Goal: Communication & Community: Answer question/provide support

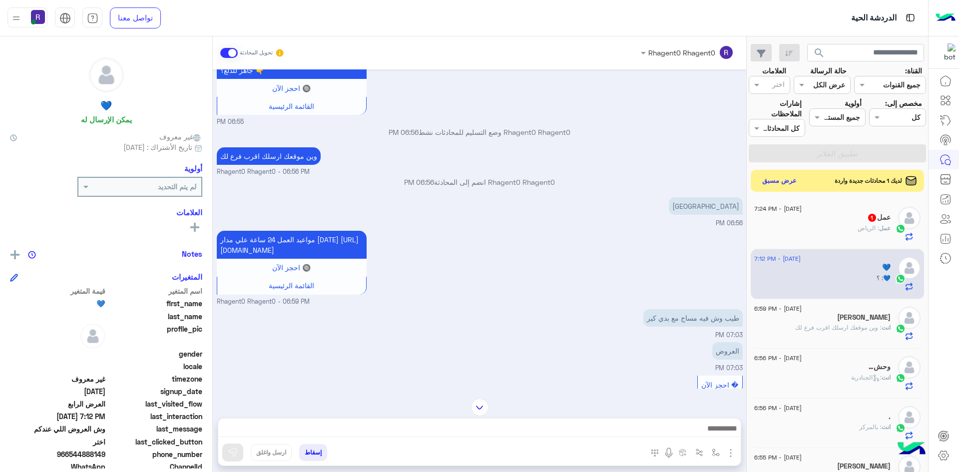
scroll to position [1245, 0]
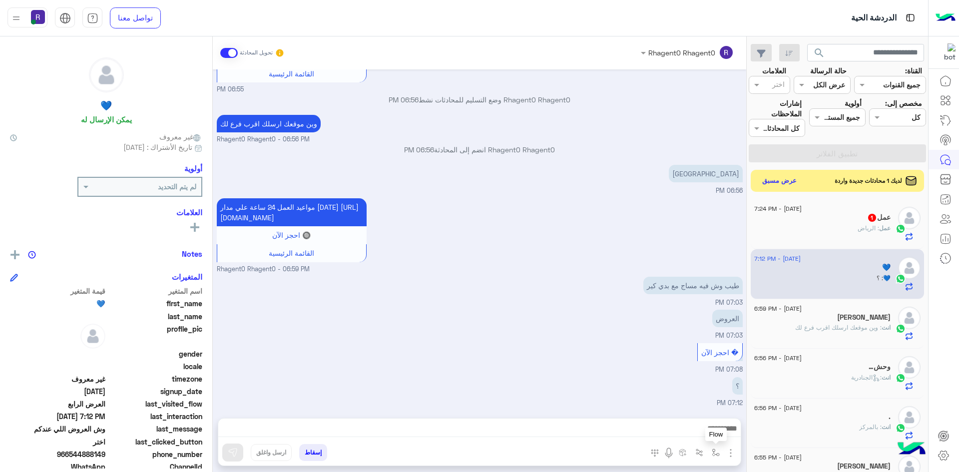
click at [716, 451] on img "button" at bounding box center [715, 452] width 8 height 8
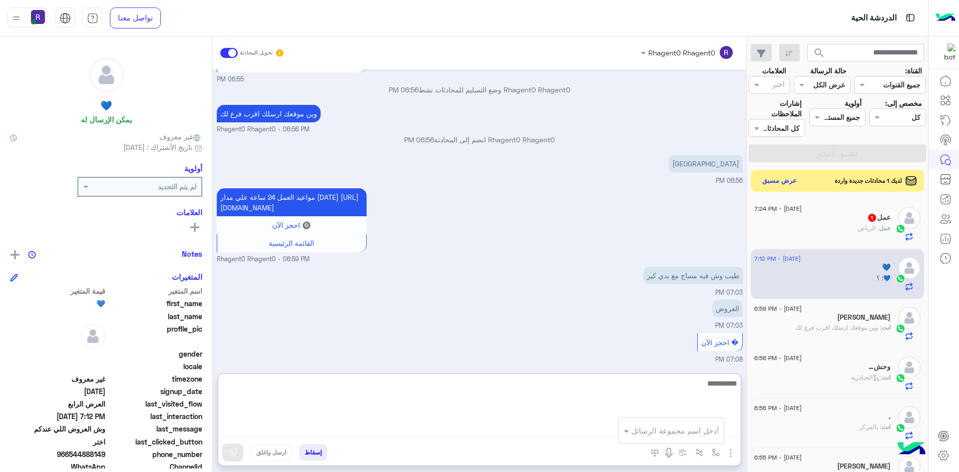
click at [508, 434] on textarea at bounding box center [479, 407] width 522 height 60
type textarea "**********"
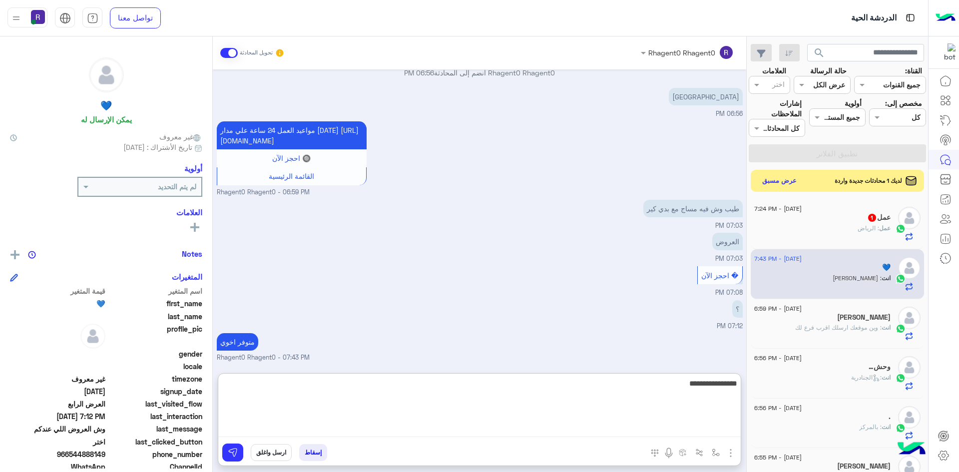
type textarea "**********"
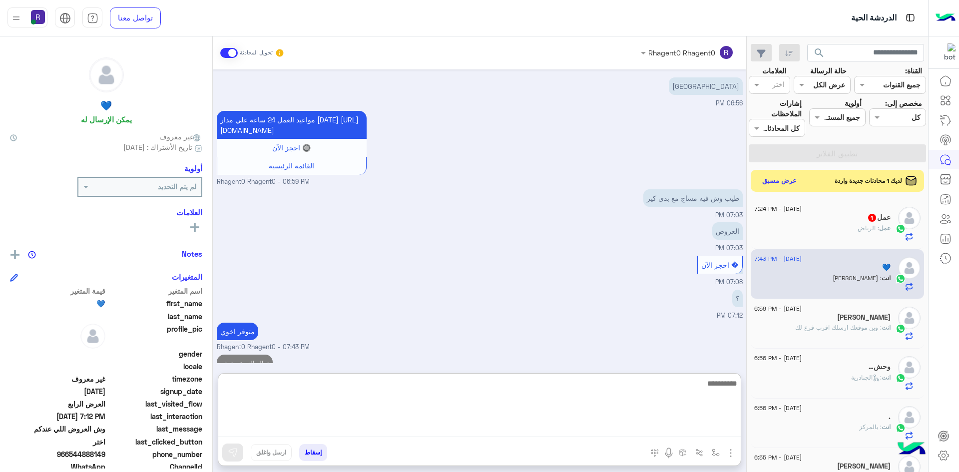
scroll to position [1354, 0]
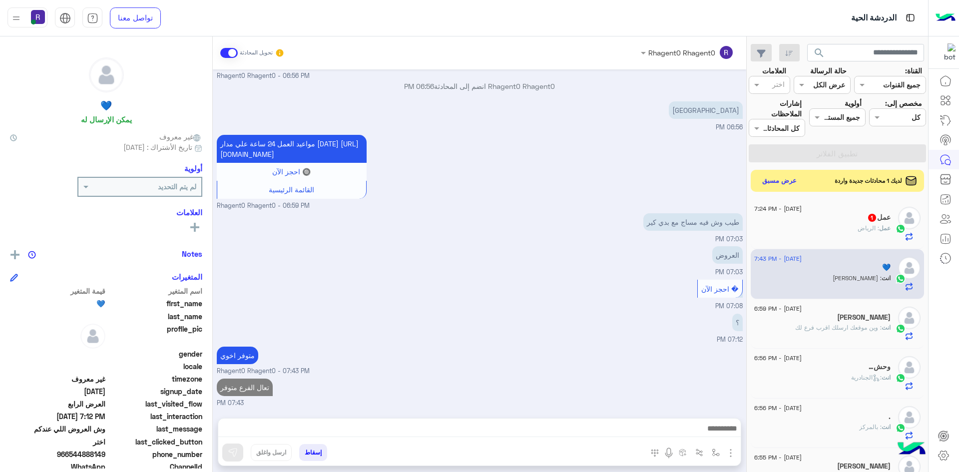
click at [865, 231] on span ": الرياض" at bounding box center [867, 227] width 21 height 7
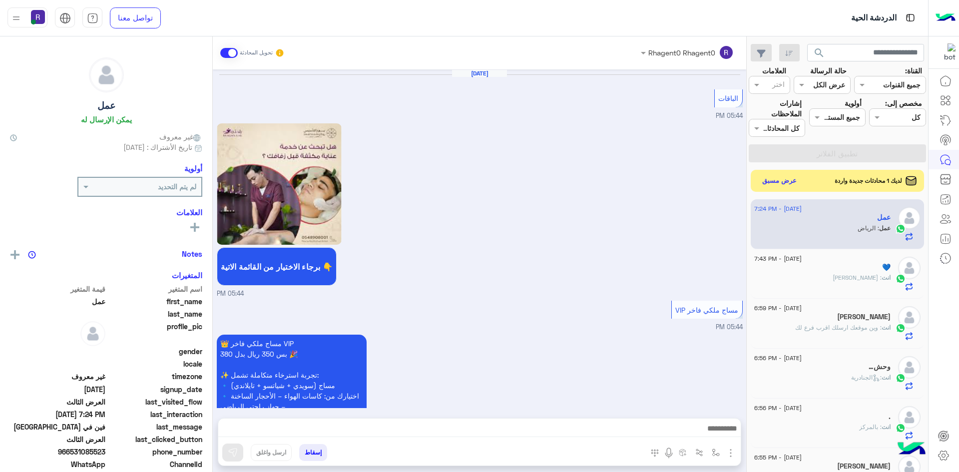
scroll to position [1409, 0]
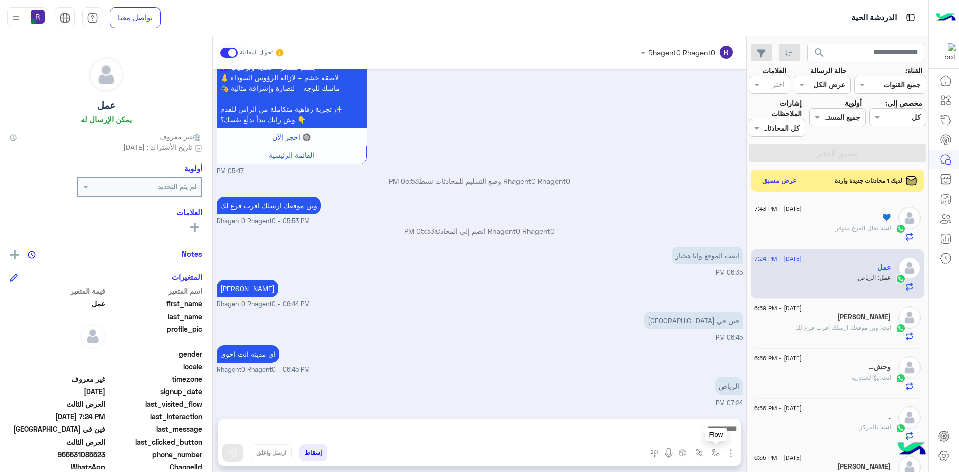
click at [719, 453] on button "button" at bounding box center [715, 452] width 16 height 16
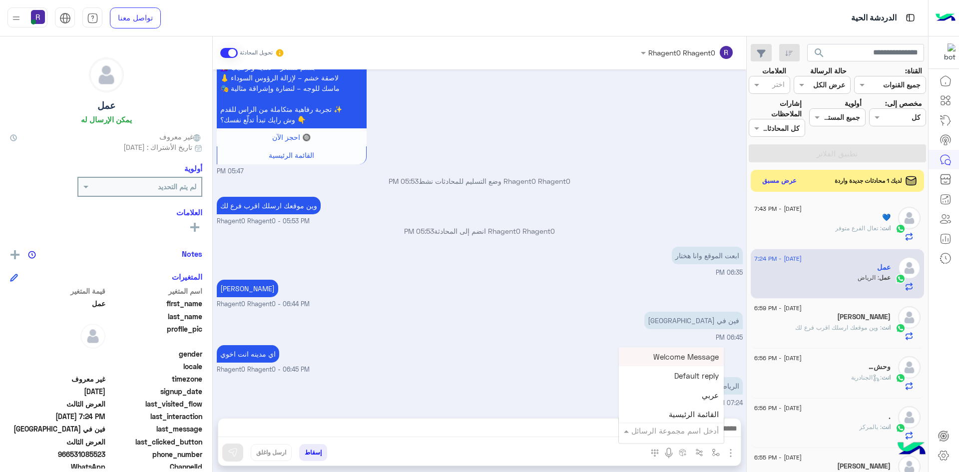
click at [698, 430] on input "text" at bounding box center [684, 430] width 67 height 11
click at [693, 384] on span "الجنادرية" at bounding box center [704, 380] width 27 height 9
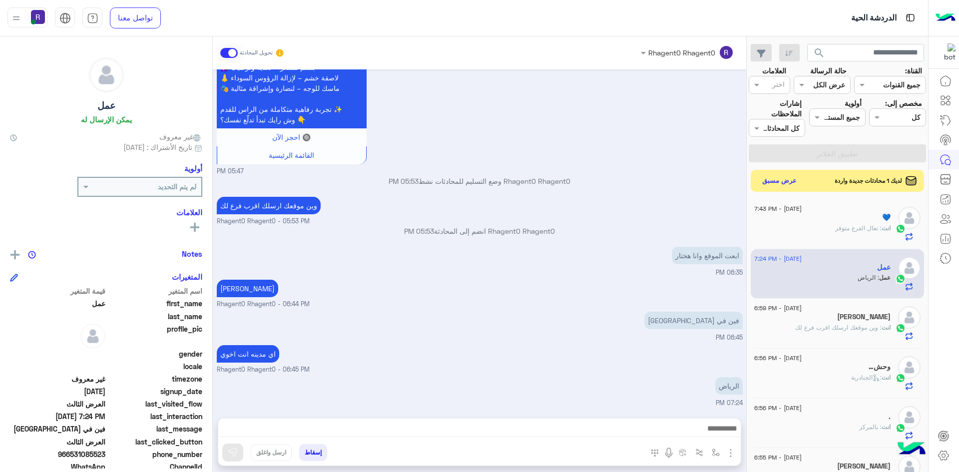
type textarea "*********"
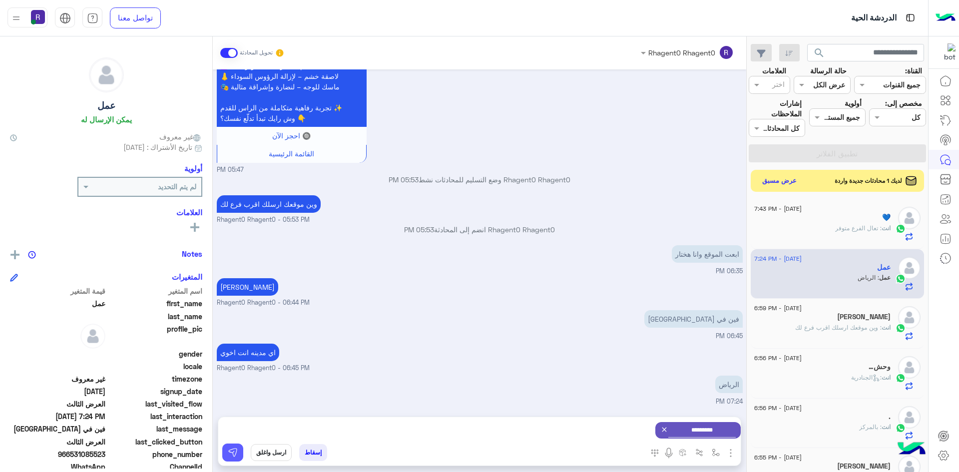
click at [239, 446] on button at bounding box center [232, 452] width 21 height 18
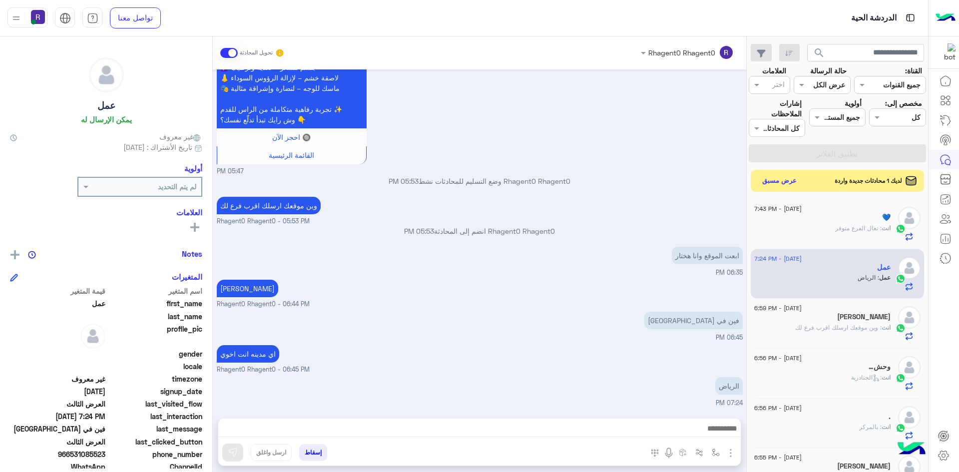
scroll to position [1409, 0]
click at [712, 449] on img "button" at bounding box center [715, 452] width 8 height 8
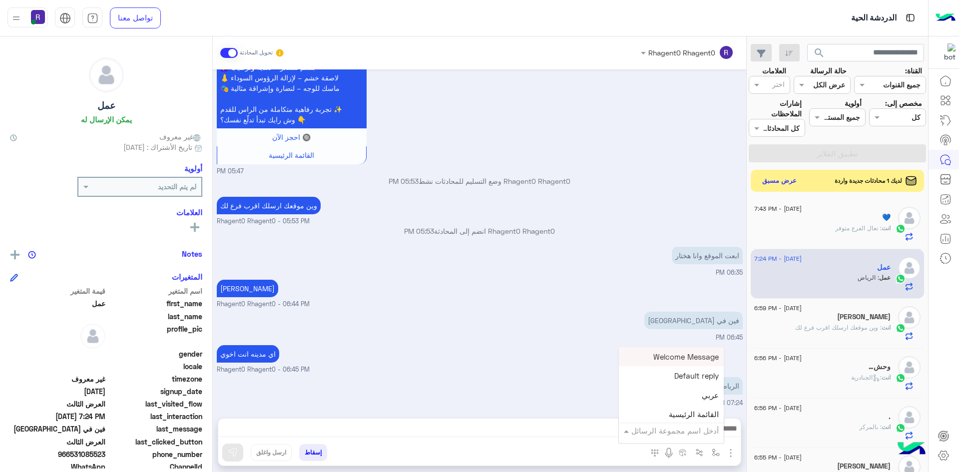
click at [701, 434] on input "text" at bounding box center [684, 430] width 67 height 11
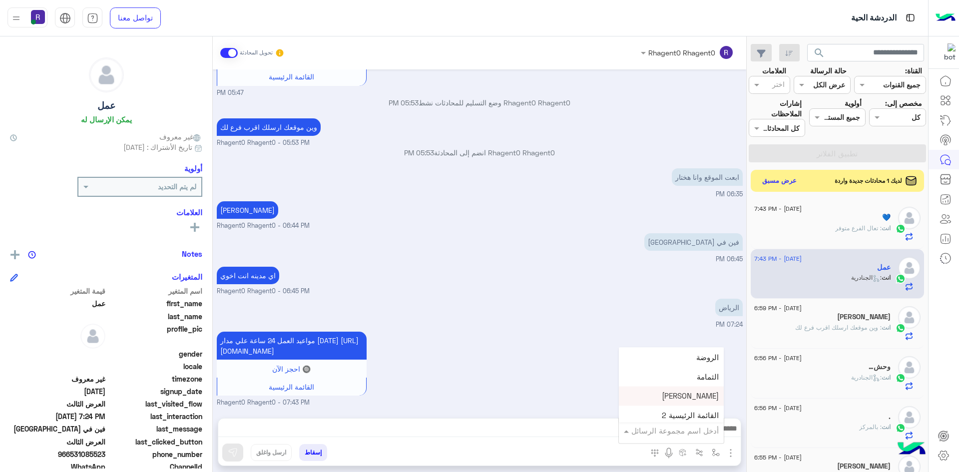
scroll to position [699, 0]
click at [698, 369] on div "لبن" at bounding box center [671, 368] width 105 height 19
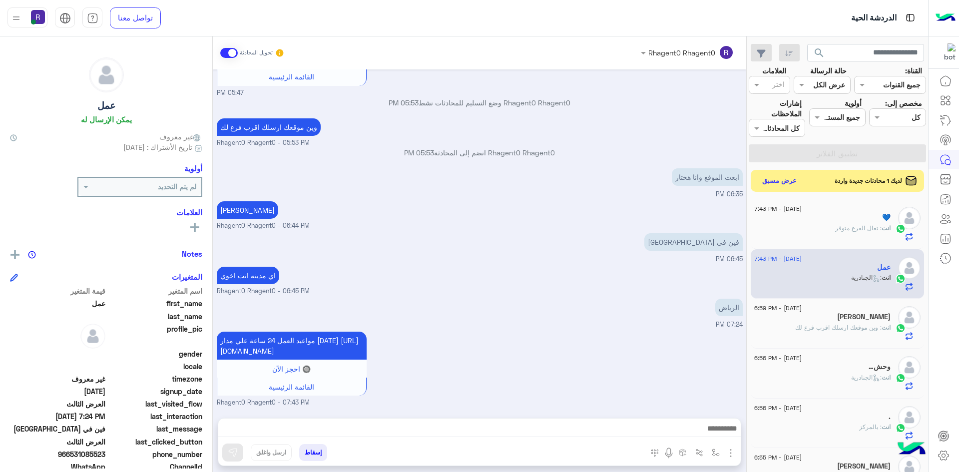
type textarea "***"
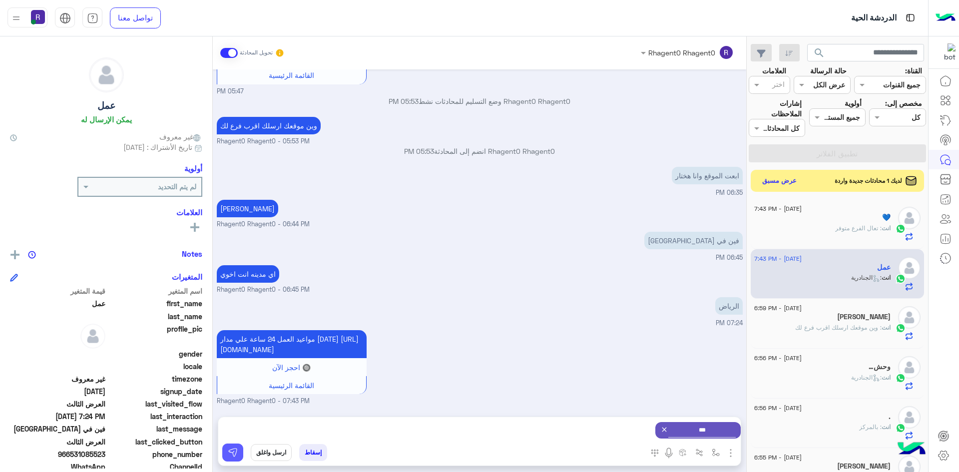
click at [226, 450] on button at bounding box center [232, 452] width 21 height 18
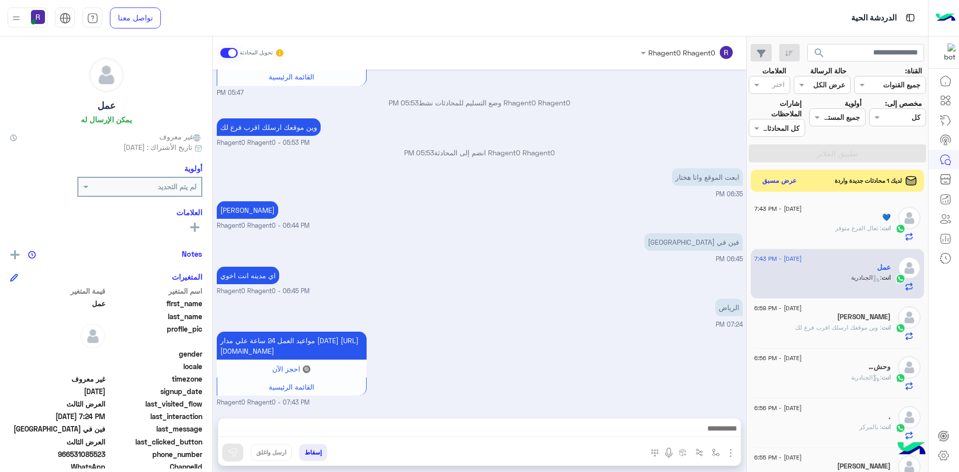
scroll to position [1498, 0]
click at [713, 451] on img "button" at bounding box center [715, 452] width 8 height 8
click at [712, 438] on div "أدخل اسم مجموعة الرسائل" at bounding box center [671, 430] width 105 height 18
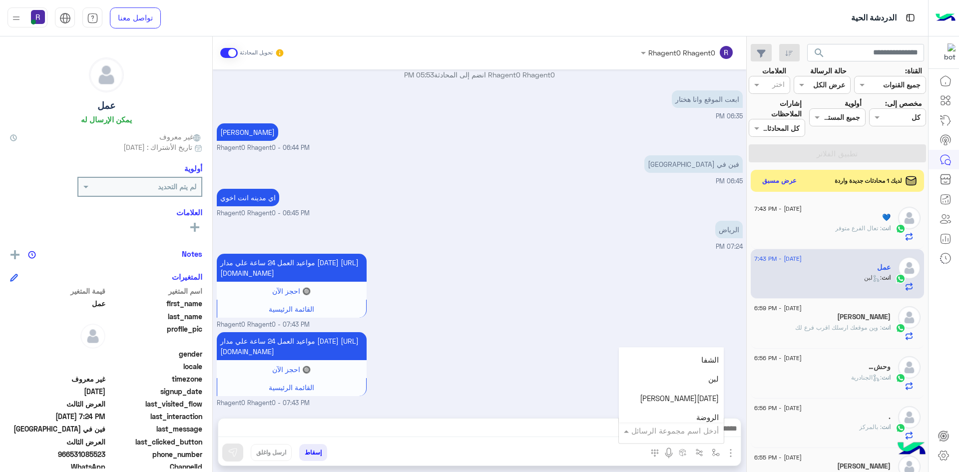
scroll to position [699, 0]
click at [689, 356] on div "الشفا" at bounding box center [671, 349] width 105 height 19
type textarea "*****"
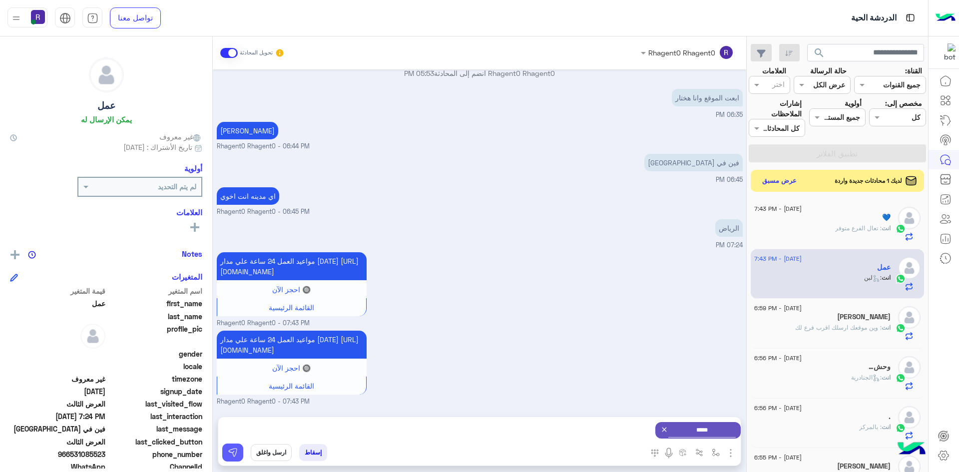
click at [226, 454] on button at bounding box center [232, 452] width 21 height 18
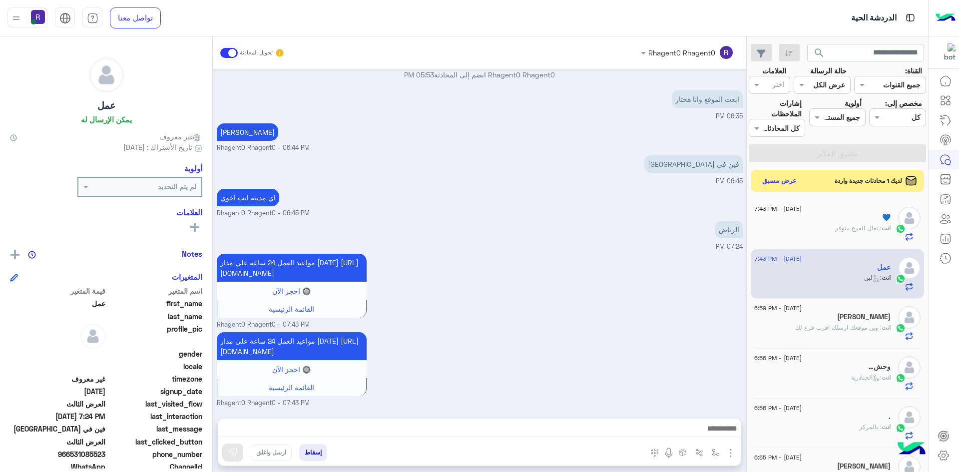
scroll to position [1586, 0]
click at [710, 449] on button "button" at bounding box center [715, 452] width 16 height 16
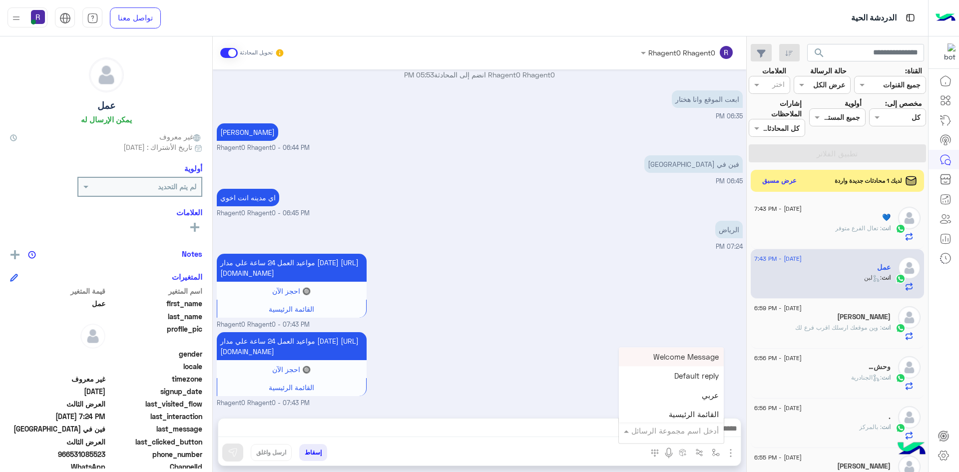
click at [702, 433] on input "text" at bounding box center [684, 430] width 67 height 11
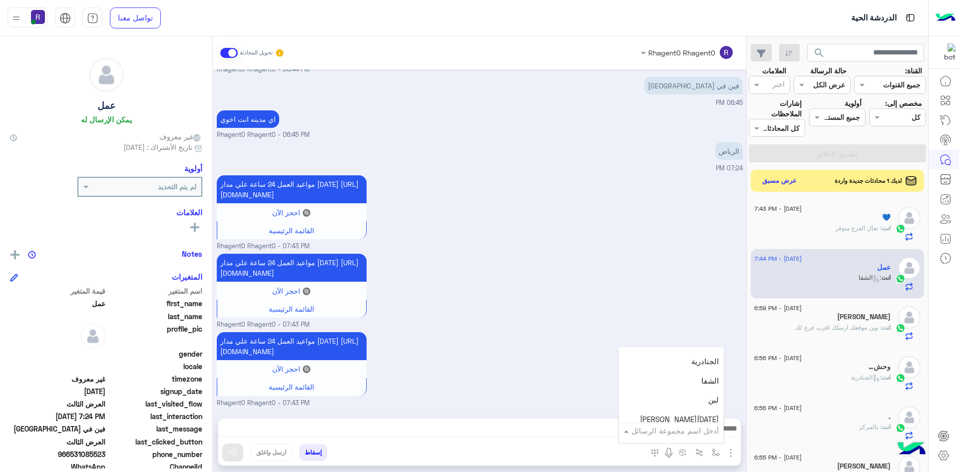
scroll to position [699, 0]
click at [691, 403] on div "الروضة" at bounding box center [671, 407] width 105 height 19
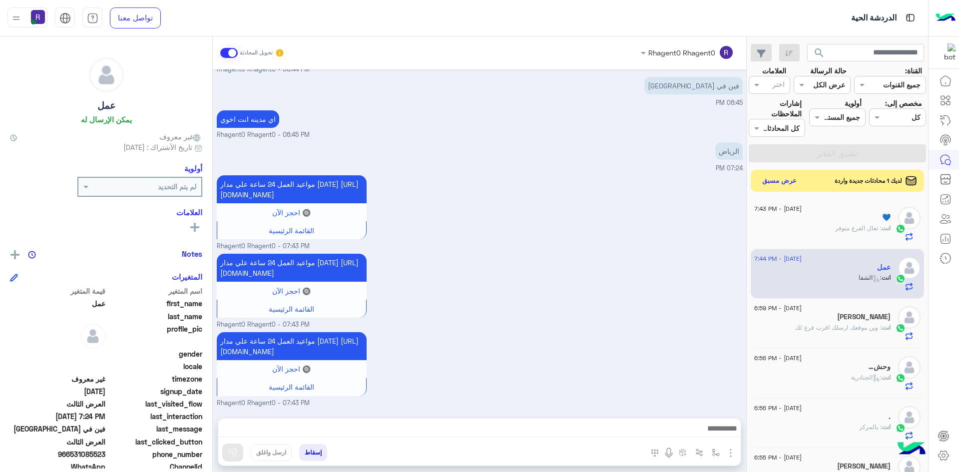
type textarea "******"
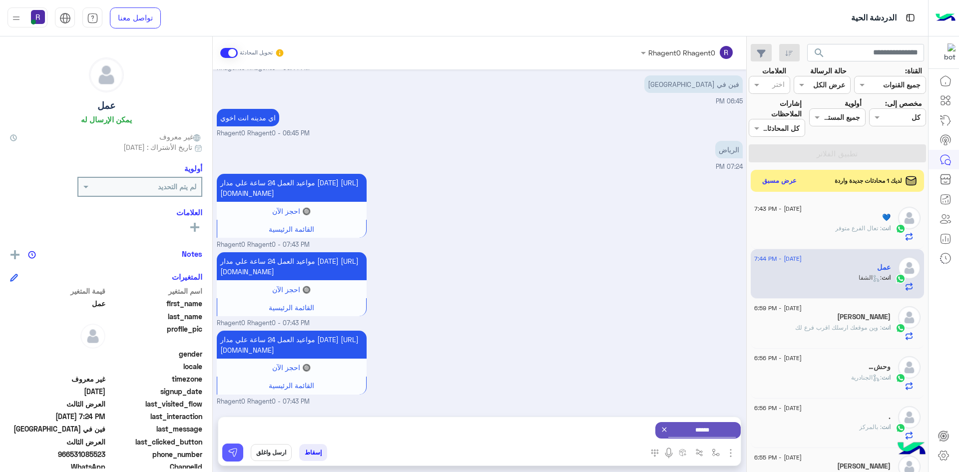
click at [234, 453] on img at bounding box center [233, 452] width 10 height 10
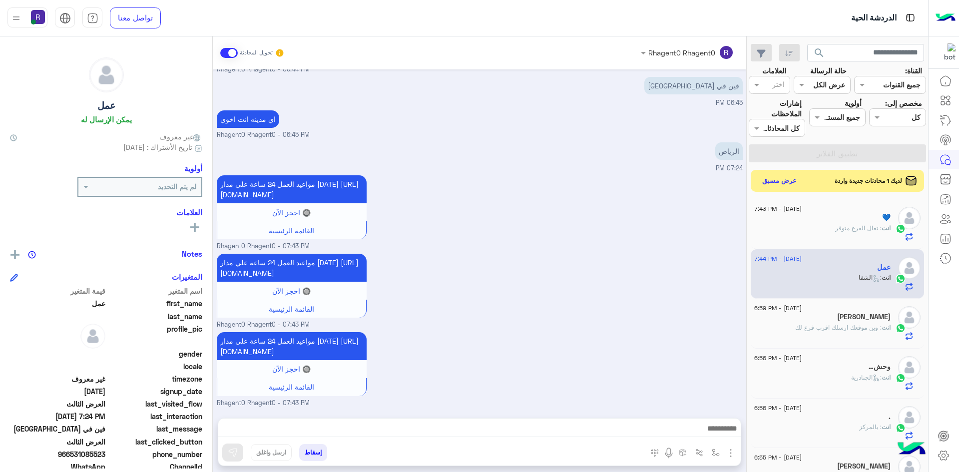
scroll to position [1675, 0]
click at [791, 182] on button "عرض مسبق" at bounding box center [779, 180] width 42 height 13
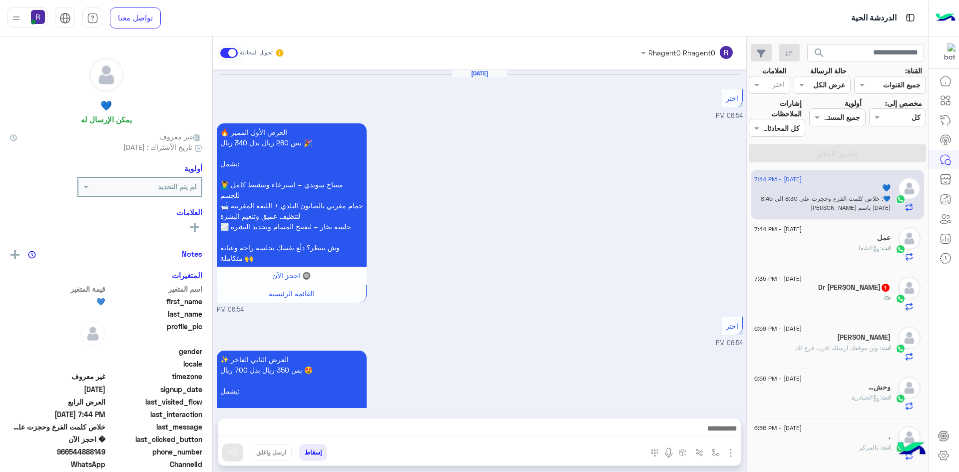
scroll to position [1188, 0]
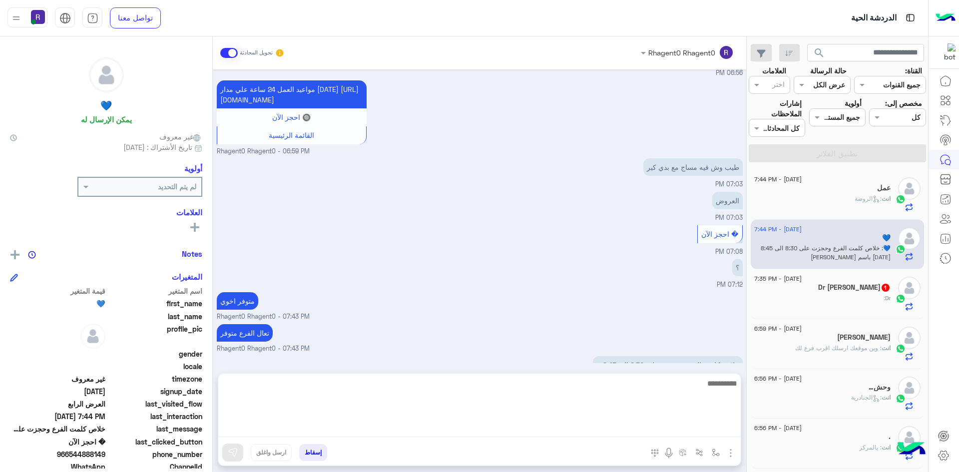
click at [595, 431] on textarea at bounding box center [479, 407] width 522 height 60
type textarea "*********"
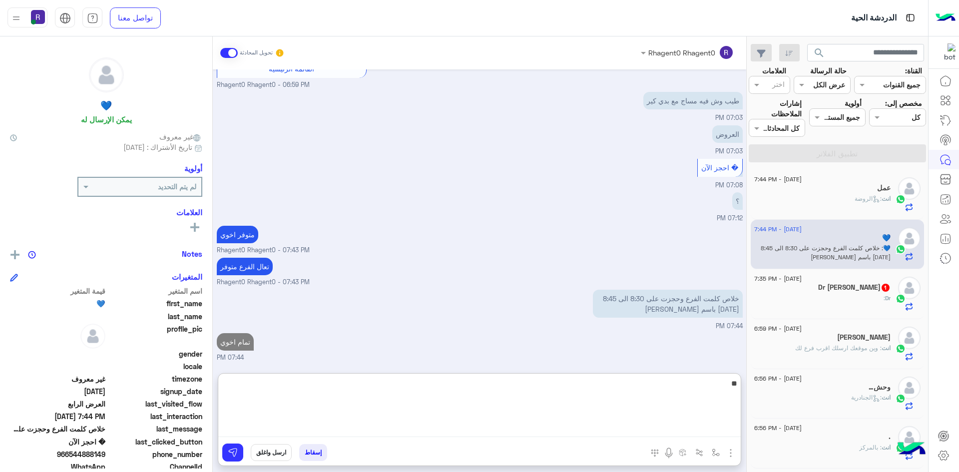
type textarea "**"
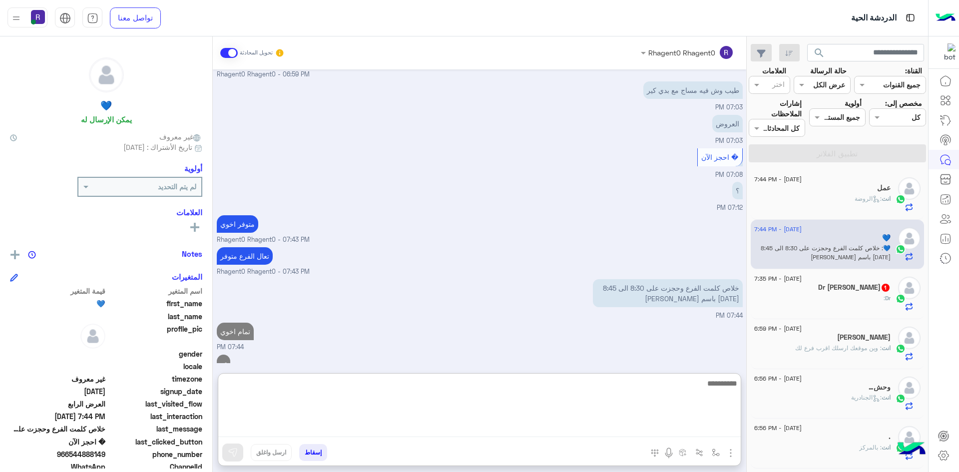
scroll to position [1296, 0]
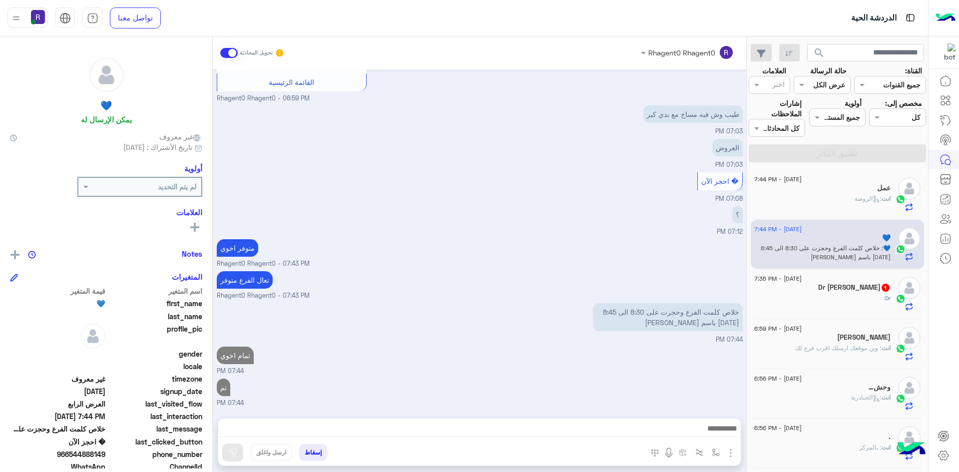
click at [878, 294] on div "Dr :" at bounding box center [822, 302] width 136 height 17
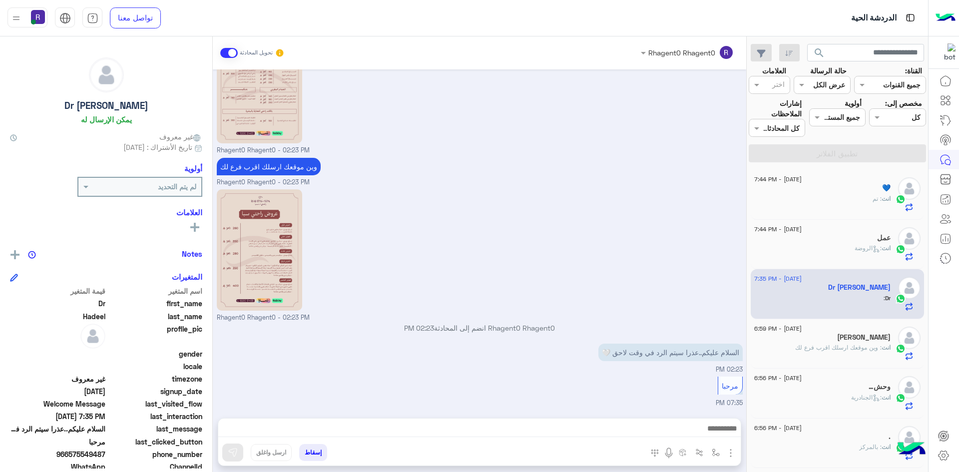
scroll to position [190, 0]
click at [833, 195] on div "انت : تم" at bounding box center [822, 202] width 136 height 17
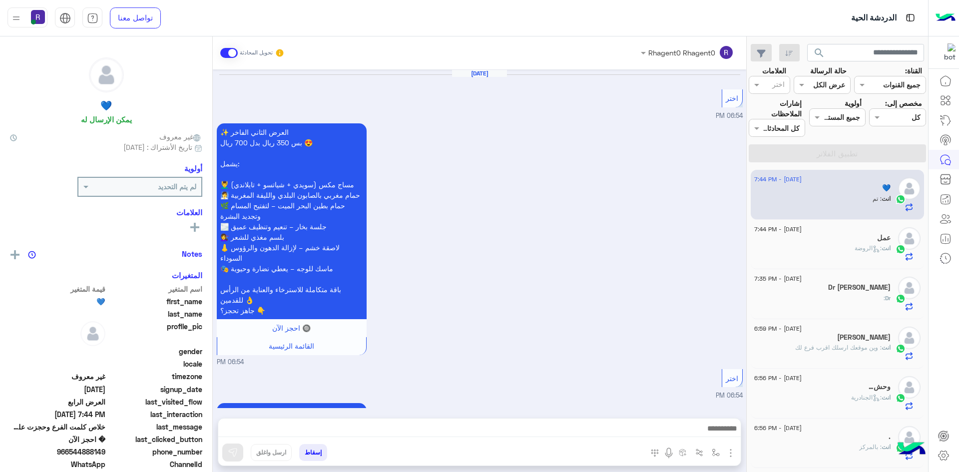
scroll to position [1024, 0]
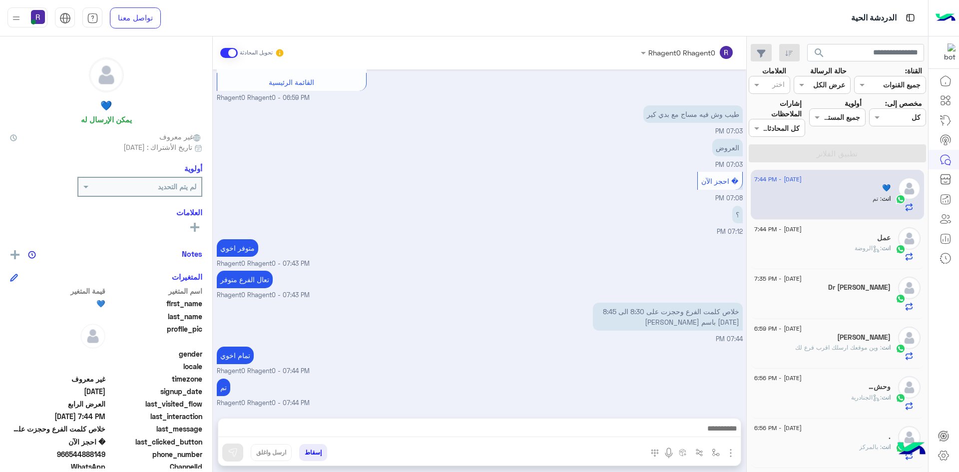
click at [823, 234] on div "عمل" at bounding box center [822, 239] width 136 height 10
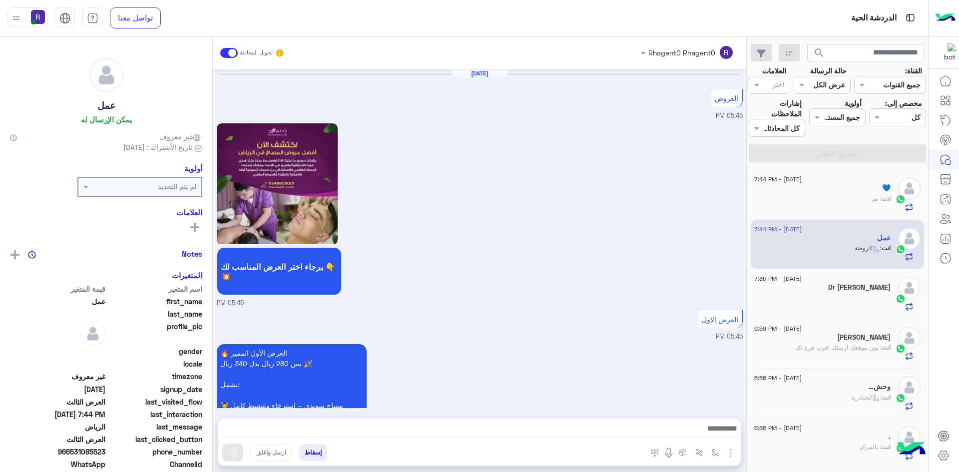
scroll to position [1295, 0]
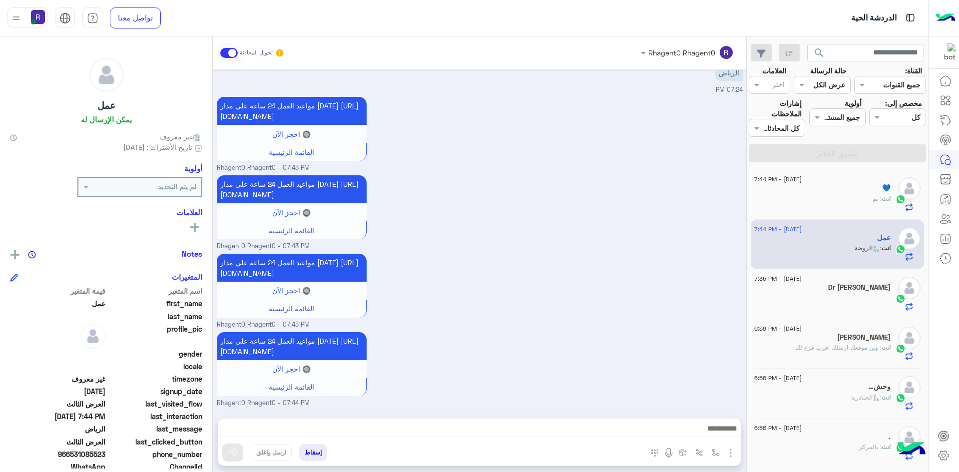
click at [833, 207] on div "انت : تم" at bounding box center [822, 202] width 136 height 17
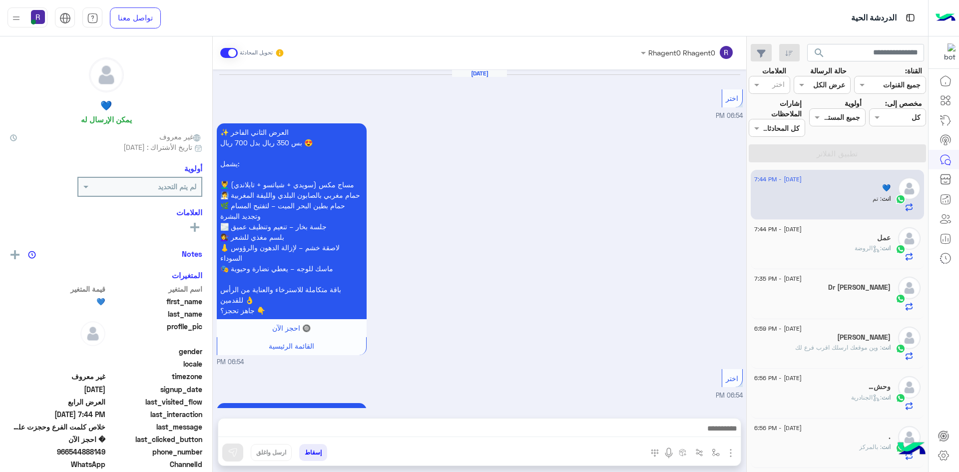
scroll to position [1024, 0]
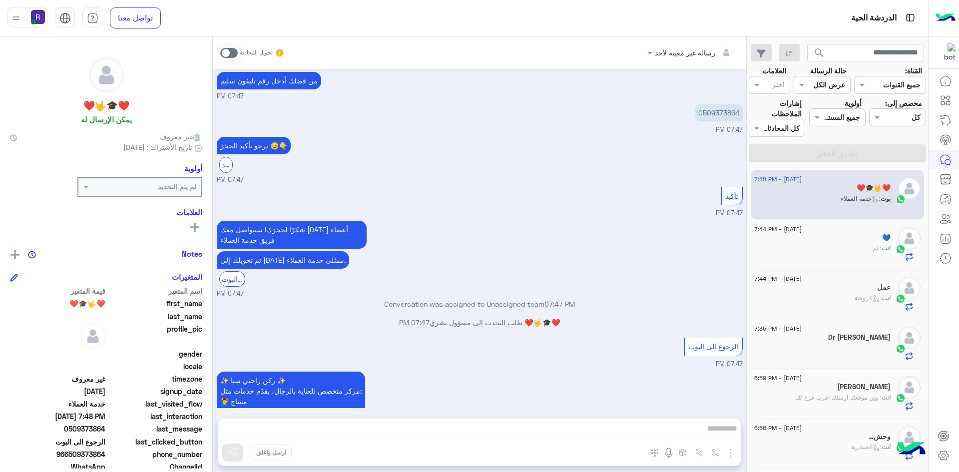
scroll to position [758, 0]
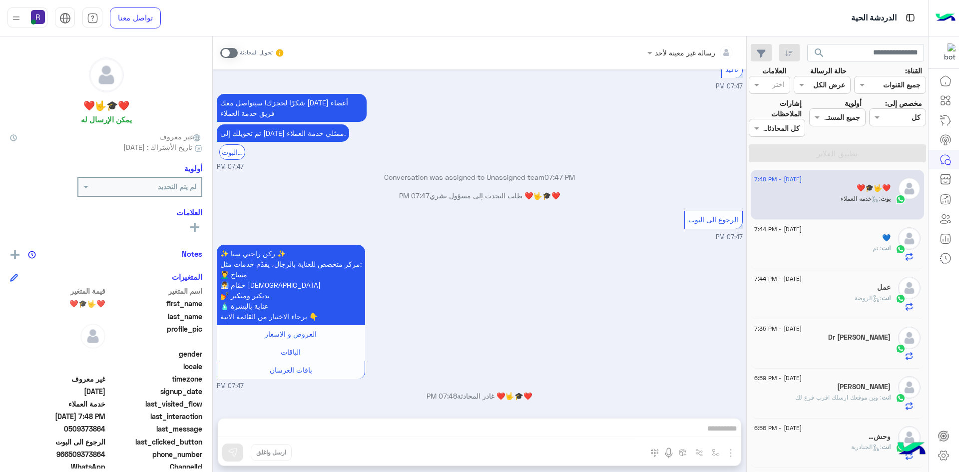
click at [232, 53] on span at bounding box center [228, 53] width 17 height 10
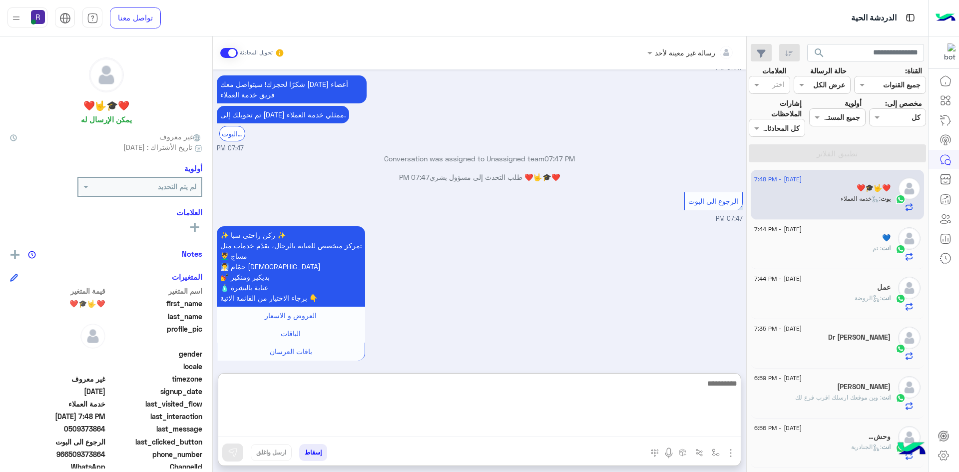
paste textarea "**********"
type textarea "**********"
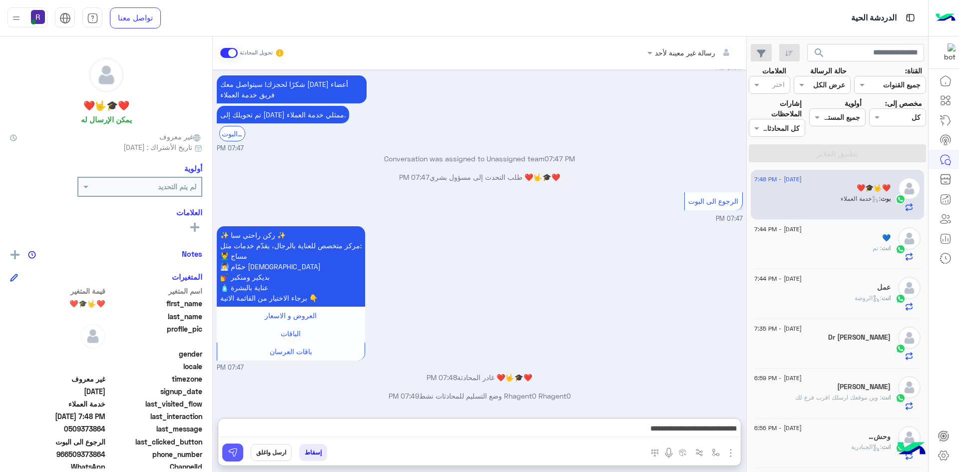
click at [240, 451] on button at bounding box center [232, 452] width 21 height 18
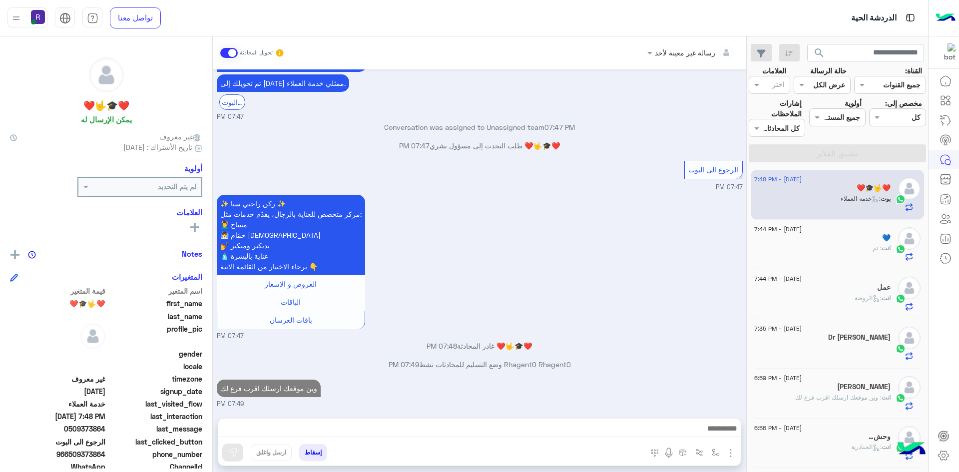
click at [855, 255] on div "انت : تم" at bounding box center [822, 252] width 136 height 17
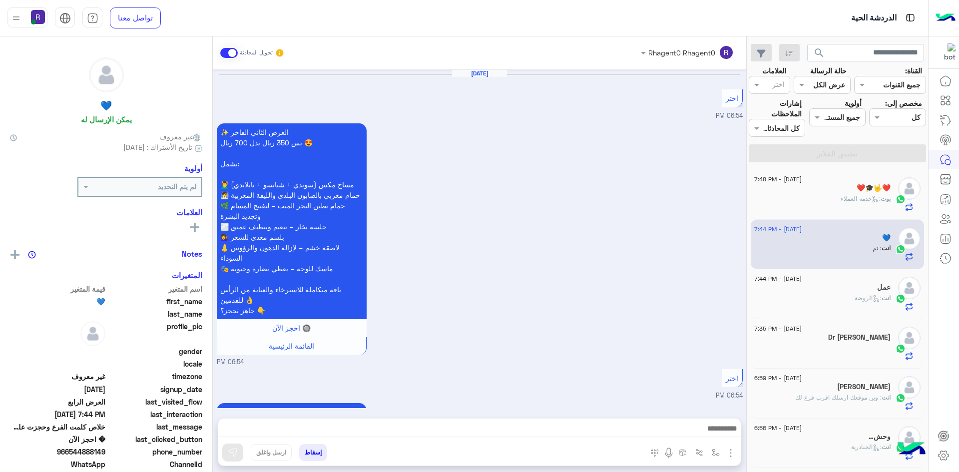
scroll to position [1024, 0]
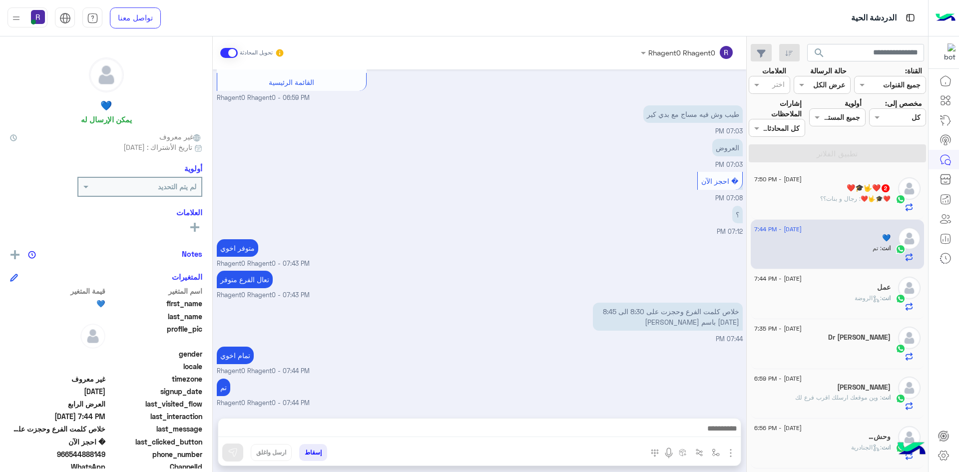
click at [864, 184] on h5 "❤️🎓🤟❤️ 2" at bounding box center [868, 188] width 44 height 8
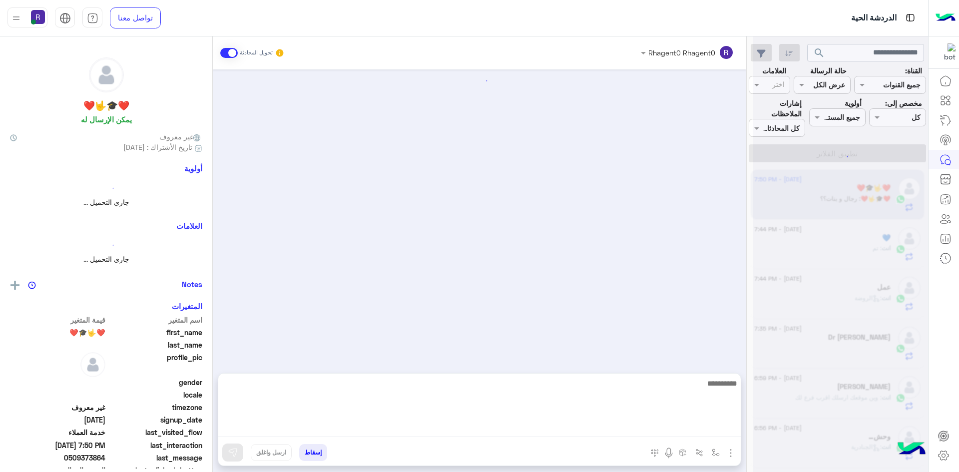
click at [487, 428] on textarea at bounding box center [479, 407] width 522 height 60
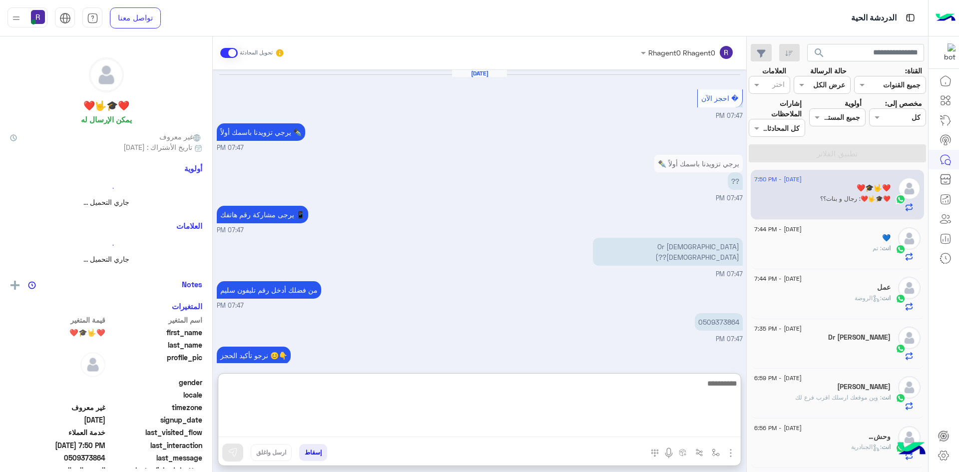
scroll to position [462, 0]
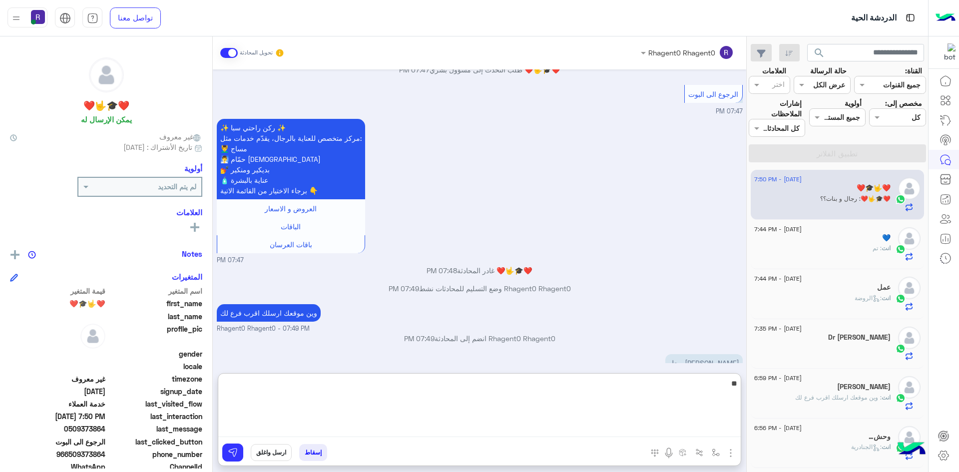
type textarea "**"
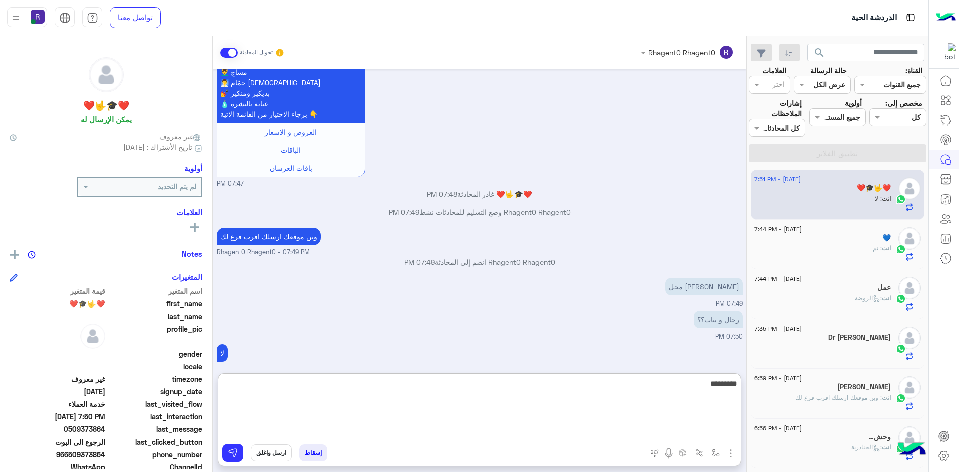
type textarea "*********"
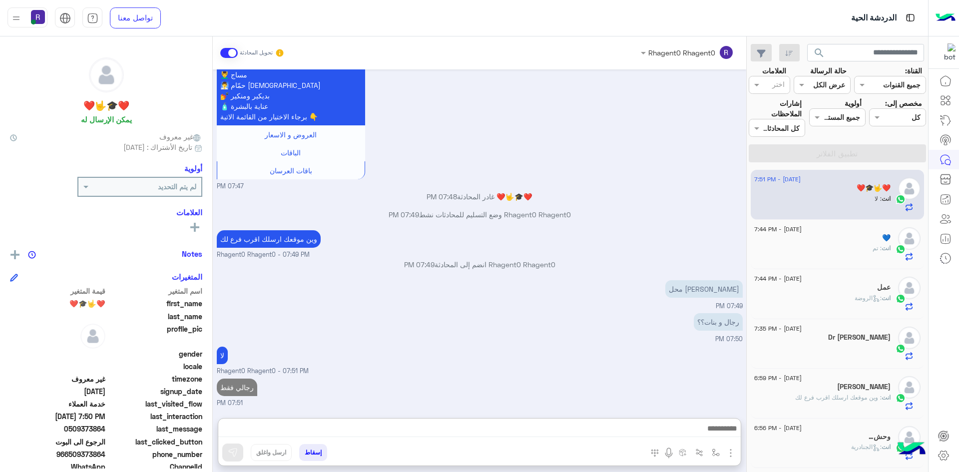
click at [633, 300] on div "Aug 16, 2025 � احجز الآن 07:47 PM يرجي تزويدنا باسمك أولاً ✒️ 07:47 PM يرجي تزو…" at bounding box center [479, 238] width 533 height 338
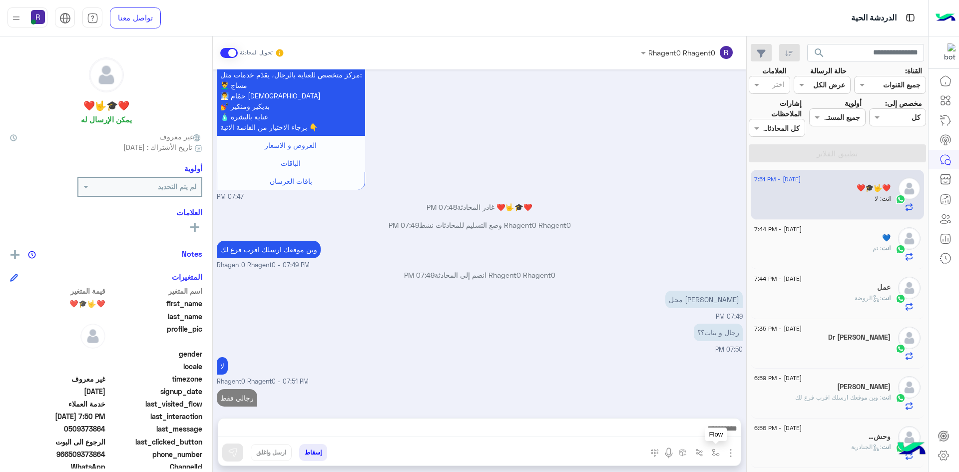
click at [712, 454] on img "button" at bounding box center [715, 452] width 8 height 8
click at [694, 420] on div "أدخل اسم مجموعة الرسائل" at bounding box center [671, 430] width 106 height 26
click at [694, 429] on input "text" at bounding box center [684, 430] width 67 height 11
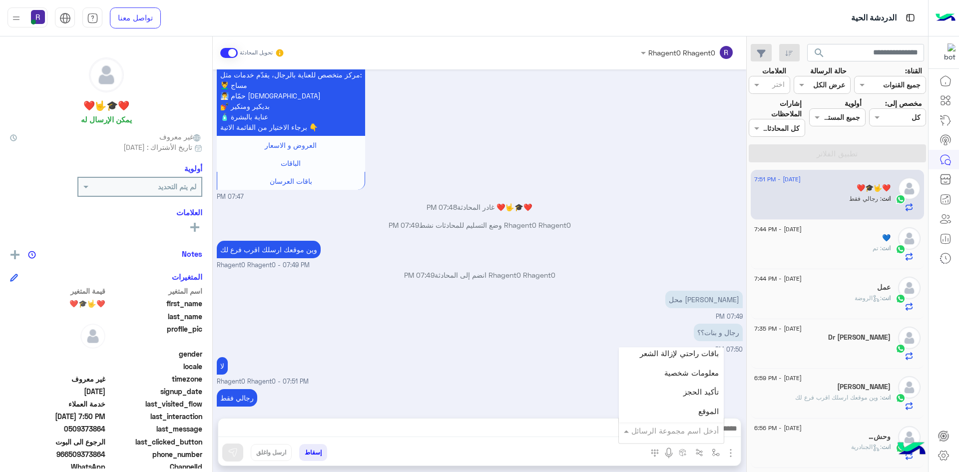
scroll to position [649, 0]
click at [685, 416] on div "لبن" at bounding box center [671, 418] width 105 height 19
type textarea "***"
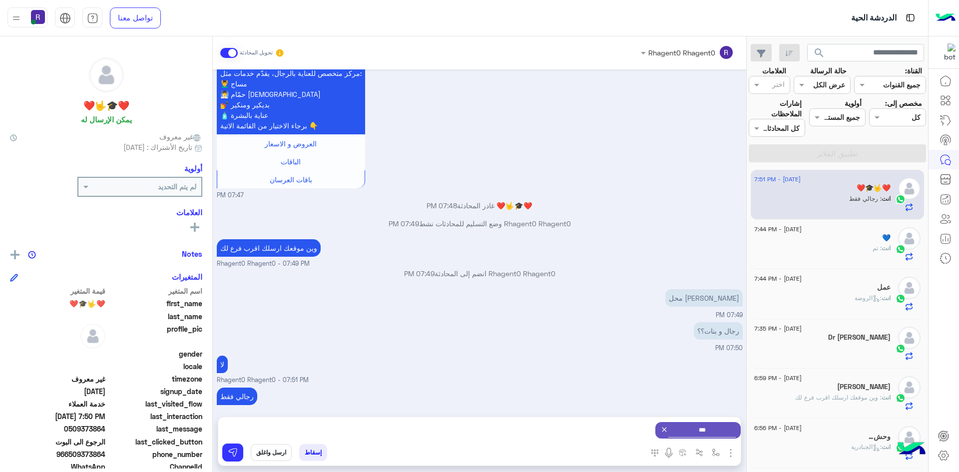
click at [243, 459] on div "إسقاط ارسل واغلق" at bounding box center [430, 454] width 425 height 22
click at [236, 450] on img at bounding box center [233, 452] width 10 height 10
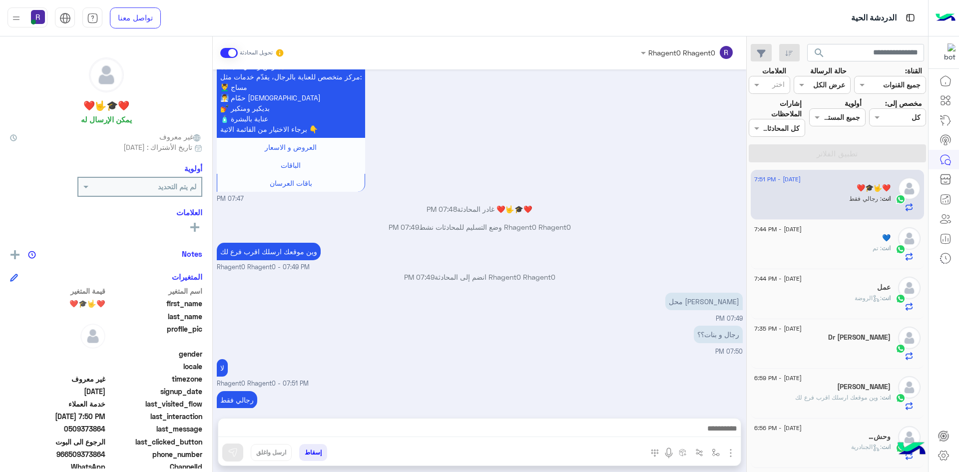
scroll to position [525, 0]
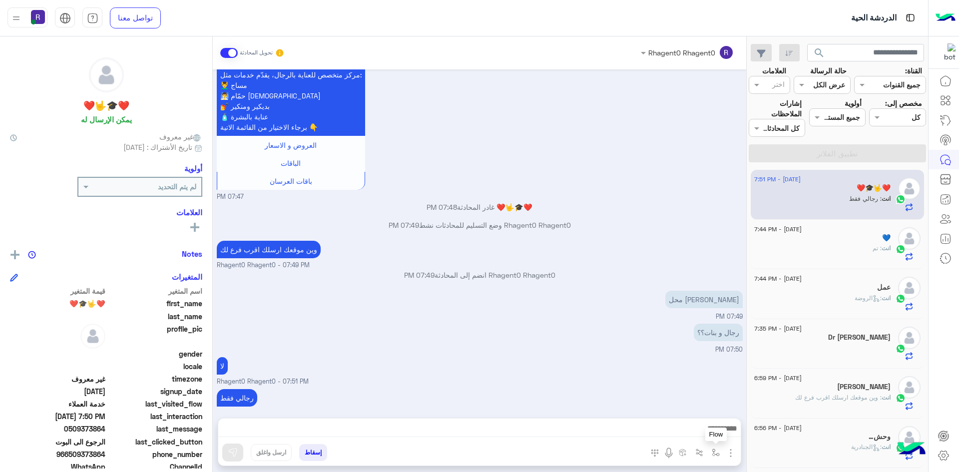
click at [712, 448] on img "button" at bounding box center [715, 452] width 8 height 8
click at [711, 427] on input "text" at bounding box center [684, 430] width 67 height 11
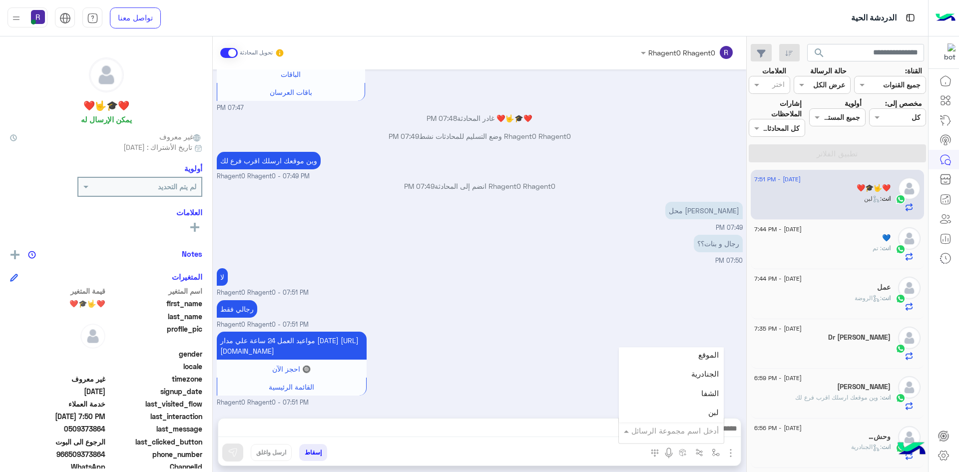
scroll to position [649, 0]
click at [691, 380] on div "الجنادرية" at bounding box center [671, 380] width 105 height 19
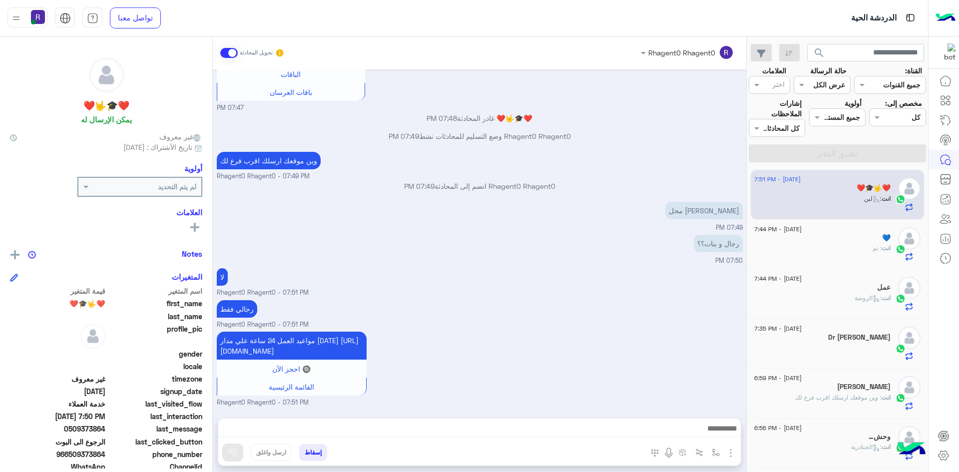
type textarea "*********"
click at [236, 454] on img at bounding box center [233, 452] width 10 height 10
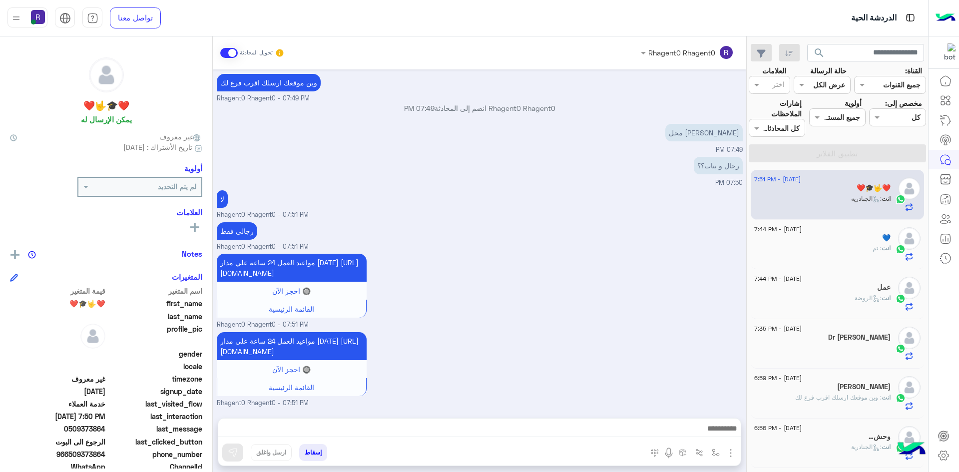
click at [802, 264] on div "16 August - 7:44 PM 💙 انت : تم" at bounding box center [837, 245] width 174 height 50
click at [803, 246] on div "انت : تم" at bounding box center [822, 252] width 136 height 17
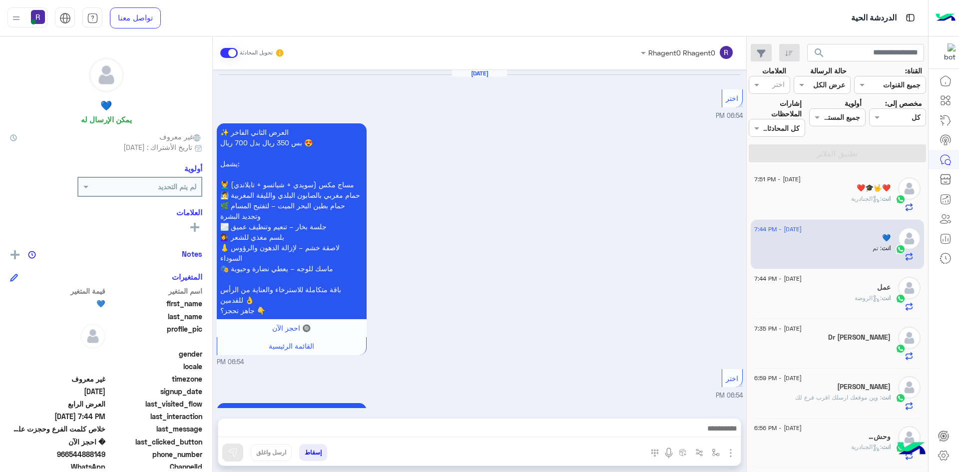
scroll to position [1024, 0]
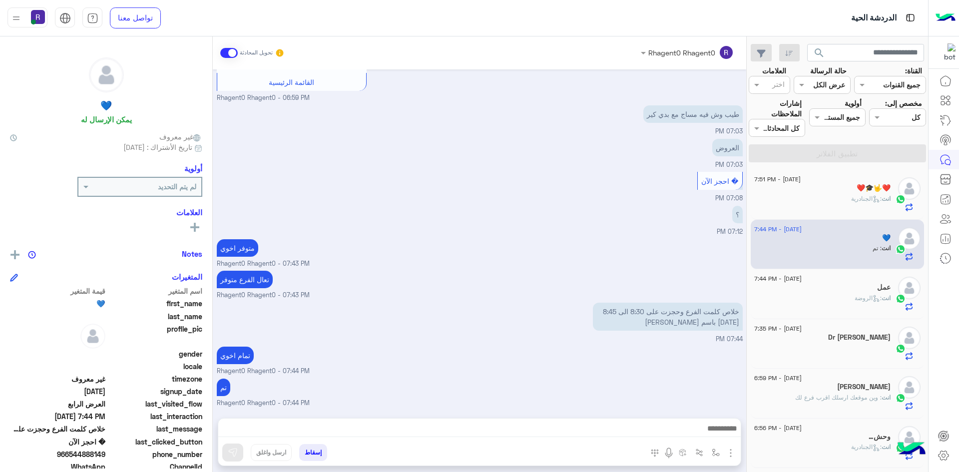
click at [819, 202] on div "انت : الجنادرية" at bounding box center [822, 202] width 136 height 17
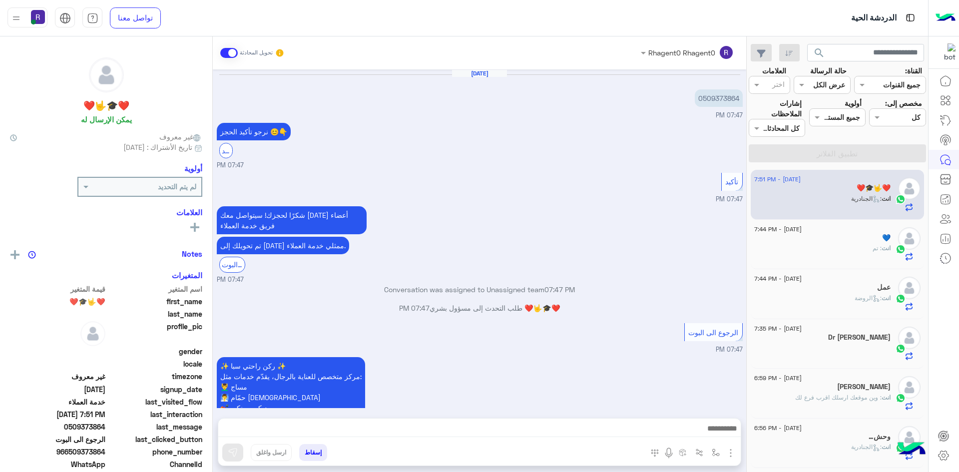
scroll to position [594, 0]
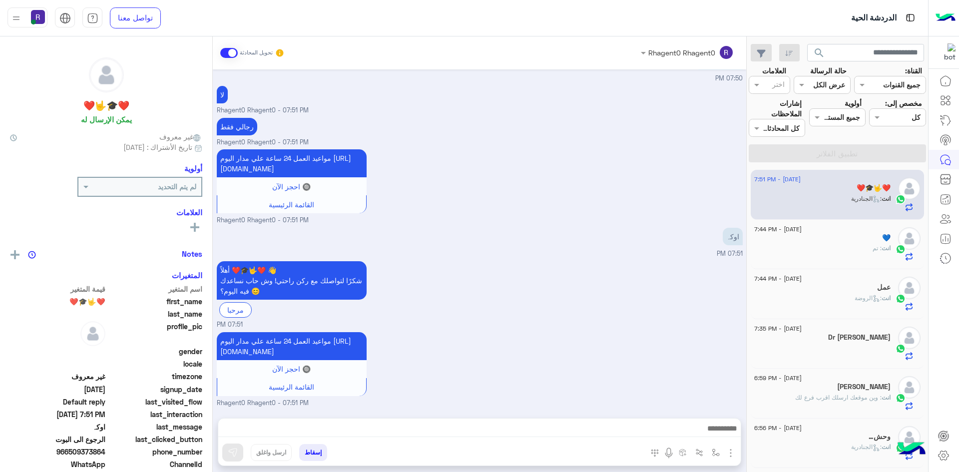
click at [843, 243] on div "💙" at bounding box center [822, 239] width 136 height 10
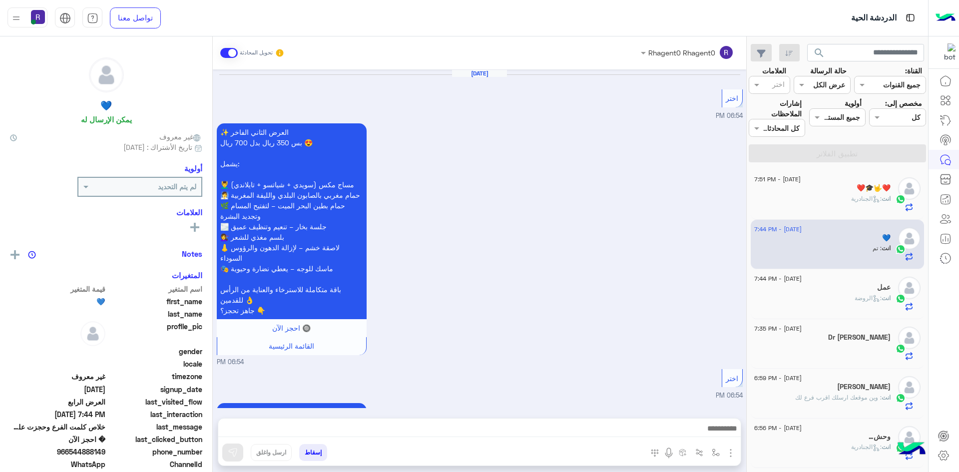
scroll to position [1024, 0]
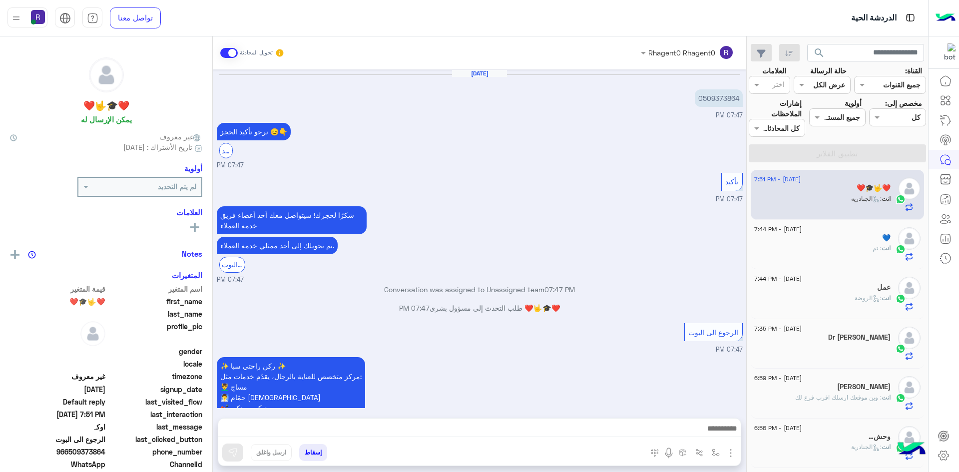
scroll to position [594, 0]
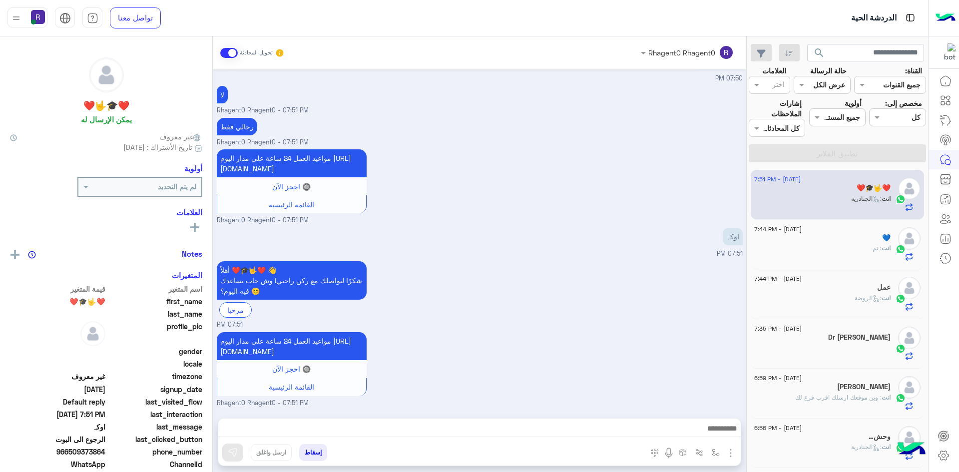
click at [828, 255] on div "انت : تم" at bounding box center [822, 252] width 136 height 17
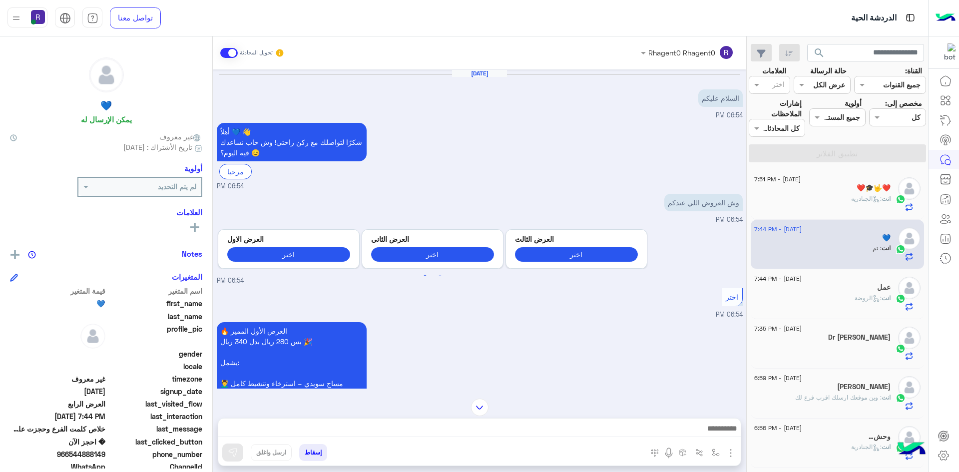
scroll to position [403, 0]
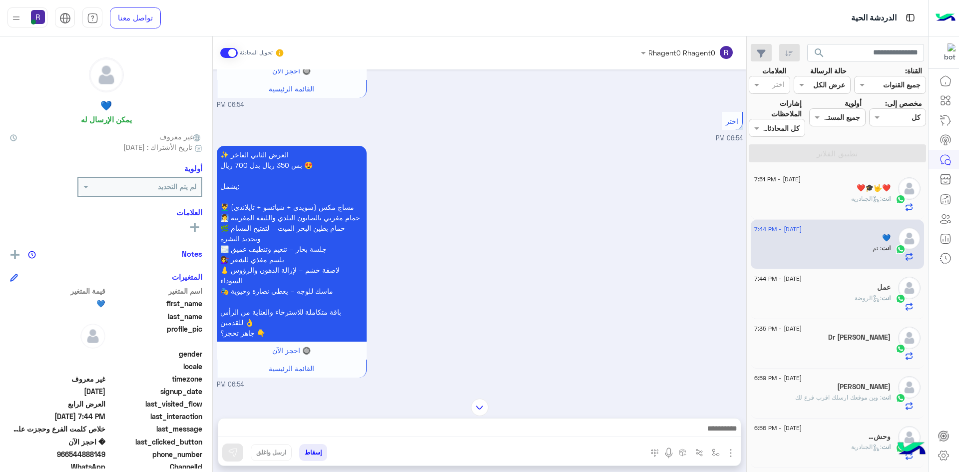
click at [827, 199] on div "انت : الجنادرية" at bounding box center [822, 202] width 136 height 17
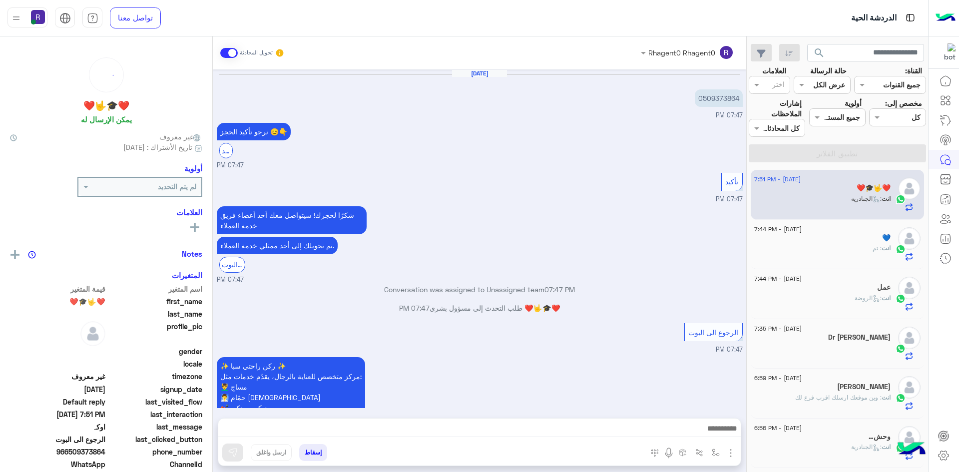
scroll to position [594, 0]
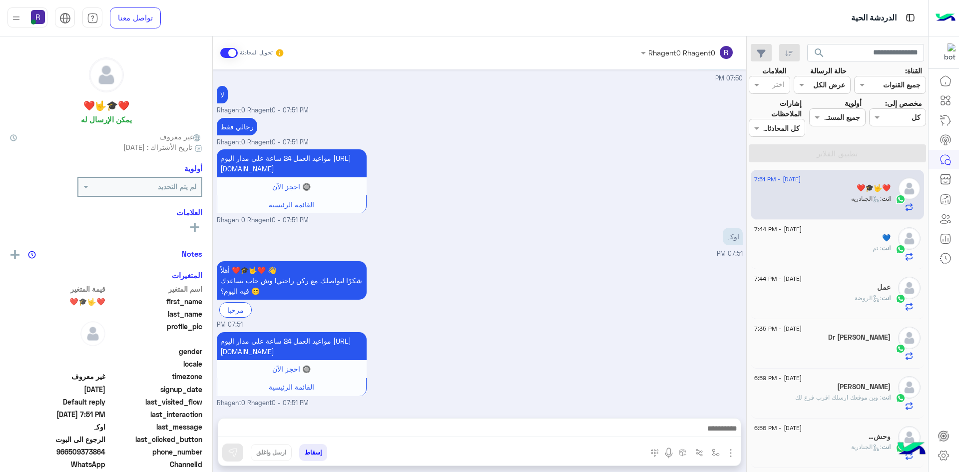
click at [841, 295] on div "انت : الروضة" at bounding box center [822, 302] width 136 height 17
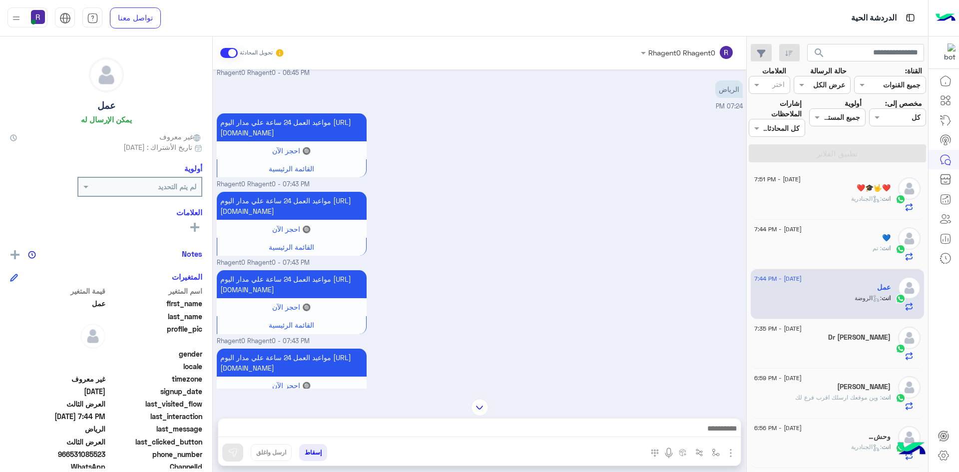
scroll to position [1294, 0]
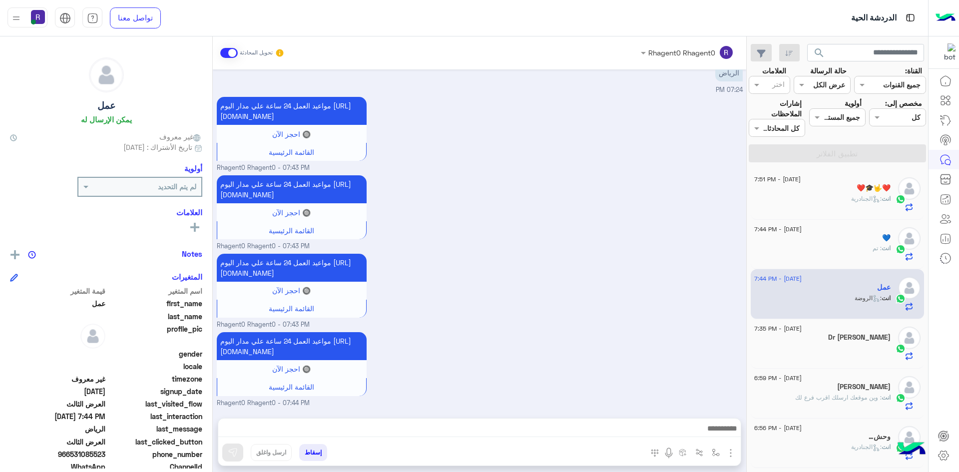
click at [831, 341] on div "Dr [PERSON_NAME]" at bounding box center [822, 338] width 136 height 10
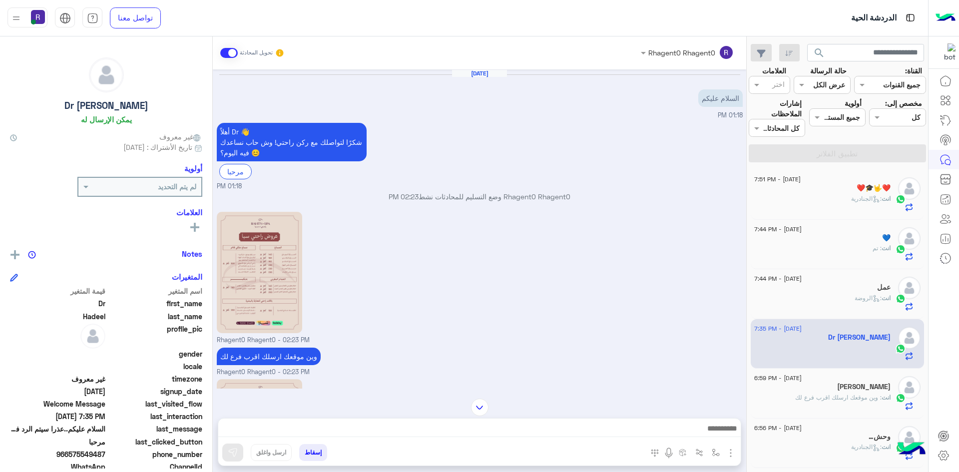
click at [867, 204] on div "انت : الجنادرية" at bounding box center [822, 202] width 136 height 17
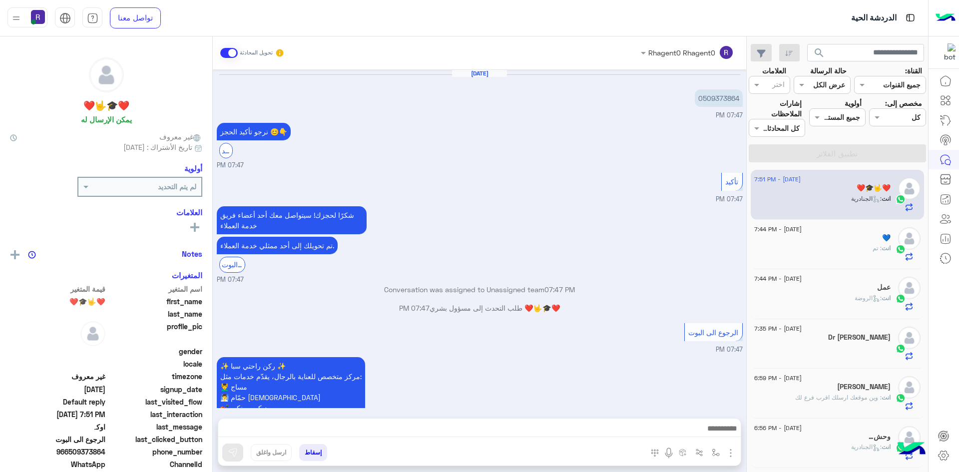
scroll to position [594, 0]
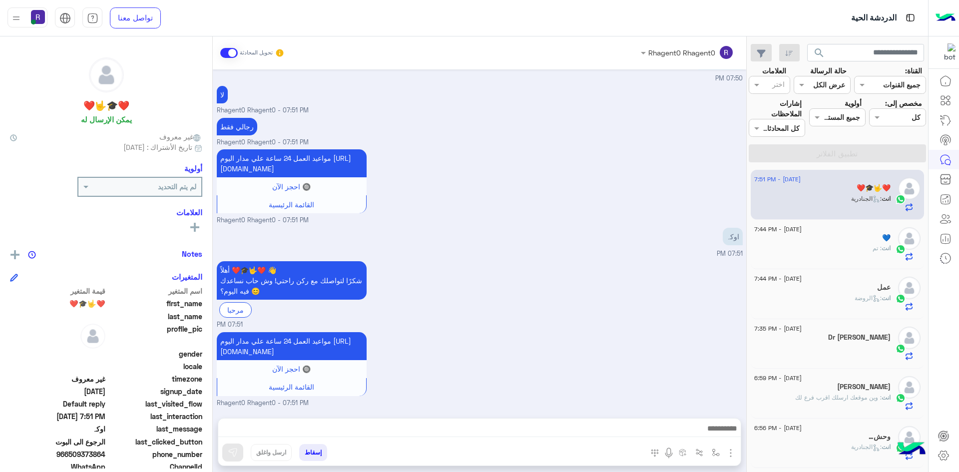
click at [831, 243] on div "💙" at bounding box center [822, 239] width 136 height 10
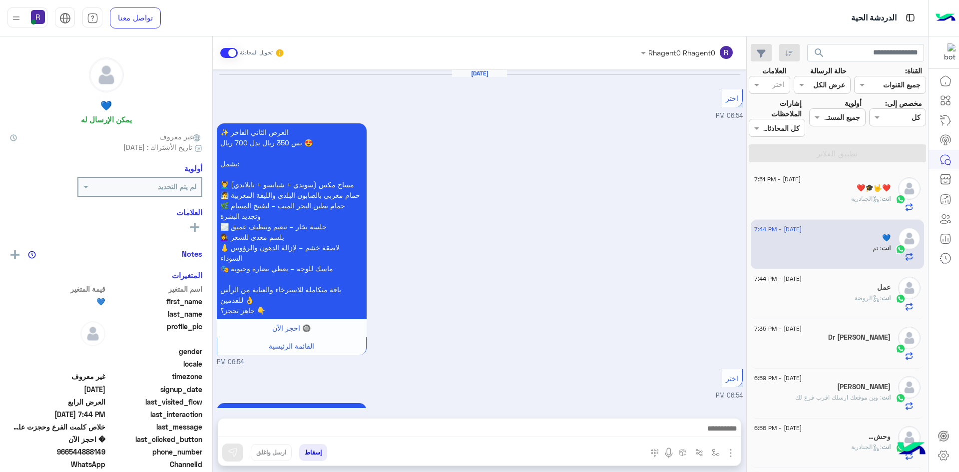
scroll to position [1024, 0]
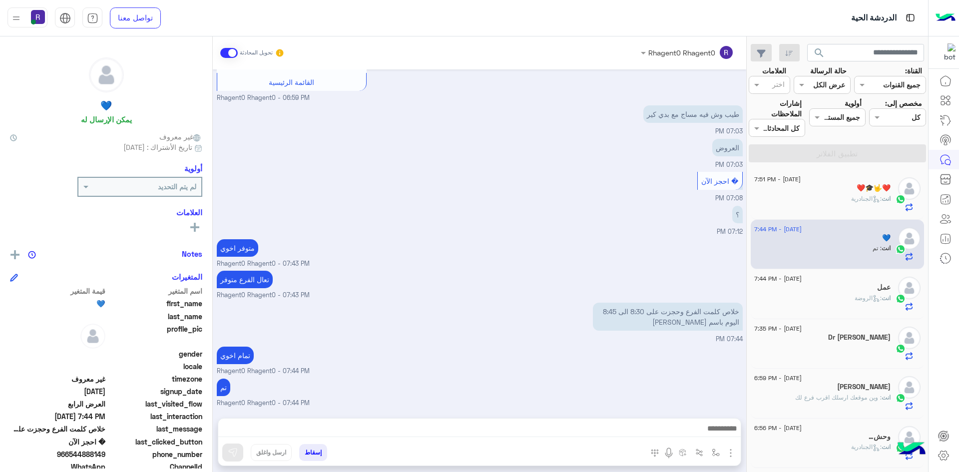
click at [837, 201] on div "انت : الجنادرية" at bounding box center [822, 202] width 136 height 17
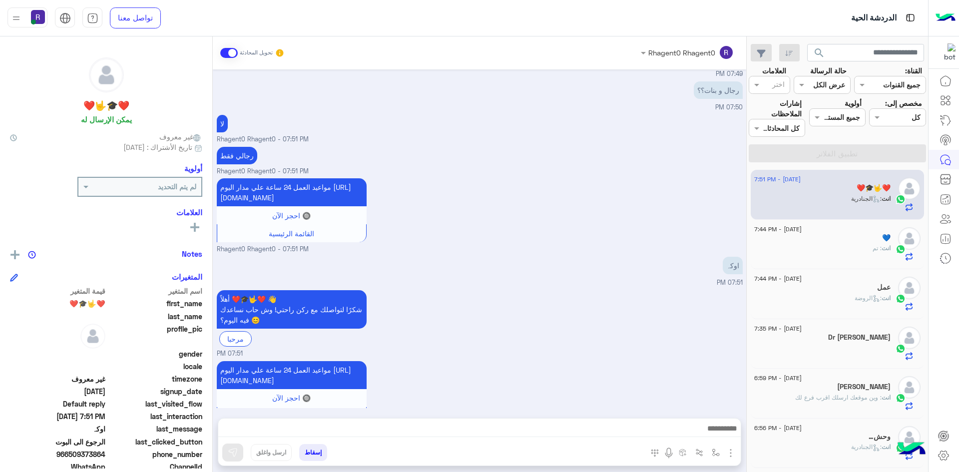
scroll to position [593, 0]
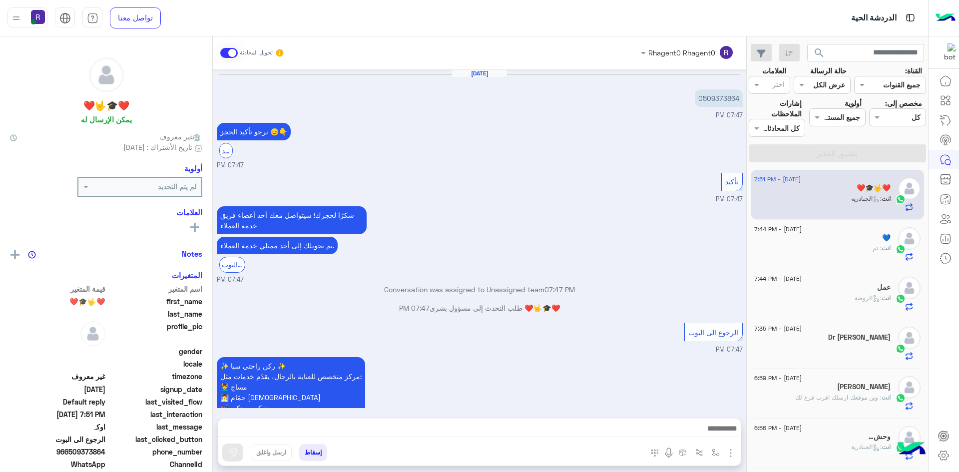
scroll to position [594, 0]
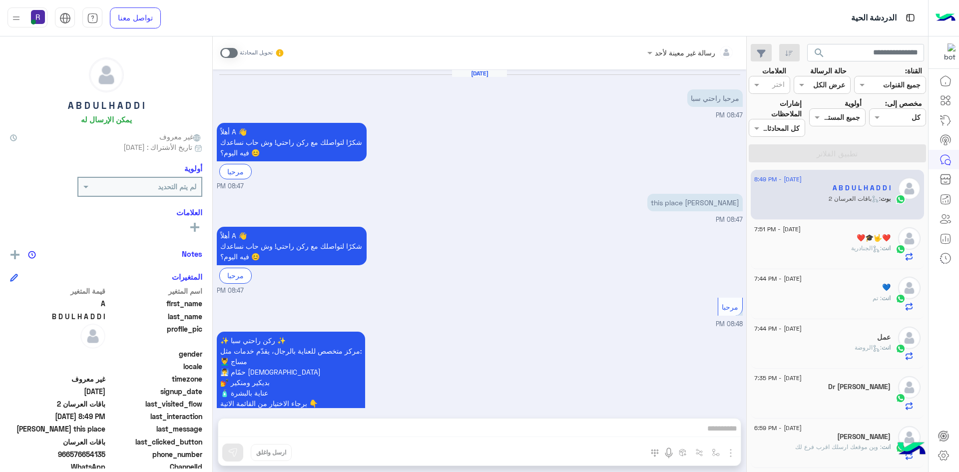
scroll to position [609, 0]
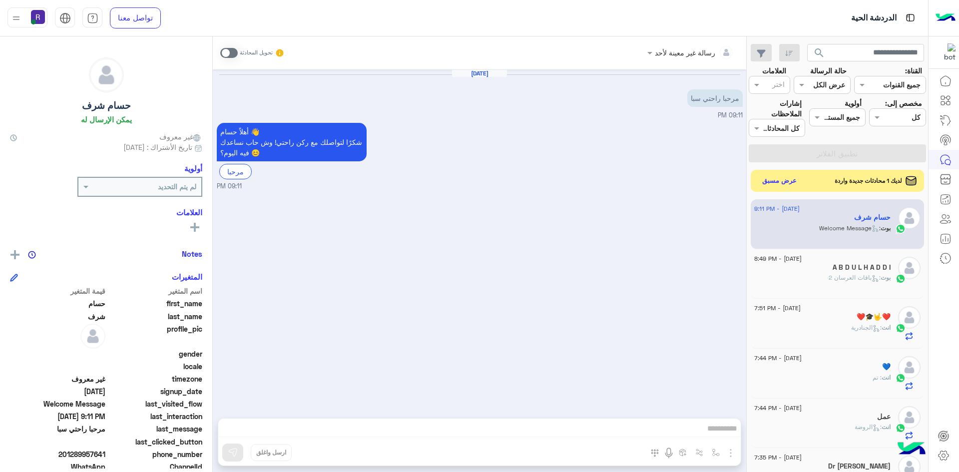
click at [229, 55] on span at bounding box center [228, 53] width 17 height 10
click at [727, 449] on img "button" at bounding box center [730, 453] width 12 height 12
click at [722, 432] on button "الصور" at bounding box center [715, 431] width 42 height 20
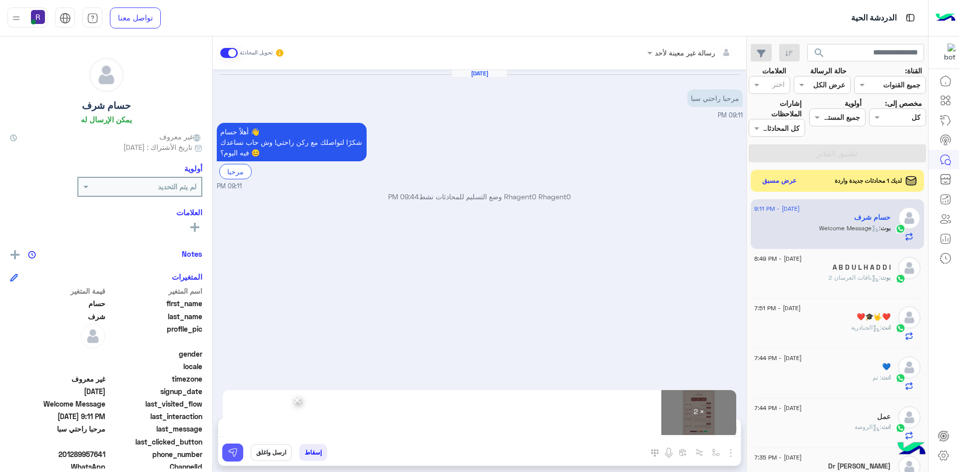
click at [238, 453] on button at bounding box center [232, 452] width 21 height 18
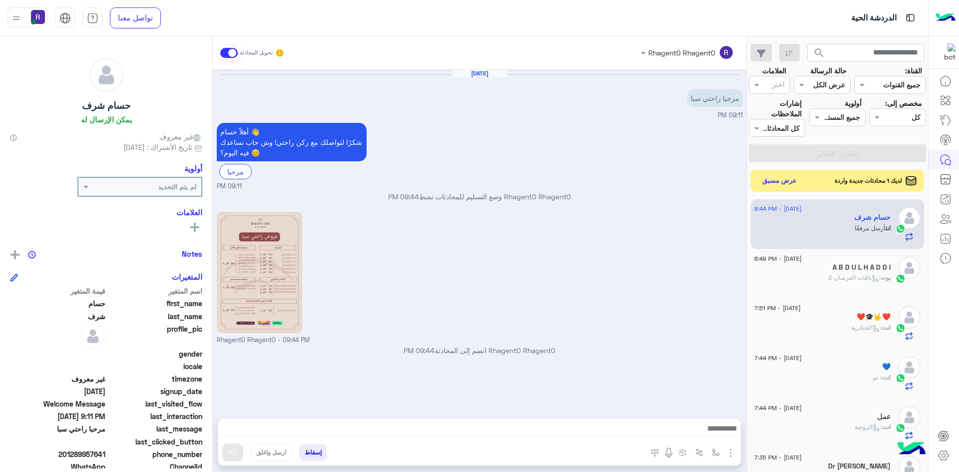
scroll to position [91, 0]
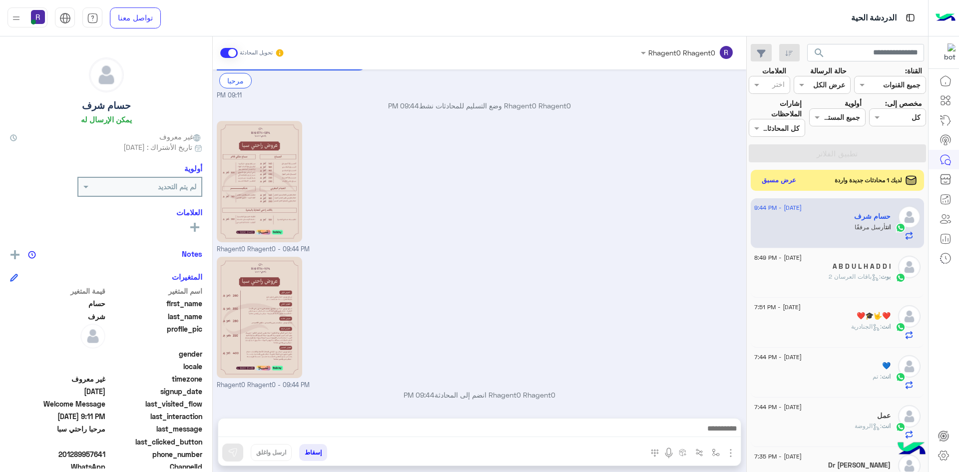
click at [775, 177] on button "عرض مسبق" at bounding box center [779, 180] width 42 height 13
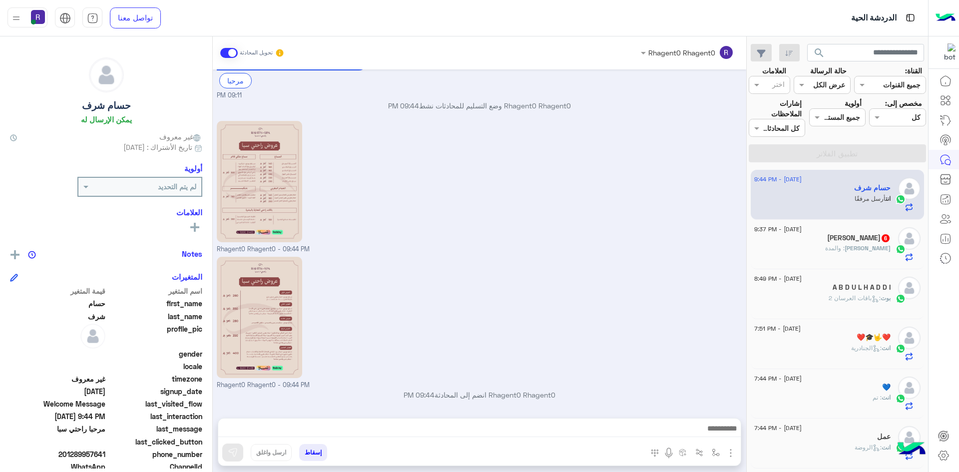
click at [865, 234] on h5 "محمد أبوسن 6" at bounding box center [858, 238] width 63 height 8
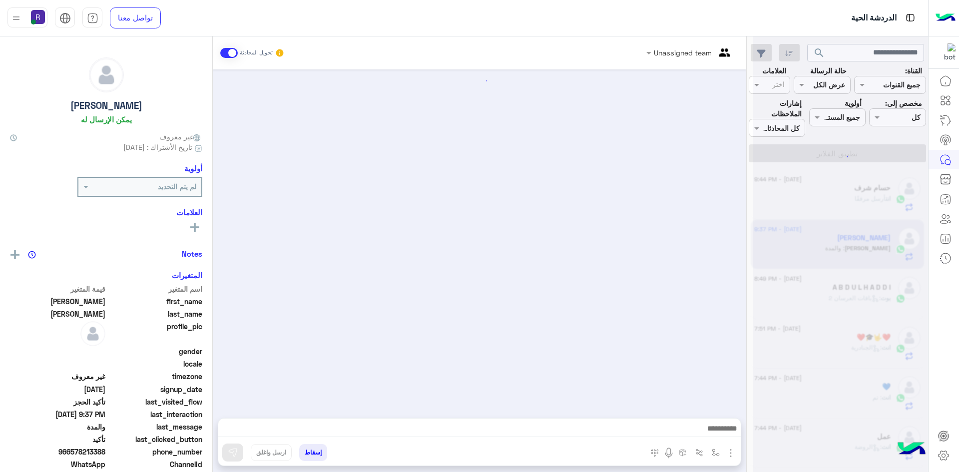
scroll to position [658, 0]
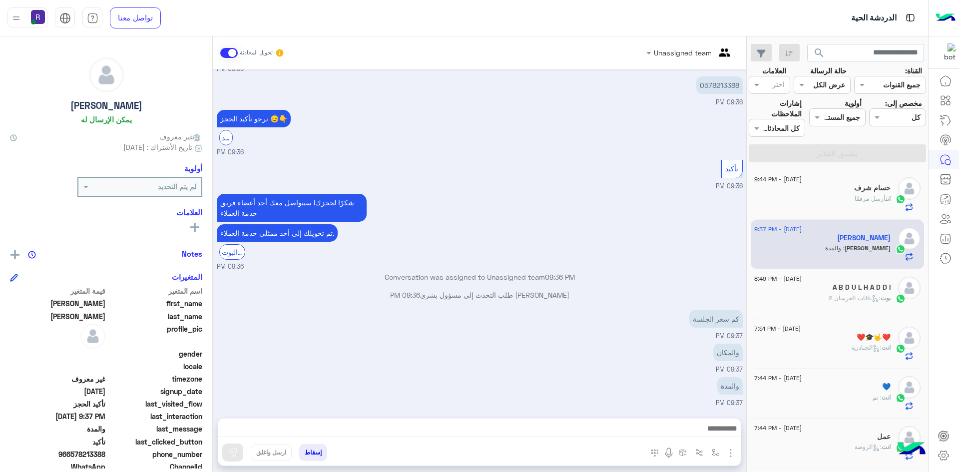
click at [571, 421] on div at bounding box center [479, 430] width 522 height 25
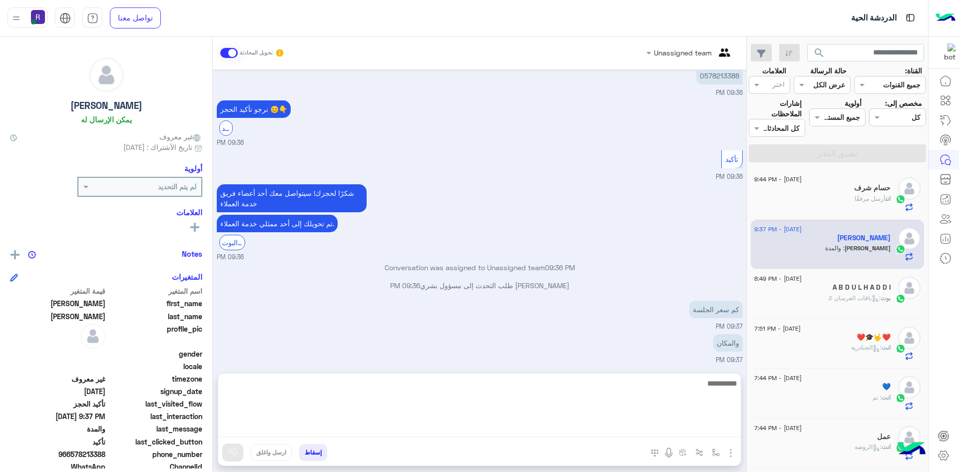
click at [571, 426] on textarea at bounding box center [479, 407] width 522 height 60
type textarea "**********"
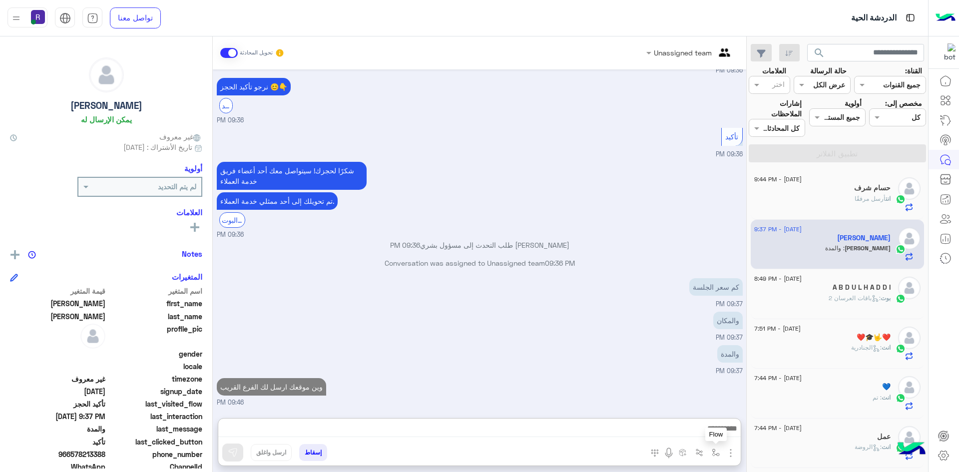
click at [717, 452] on img "button" at bounding box center [715, 452] width 8 height 8
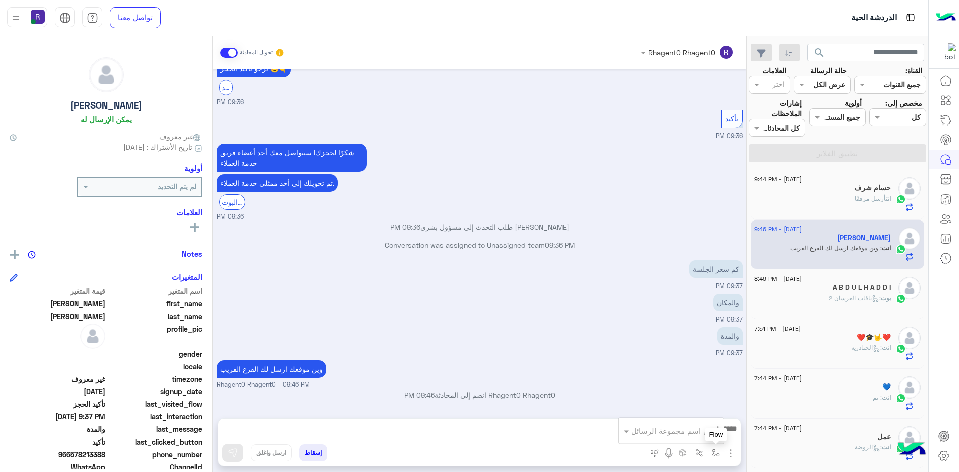
scroll to position [707, 0]
click at [733, 455] on img "button" at bounding box center [730, 453] width 12 height 12
click at [715, 434] on span "الصور" at bounding box center [711, 430] width 18 height 11
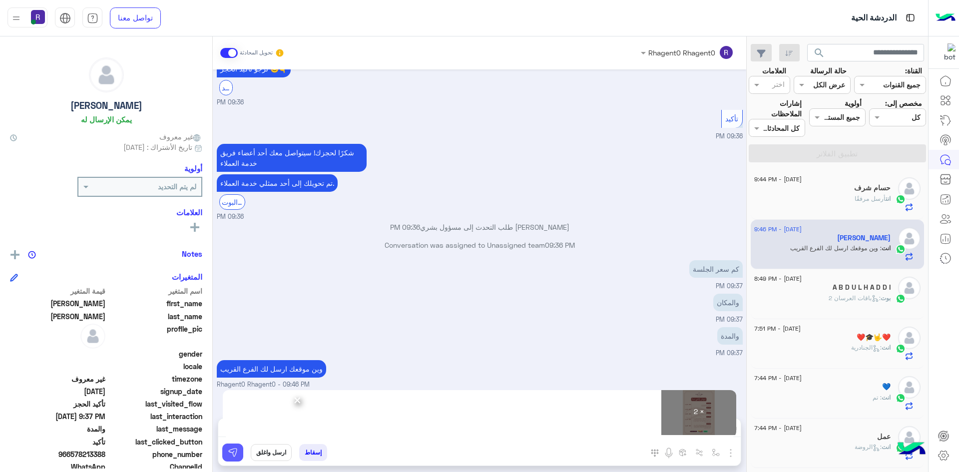
click at [239, 459] on button at bounding box center [232, 452] width 21 height 18
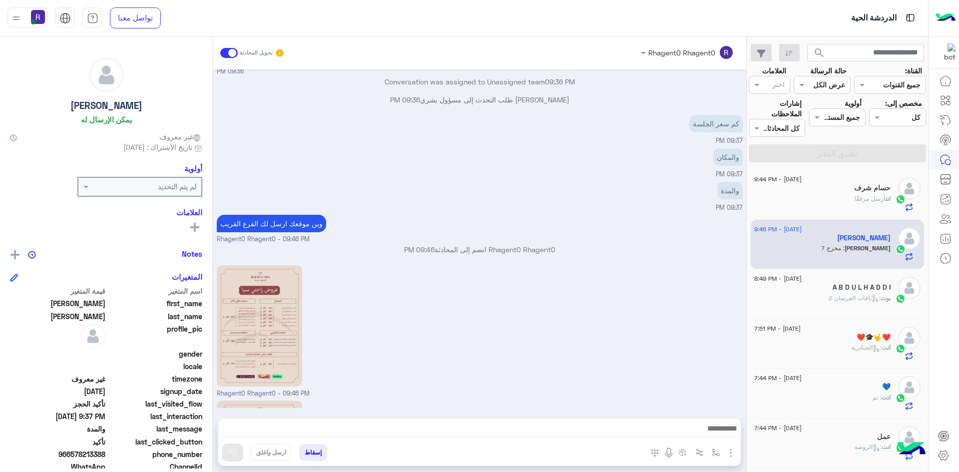
scroll to position [1012, 0]
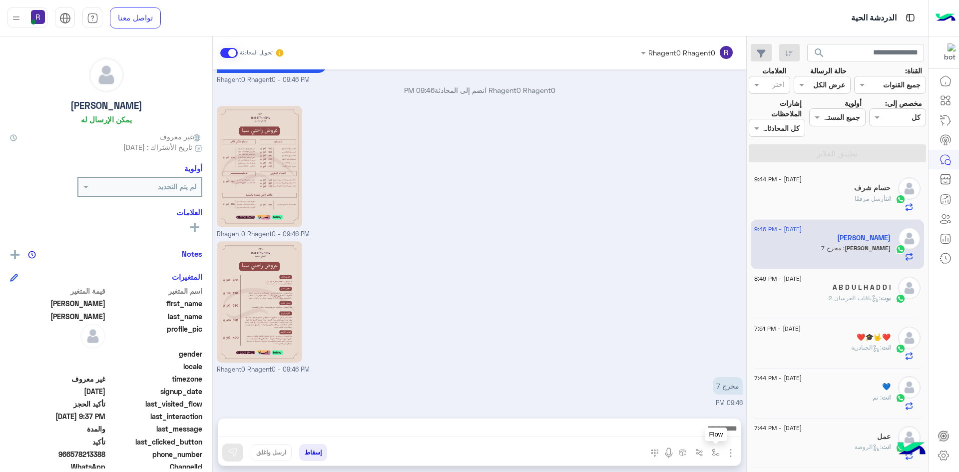
click at [713, 450] on img "button" at bounding box center [715, 452] width 8 height 8
click at [688, 434] on input "text" at bounding box center [684, 430] width 67 height 11
type input "***"
click at [698, 417] on div "لبن" at bounding box center [687, 412] width 74 height 19
type textarea "***"
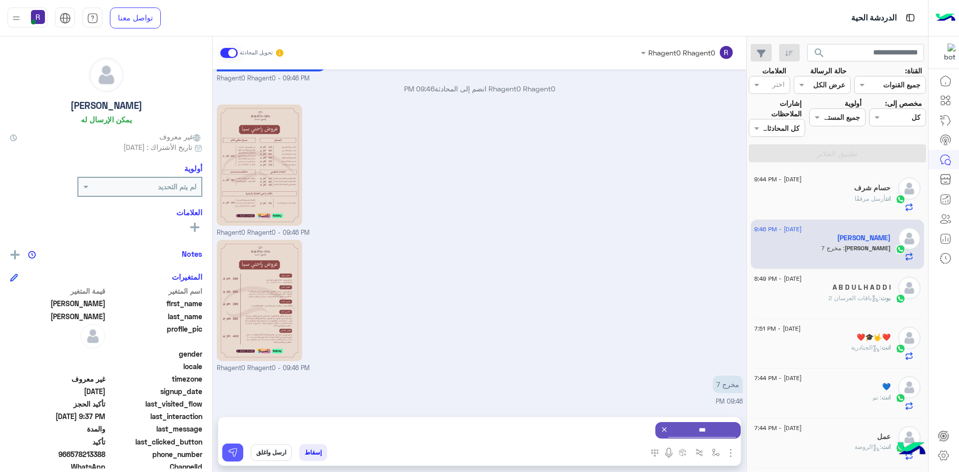
click at [231, 450] on img at bounding box center [233, 452] width 10 height 10
click at [719, 451] on img "button" at bounding box center [715, 452] width 8 height 8
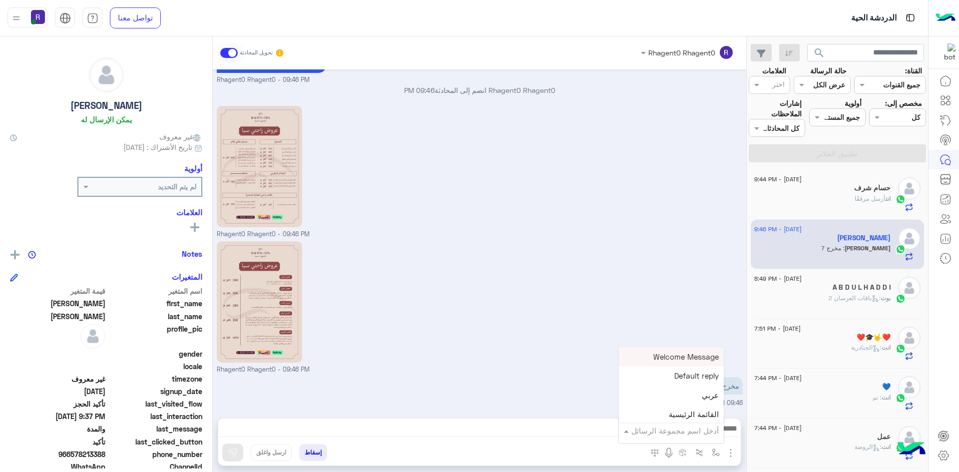
click at [697, 430] on input "text" at bounding box center [684, 430] width 67 height 11
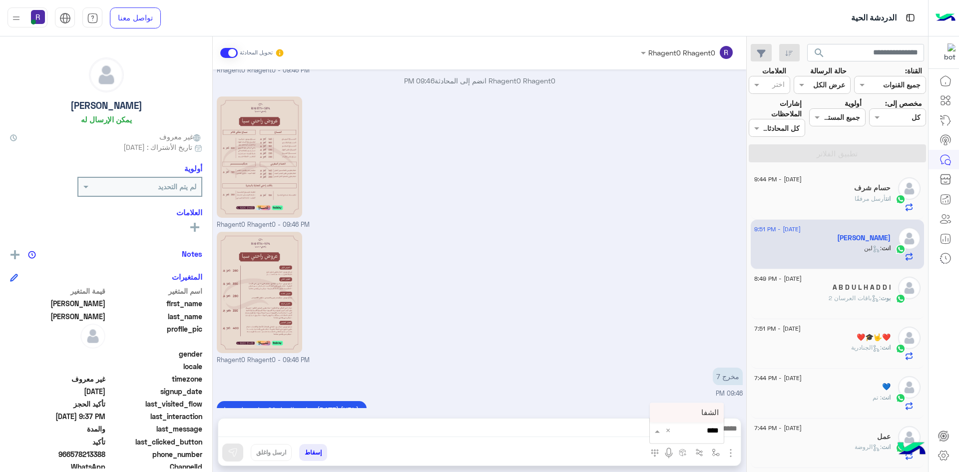
scroll to position [1101, 0]
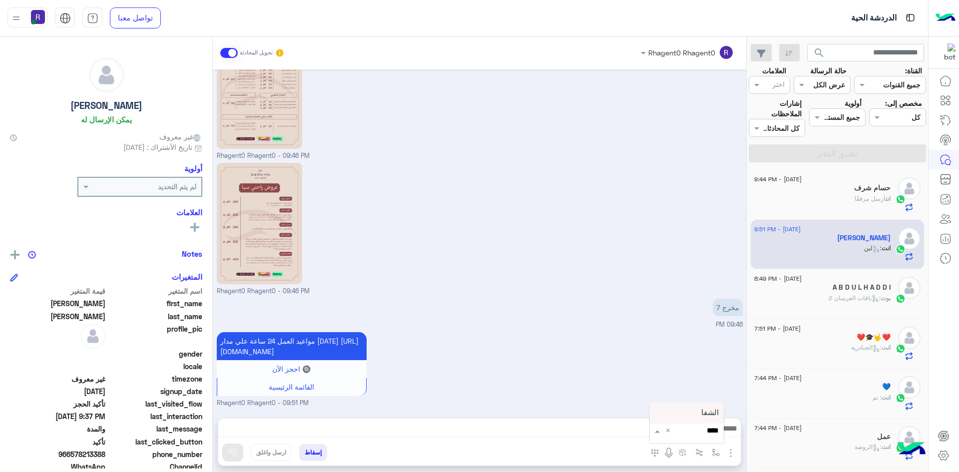
type input "*****"
click at [706, 413] on span "الشفا" at bounding box center [709, 412] width 17 height 9
type textarea "*****"
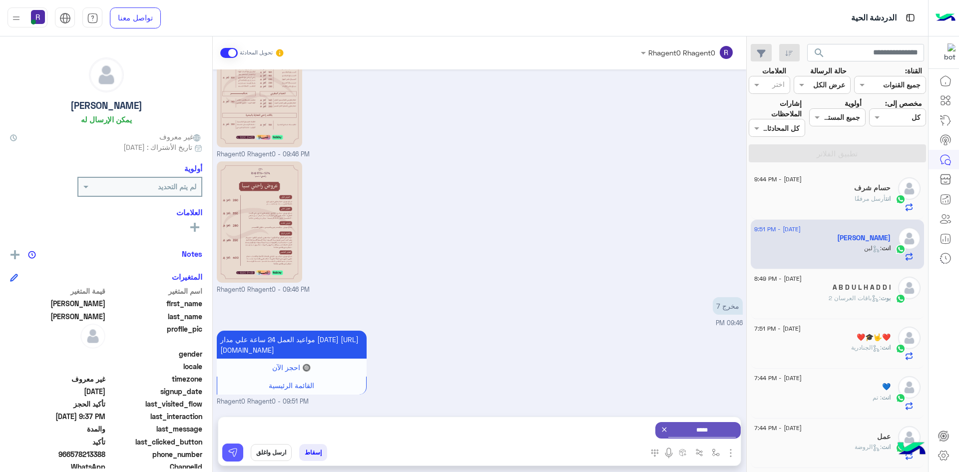
click at [240, 451] on button at bounding box center [232, 452] width 21 height 18
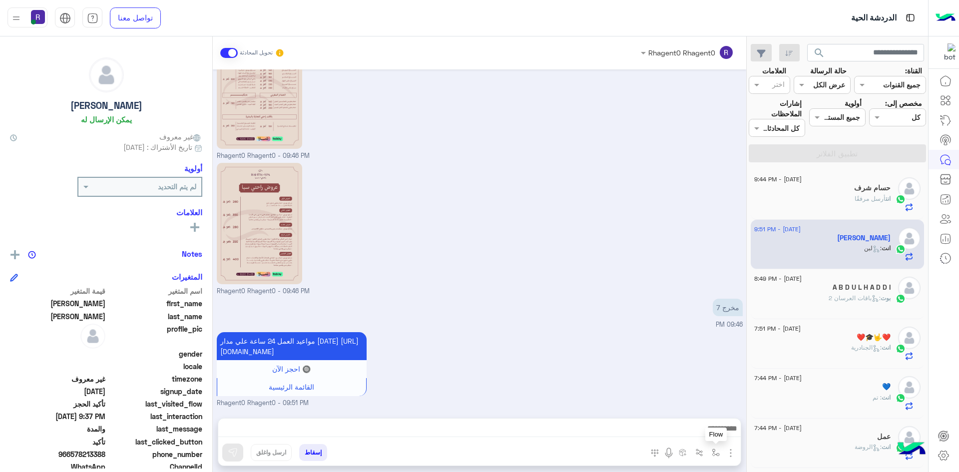
click at [717, 453] on img "button" at bounding box center [715, 452] width 8 height 8
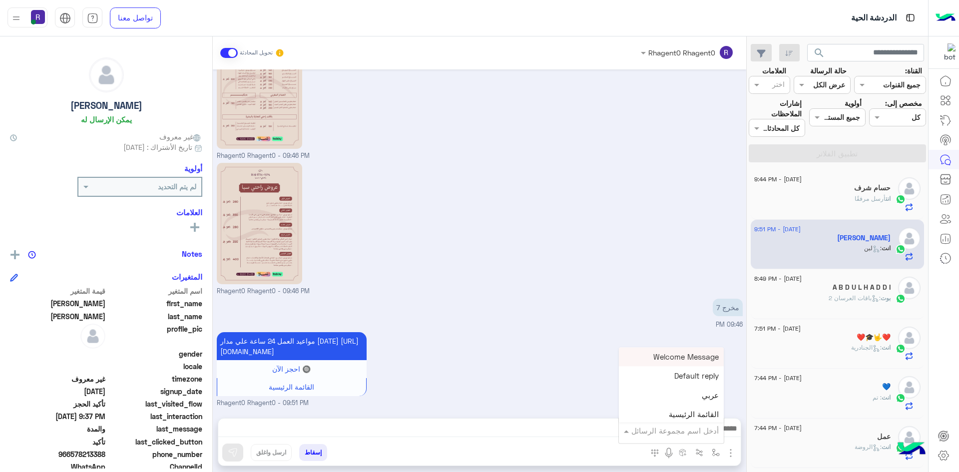
click at [692, 425] on input "text" at bounding box center [684, 430] width 67 height 11
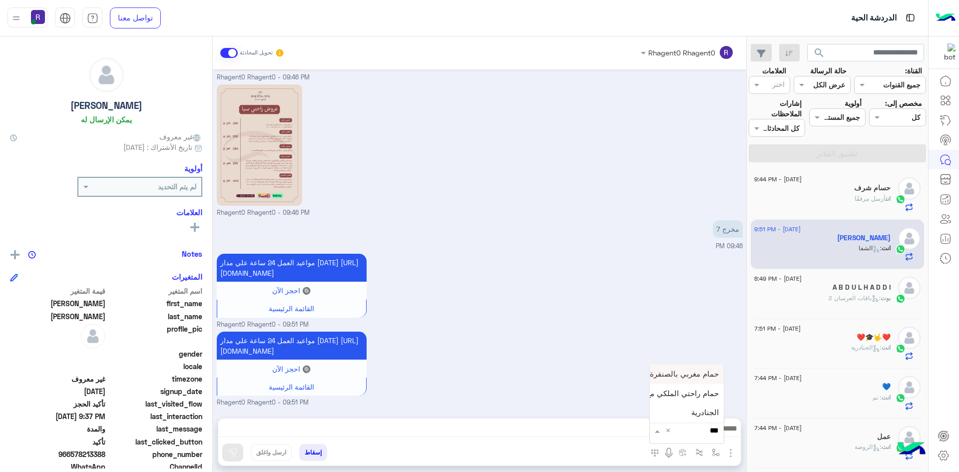
type input "****"
click at [696, 412] on span "الجنادرية" at bounding box center [704, 412] width 27 height 9
type textarea "*********"
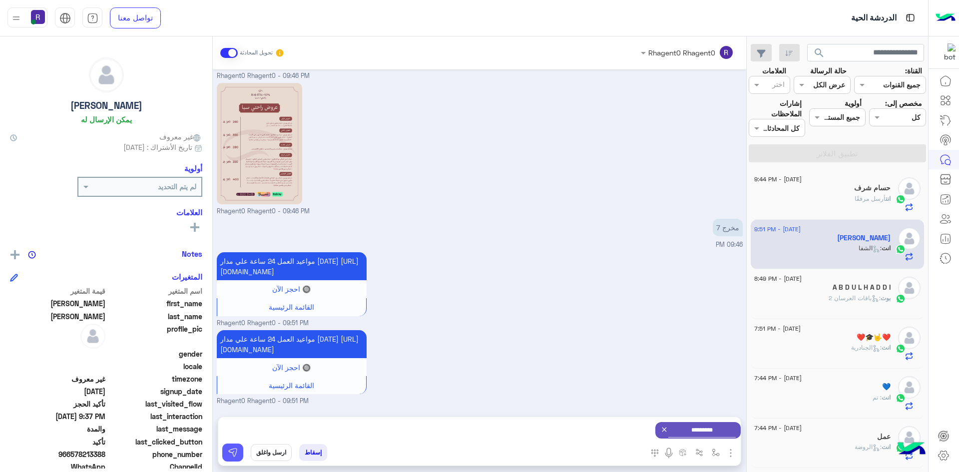
click at [238, 449] on button at bounding box center [232, 452] width 21 height 18
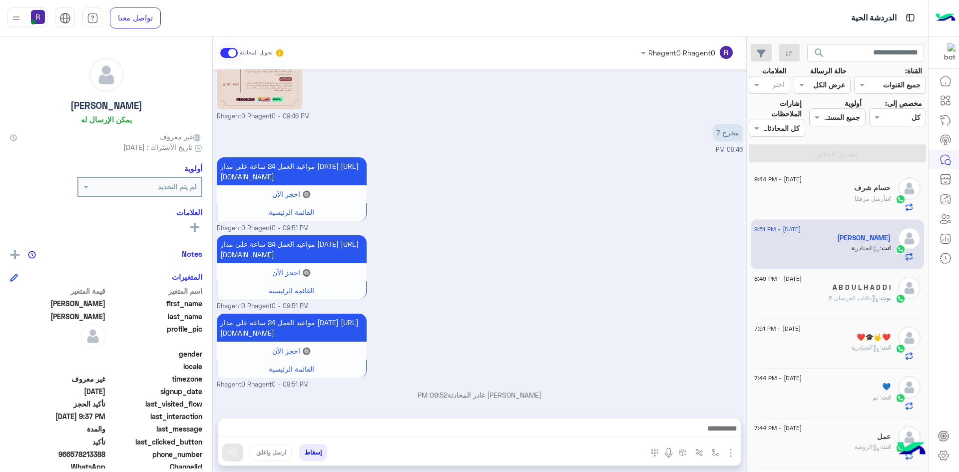
scroll to position [1297, 0]
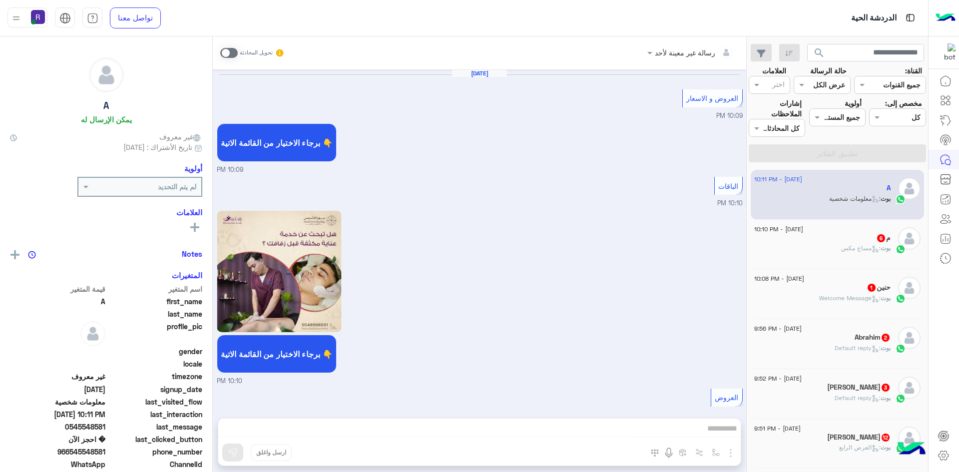
scroll to position [1124, 0]
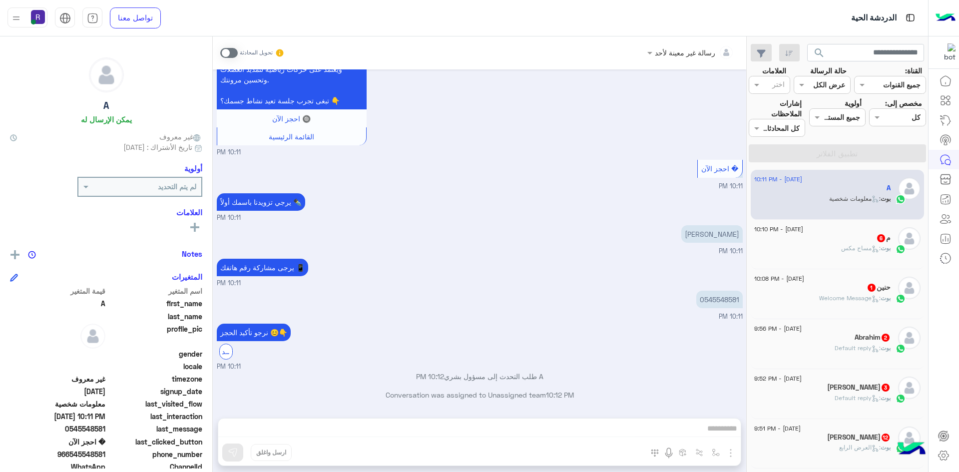
click at [231, 50] on span at bounding box center [228, 53] width 17 height 10
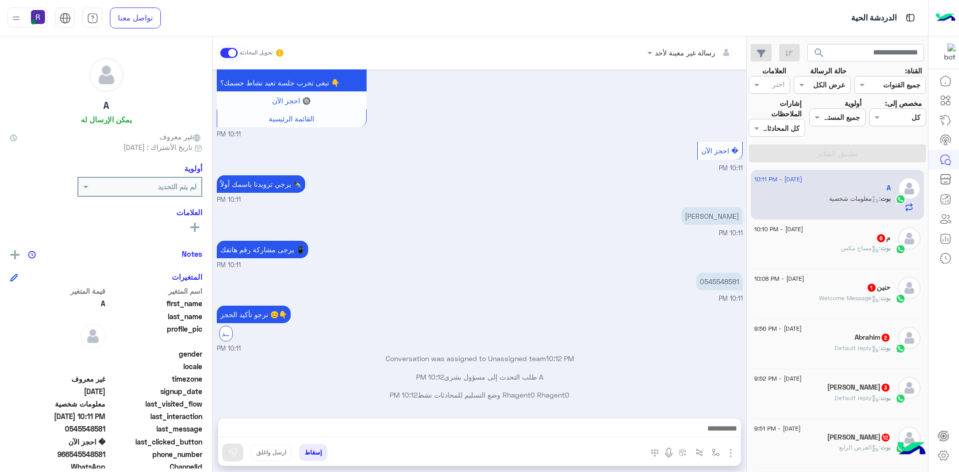
scroll to position [1179, 0]
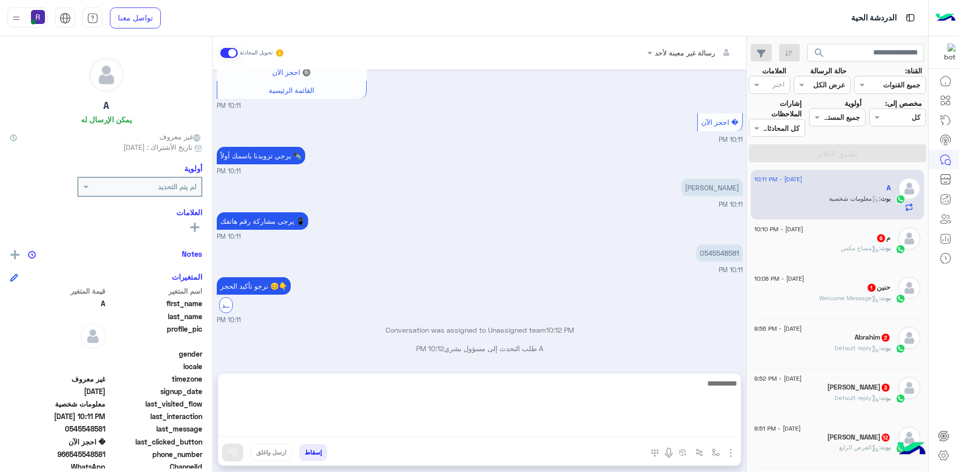
click at [597, 430] on textarea at bounding box center [479, 407] width 522 height 60
type textarea "**********"
click at [679, 381] on textarea "**********" at bounding box center [479, 407] width 522 height 60
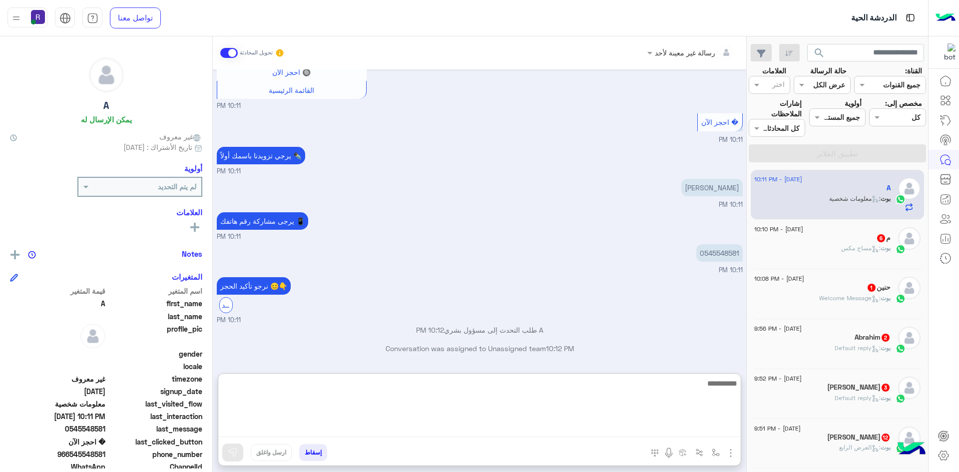
scroll to position [1256, 0]
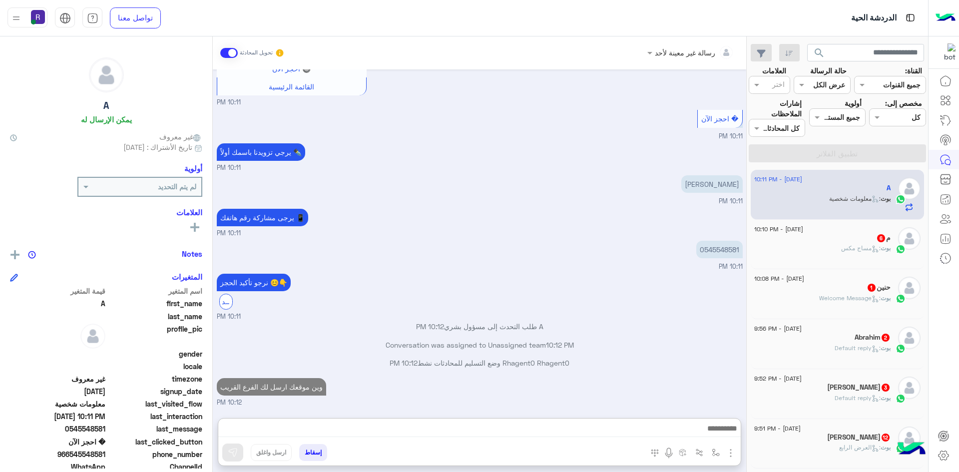
click at [863, 237] on div "م 6" at bounding box center [822, 239] width 136 height 10
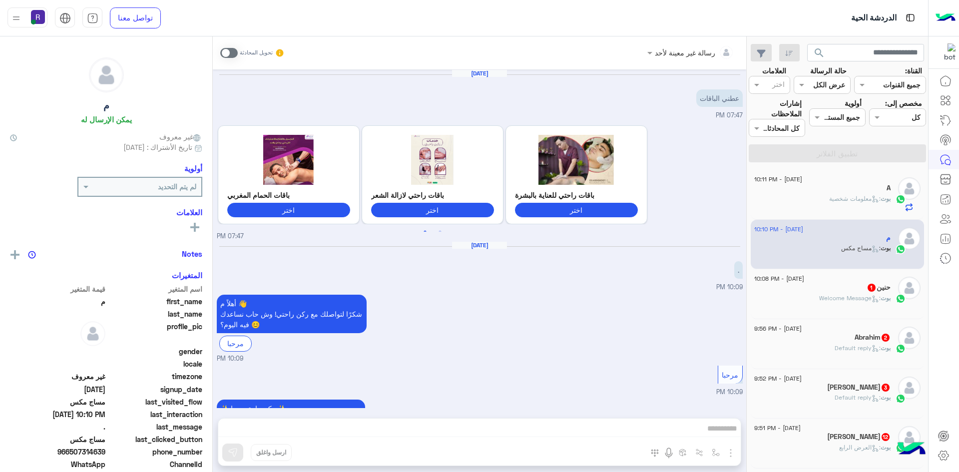
scroll to position [833, 0]
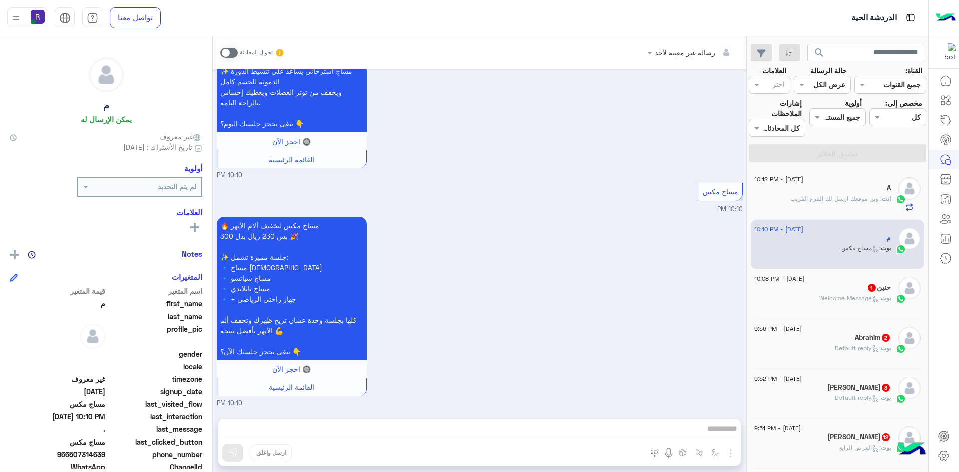
click at [230, 54] on span at bounding box center [228, 53] width 17 height 10
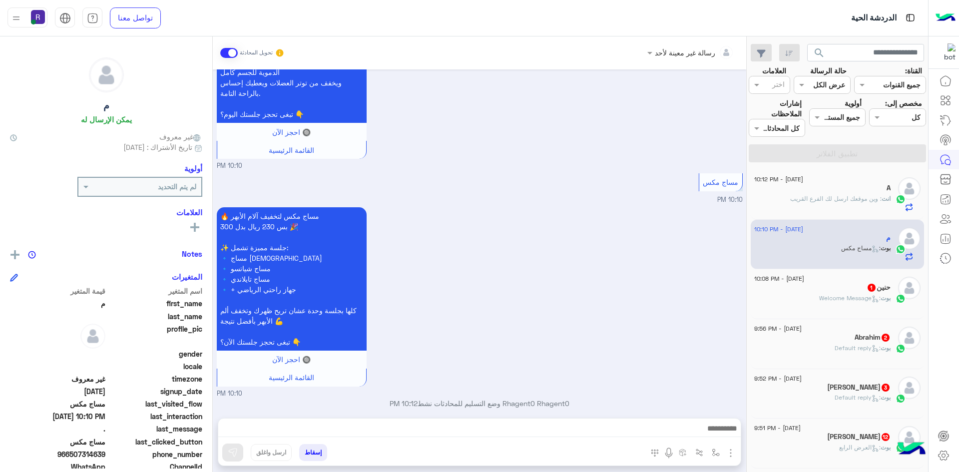
scroll to position [851, 0]
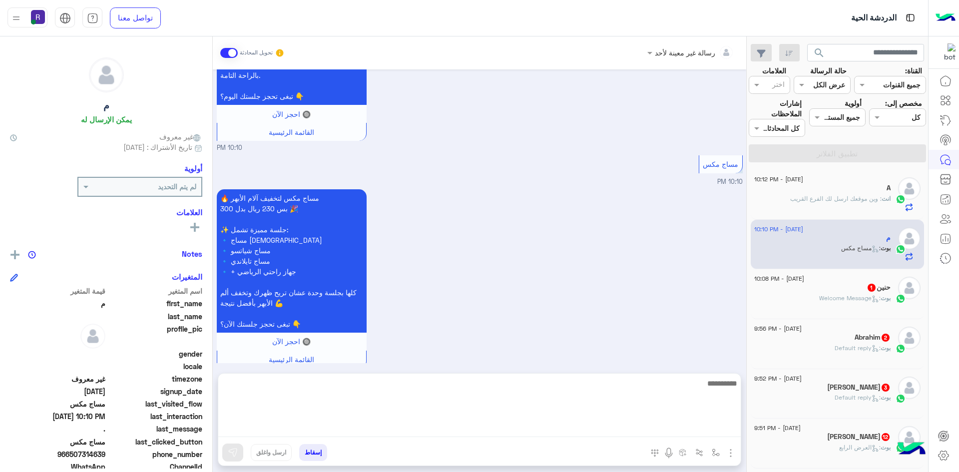
click at [433, 422] on textarea at bounding box center [479, 407] width 522 height 60
paste textarea "**********"
type textarea "**********"
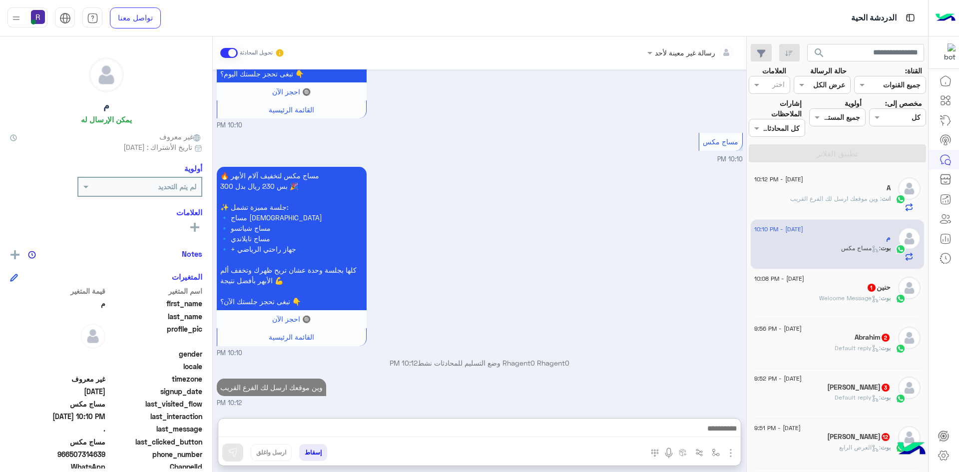
click at [878, 300] on span ": Welcome Message" at bounding box center [849, 297] width 61 height 7
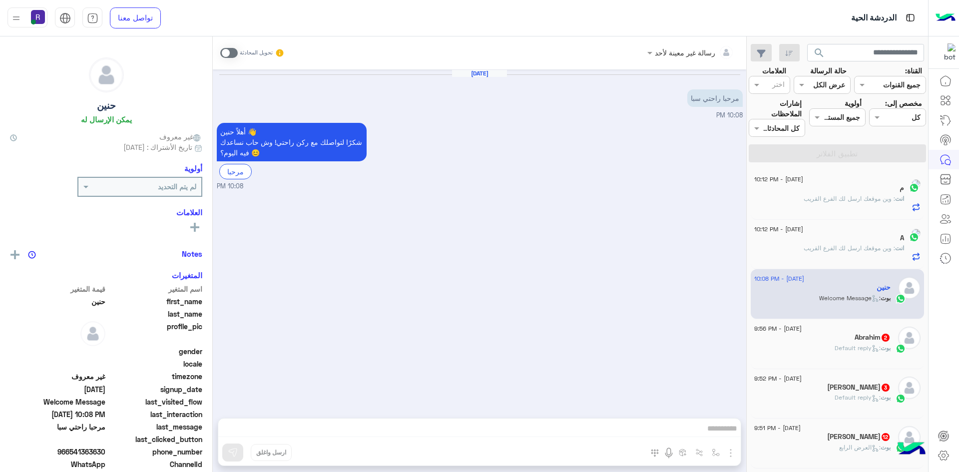
click at [211, 46] on div "حنين يمكن الإرسال له غير معروف تاريخ الأشتراك : 08/16/2025 أولوية لم يتم التحدي…" at bounding box center [106, 252] width 212 height 432
click at [228, 50] on span at bounding box center [228, 53] width 17 height 10
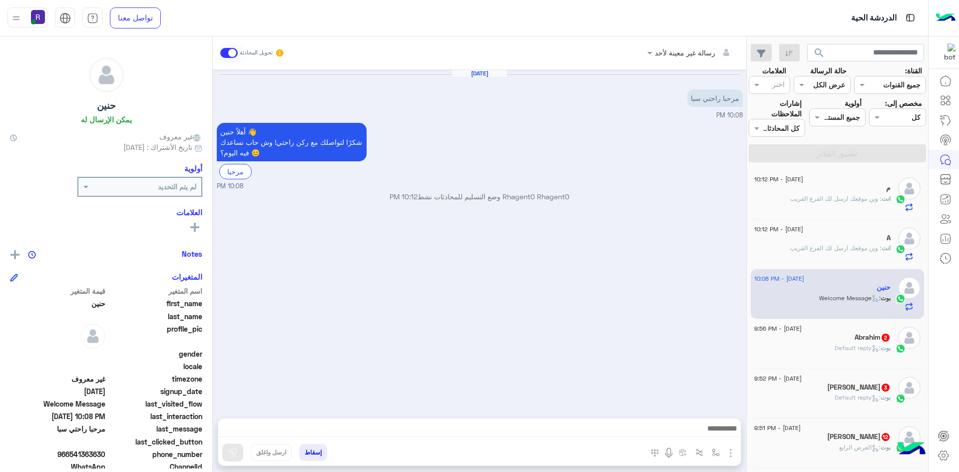
click at [727, 455] on img "button" at bounding box center [730, 453] width 12 height 12
click at [713, 438] on button "الصور" at bounding box center [715, 431] width 42 height 20
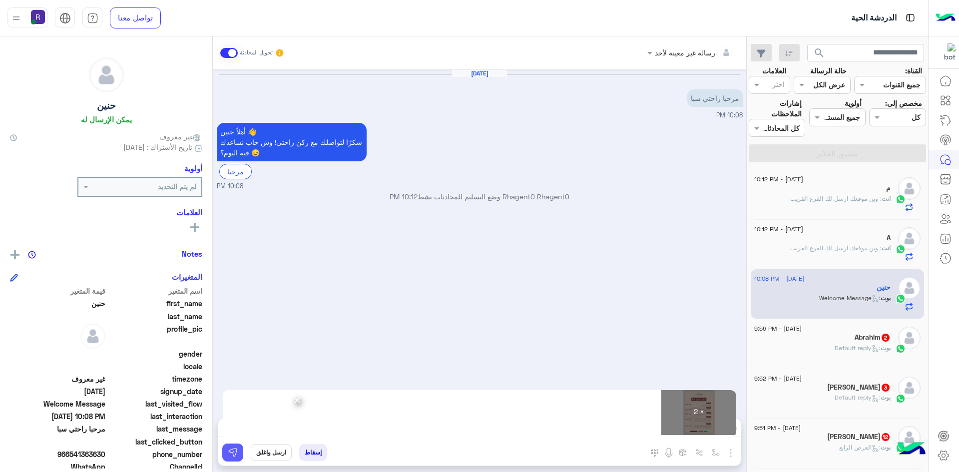
click at [231, 455] on img at bounding box center [233, 452] width 10 height 10
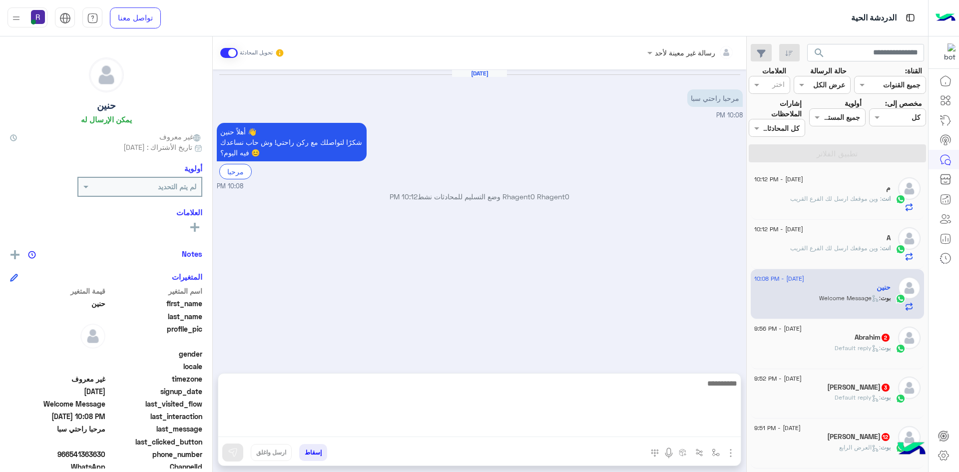
click at [412, 422] on textarea at bounding box center [479, 407] width 522 height 60
paste textarea "**********"
type textarea "**********"
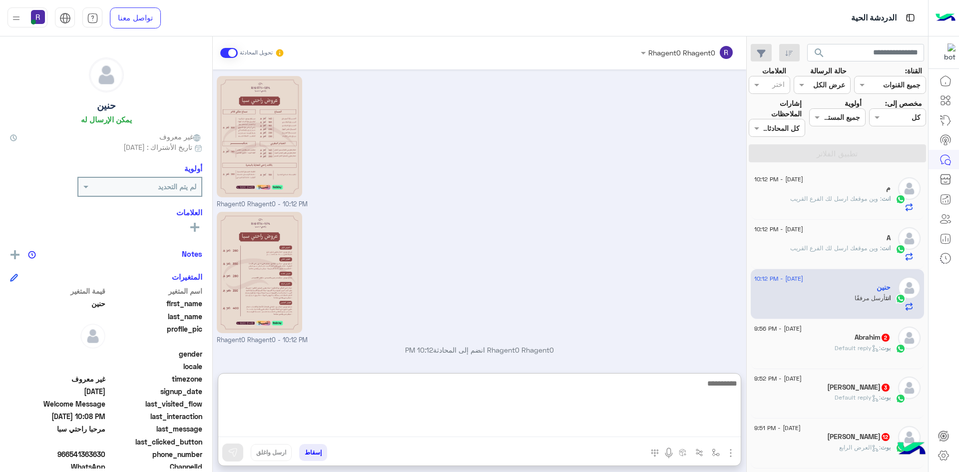
scroll to position [168, 0]
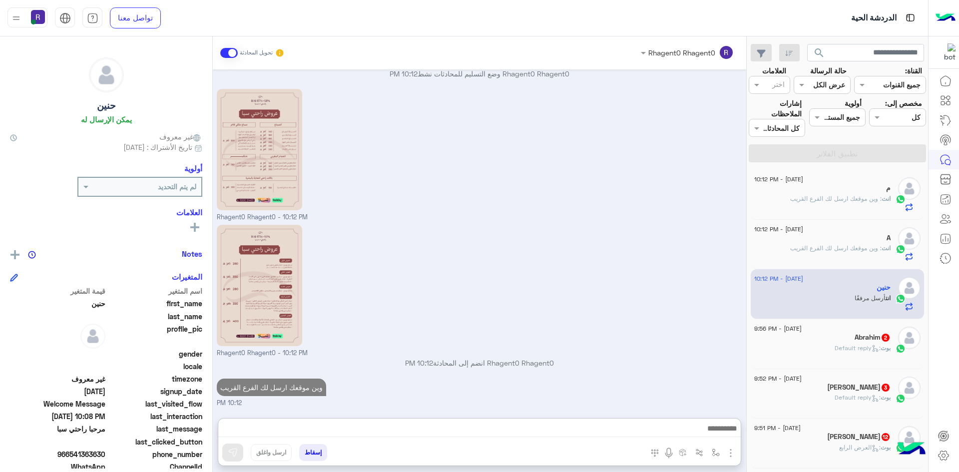
click at [885, 351] on p "بوت : Default reply" at bounding box center [862, 347] width 56 height 9
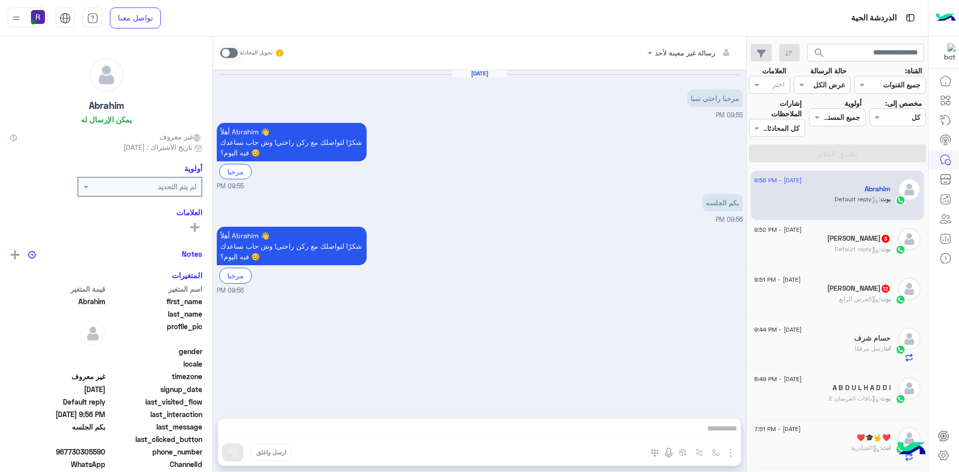
scroll to position [150, 0]
click at [226, 56] on span at bounding box center [228, 53] width 17 height 10
click at [732, 453] on img "button" at bounding box center [730, 453] width 12 height 12
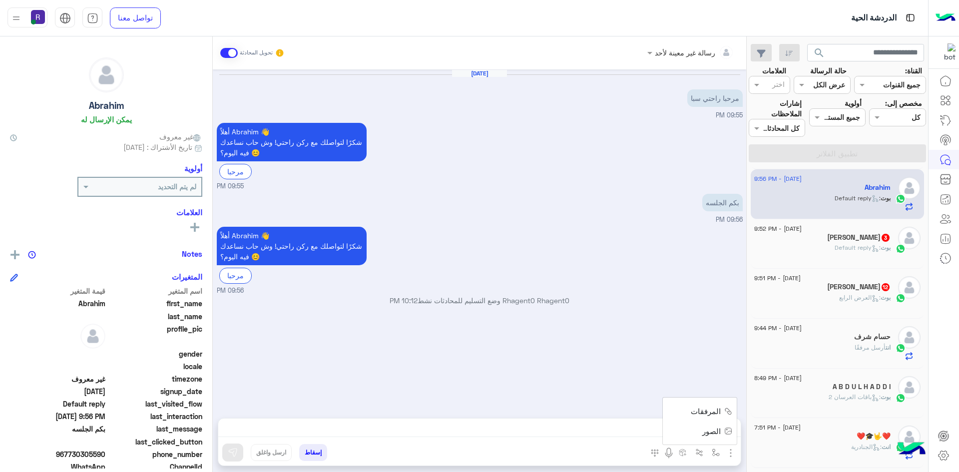
click at [715, 430] on span "الصور" at bounding box center [711, 430] width 18 height 11
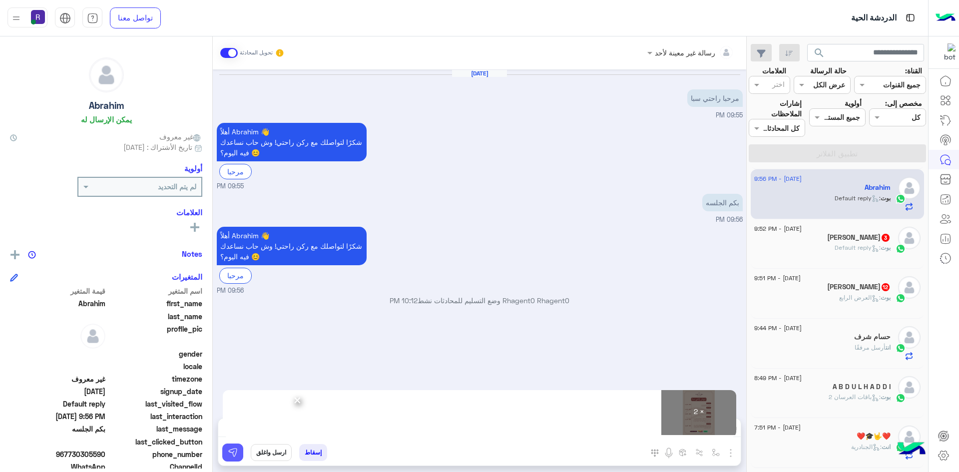
click at [240, 454] on button at bounding box center [232, 452] width 21 height 18
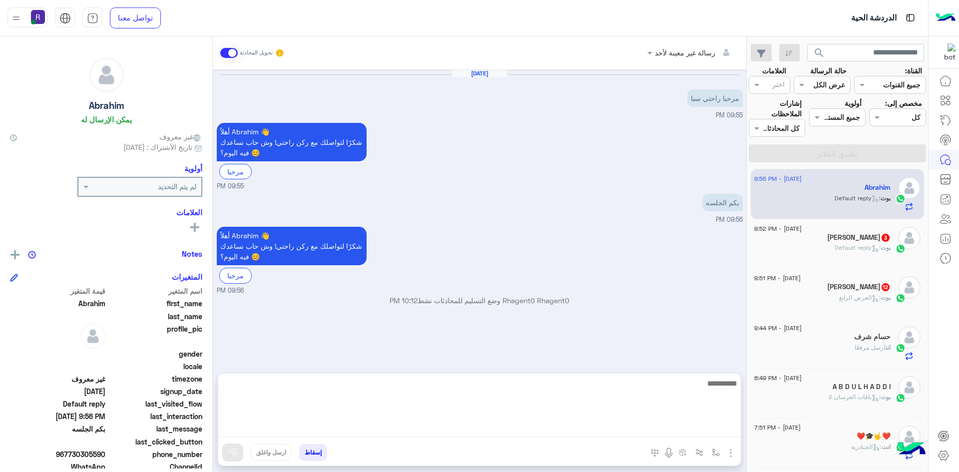
click at [392, 428] on textarea at bounding box center [479, 407] width 522 height 60
paste textarea "**********"
type textarea "**********"
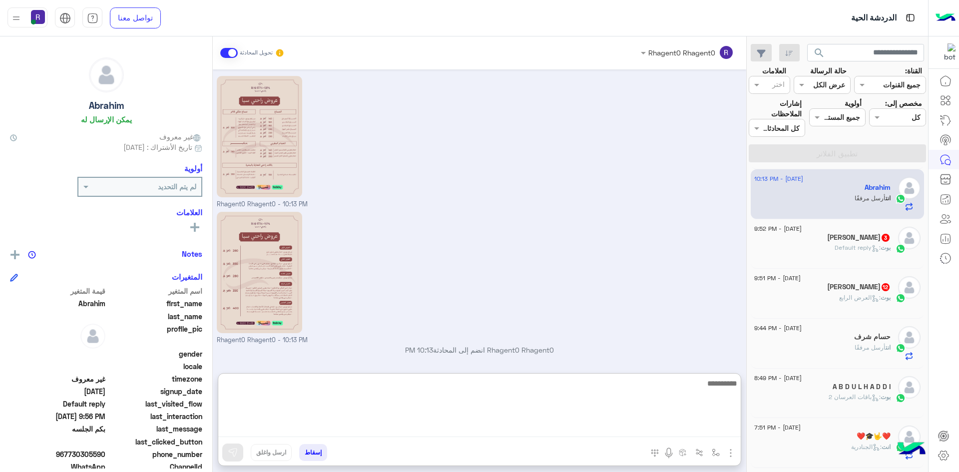
scroll to position [272, 0]
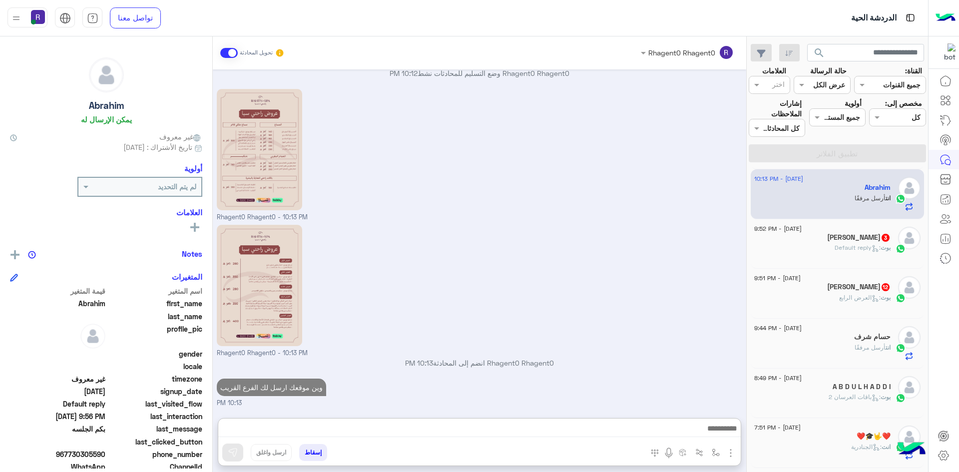
click at [816, 251] on div "بوت : Default reply" at bounding box center [822, 251] width 136 height 17
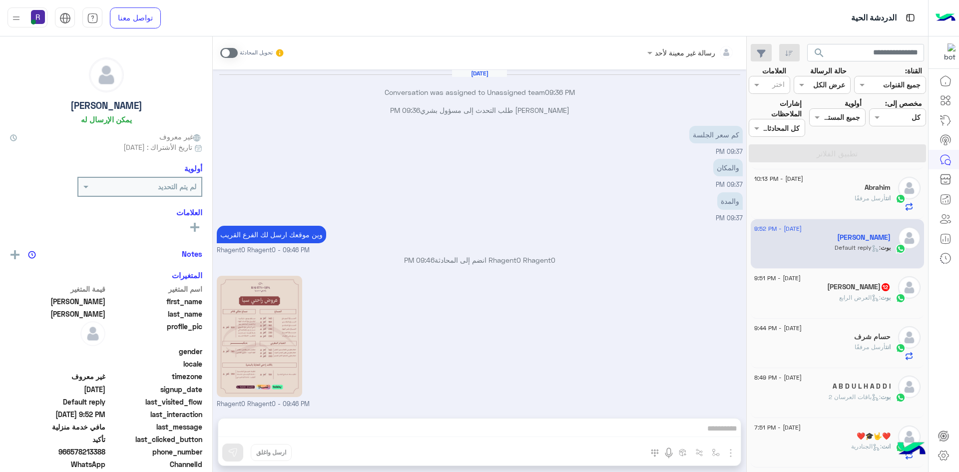
scroll to position [805, 0]
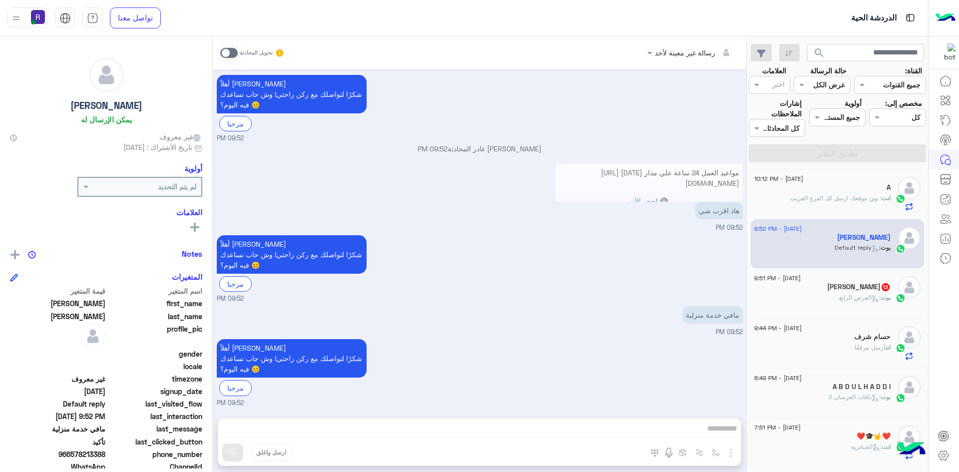
drag, startPoint x: 625, startPoint y: 290, endPoint x: 643, endPoint y: 318, distance: 33.2
click at [625, 291] on div "أهلاً محمد 👋 شكرًا لتواصلك مع ركن راحتي! وش حاب نساعدك فيه اليوم؟ 😊 مرحبا 09:52…" at bounding box center [480, 268] width 526 height 71
click at [646, 421] on div "رسالة غير معينة لأحد تحويل المحادثة Aug 16, 2025 Conversation was assigned to U…" at bounding box center [479, 255] width 533 height 439
click at [647, 433] on div "رسالة غير معينة لأحد تحويل المحادثة Aug 16, 2025 Conversation was assigned to U…" at bounding box center [479, 255] width 533 height 439
click at [226, 59] on div "تحويل المحادثة" at bounding box center [252, 53] width 64 height 18
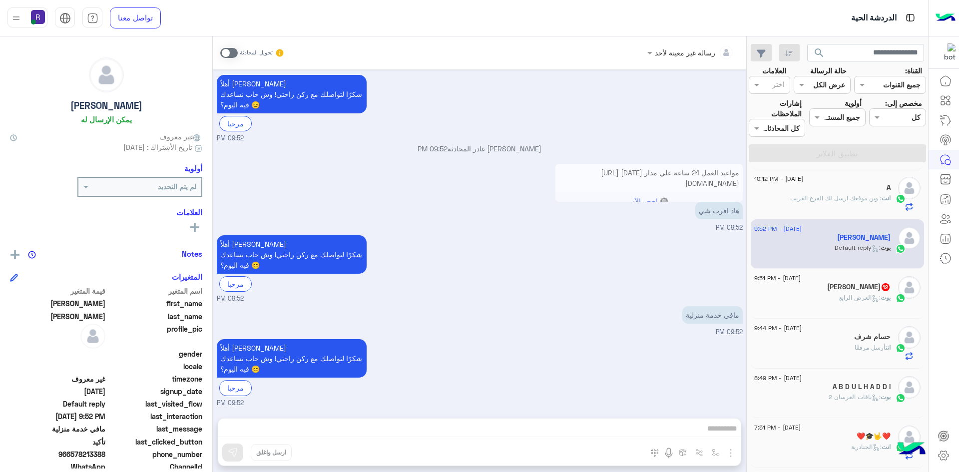
click at [226, 57] on span at bounding box center [228, 53] width 17 height 10
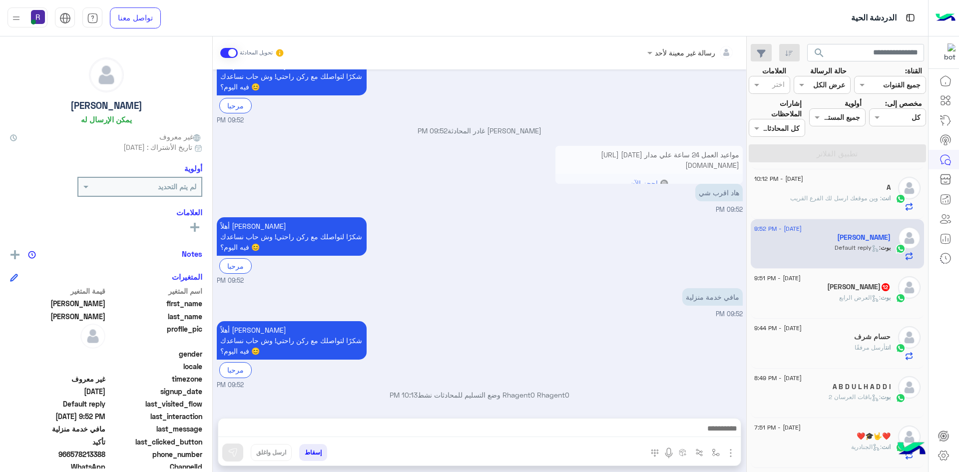
scroll to position [823, 0]
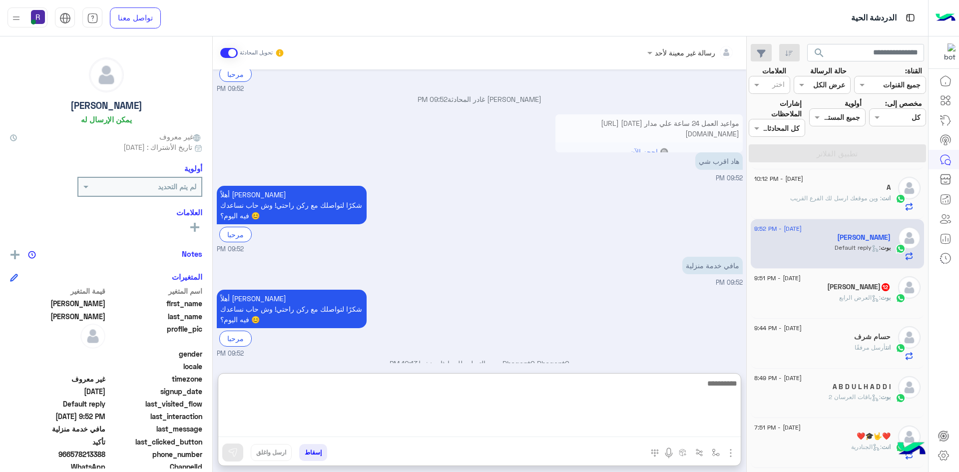
click at [585, 429] on textarea at bounding box center [479, 407] width 522 height 60
type textarea "**********"
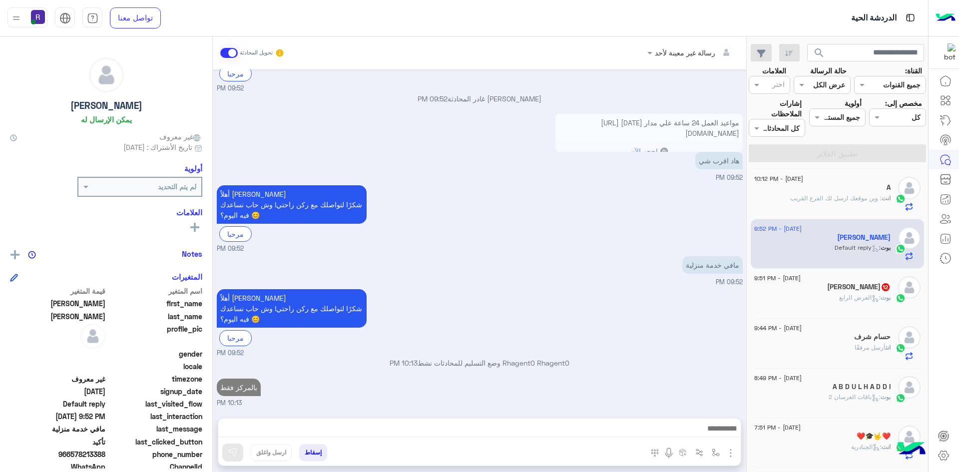
click at [878, 291] on h5 "Mohammed Abdullah 12" at bounding box center [858, 287] width 63 height 8
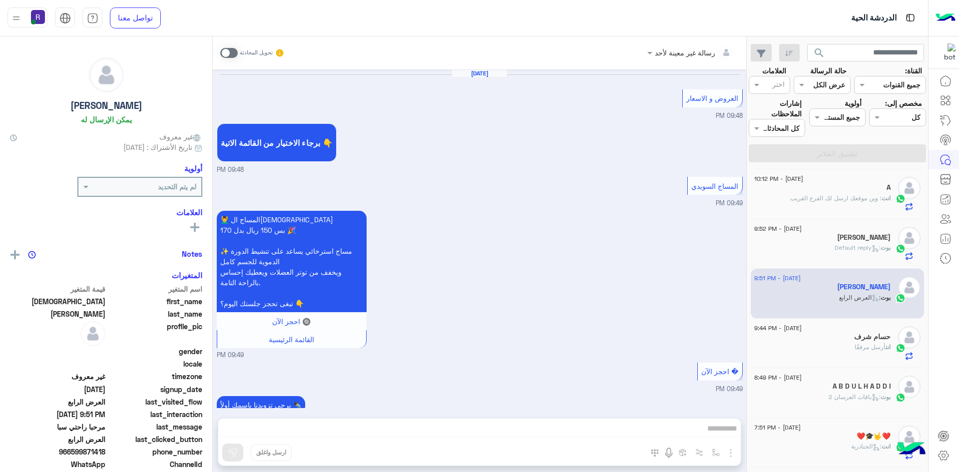
scroll to position [1687, 0]
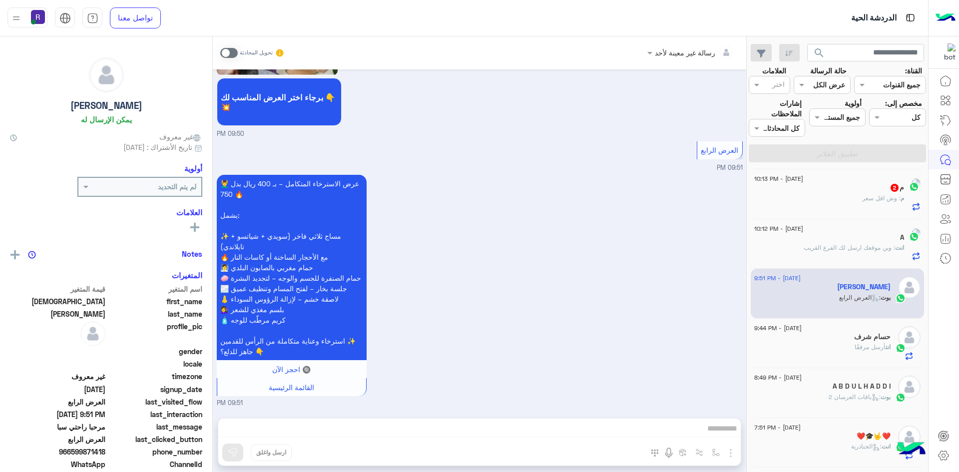
click at [231, 50] on span at bounding box center [228, 53] width 17 height 10
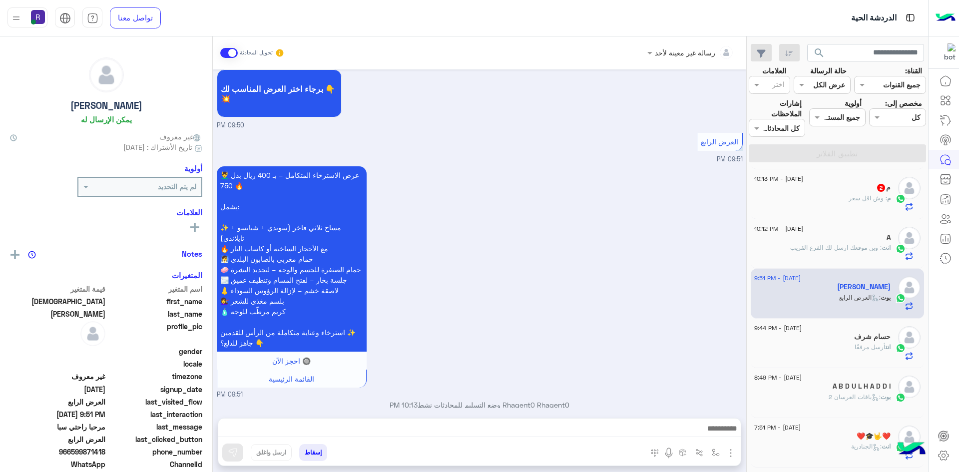
scroll to position [1706, 0]
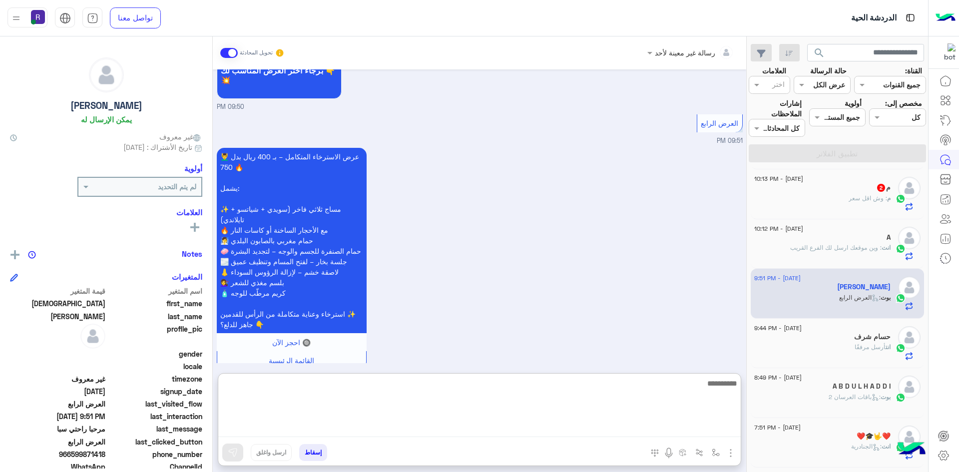
click at [572, 435] on textarea at bounding box center [479, 407] width 522 height 60
paste textarea "**********"
type textarea "**********"
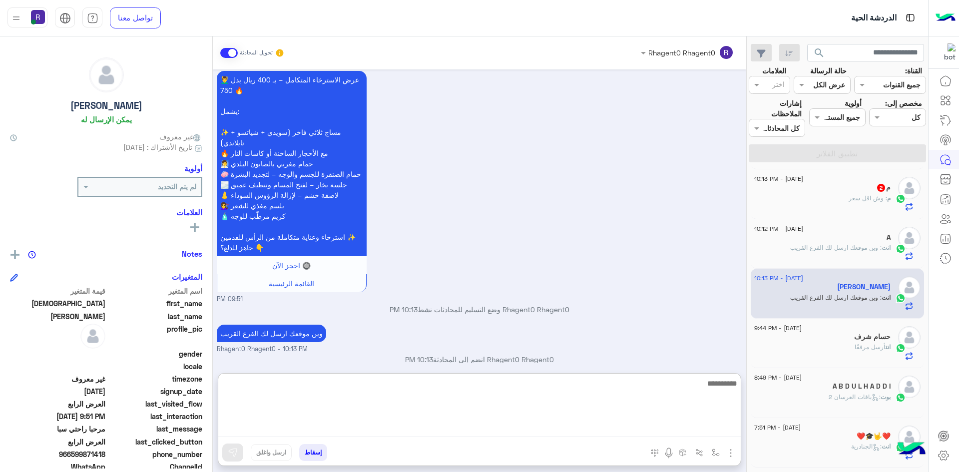
scroll to position [1801, 0]
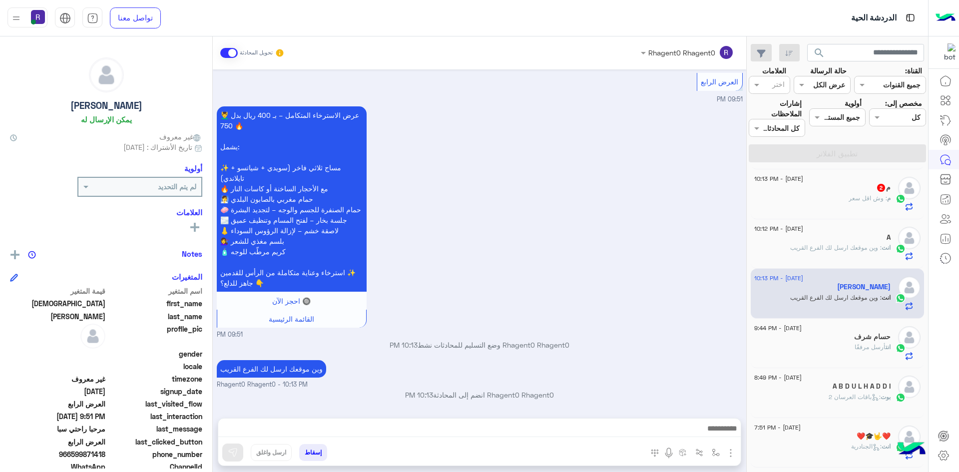
click at [821, 198] on div "م : وش اقل سعر" at bounding box center [822, 202] width 136 height 17
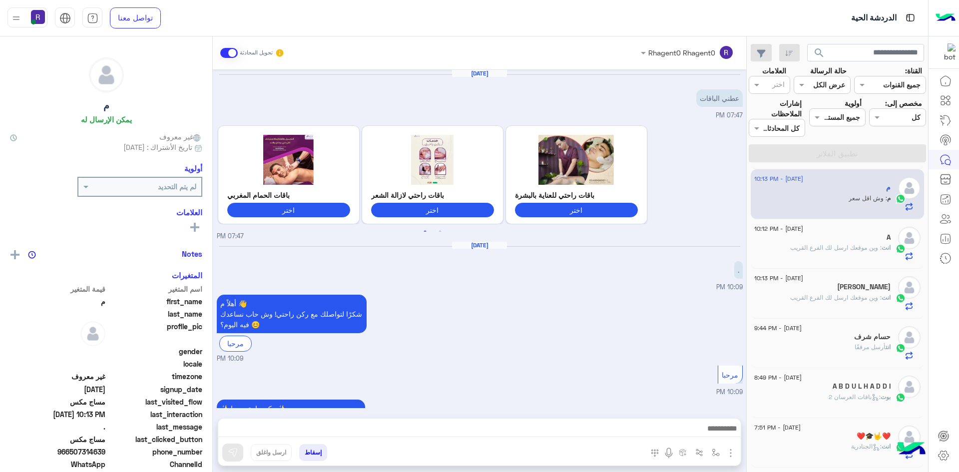
scroll to position [968, 0]
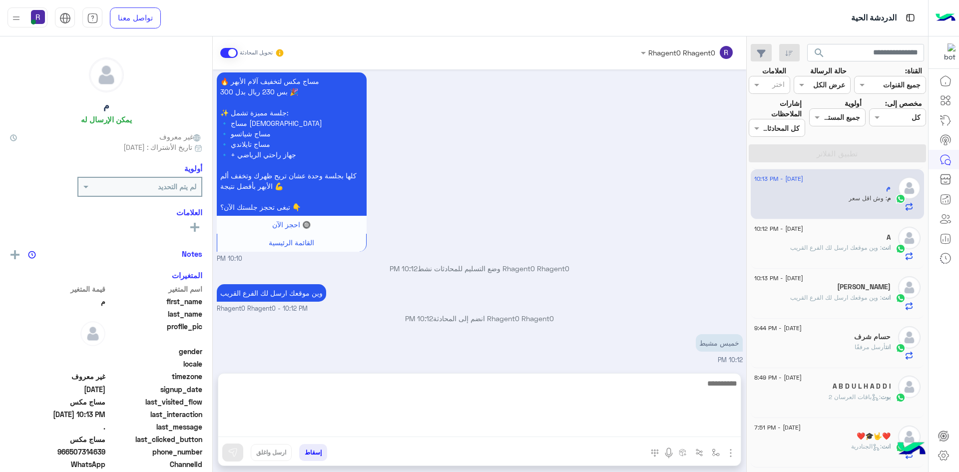
click at [605, 422] on textarea at bounding box center [479, 407] width 522 height 60
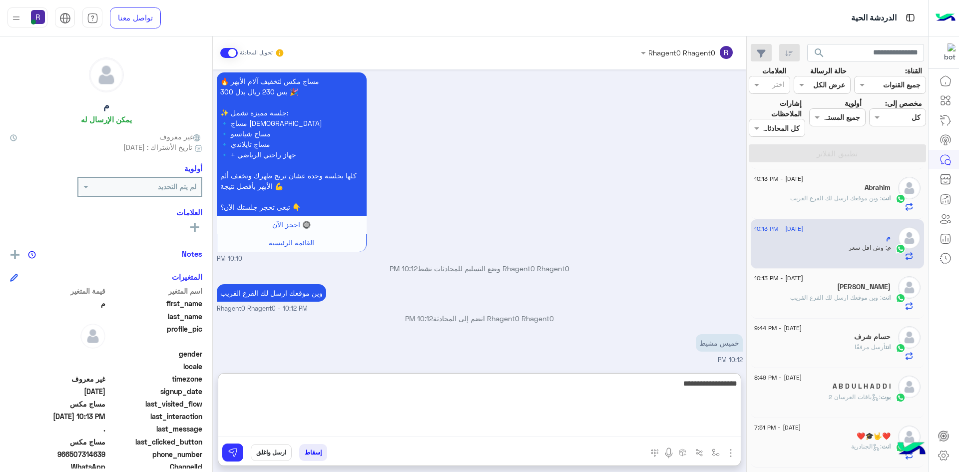
type textarea "**********"
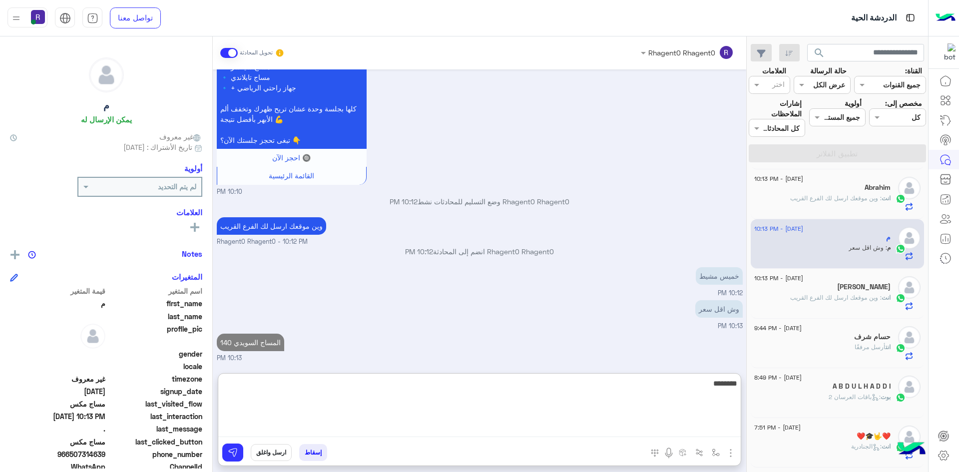
type textarea "********"
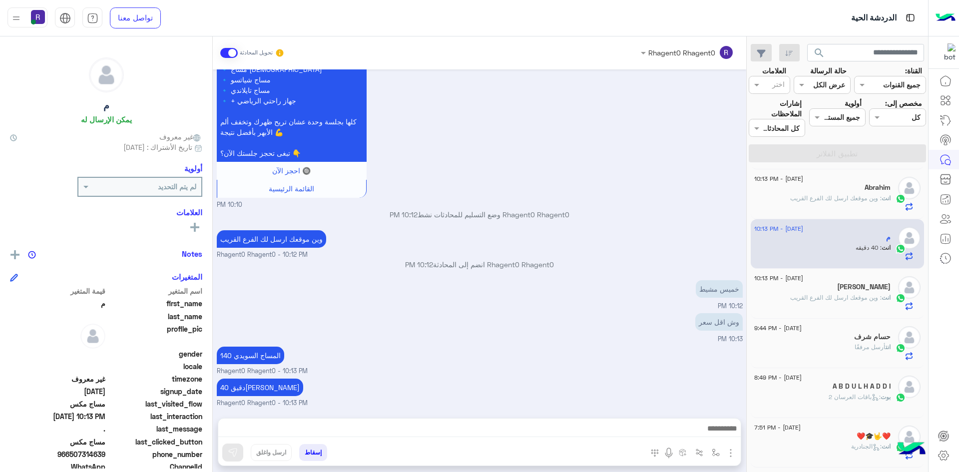
click at [598, 376] on div "40 دقيقه Rhagent0 Rhagent0 - 10:13 PM" at bounding box center [480, 392] width 526 height 32
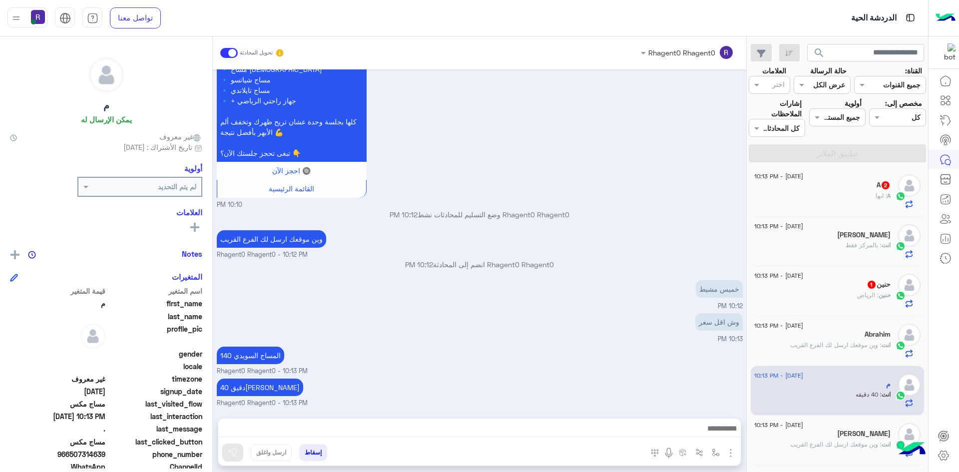
scroll to position [0, 0]
click at [881, 302] on p "حنين : الرياض" at bounding box center [873, 298] width 33 height 9
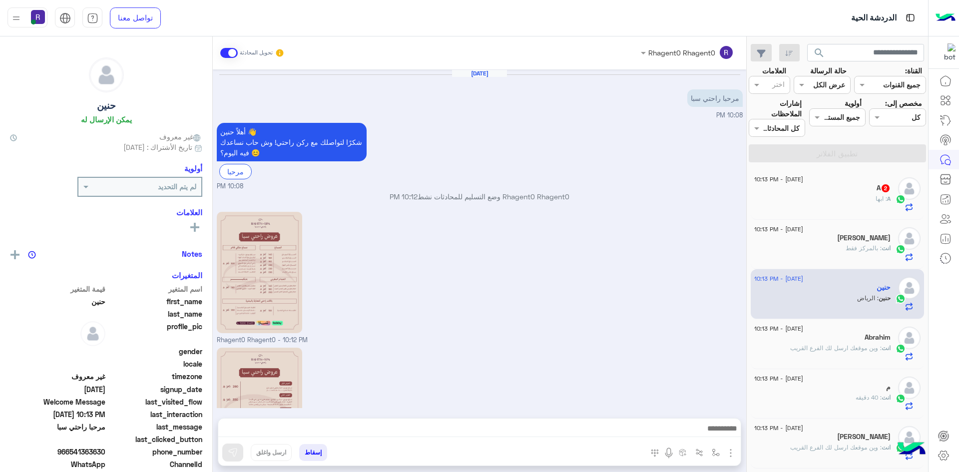
scroll to position [156, 0]
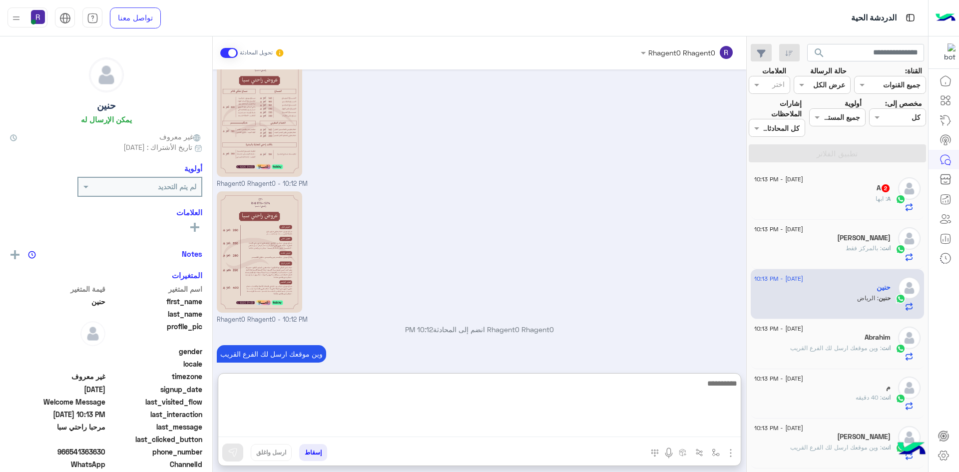
click at [531, 423] on textarea at bounding box center [479, 407] width 522 height 60
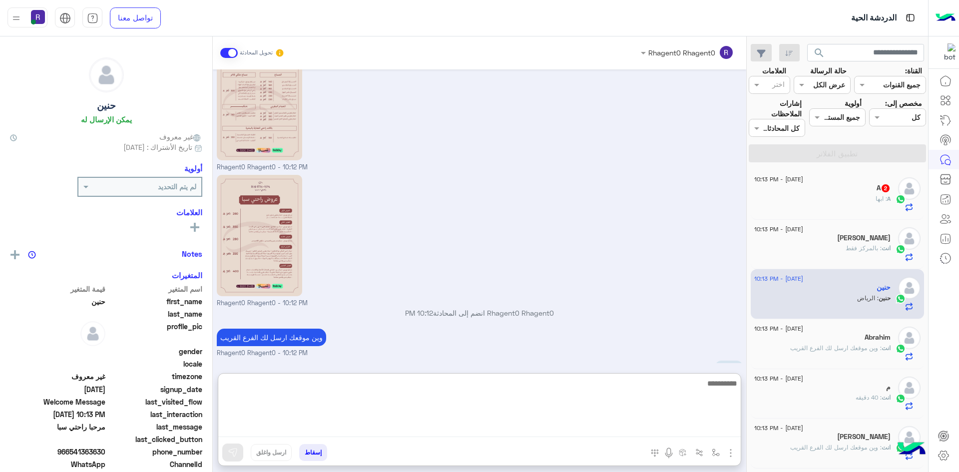
scroll to position [201, 0]
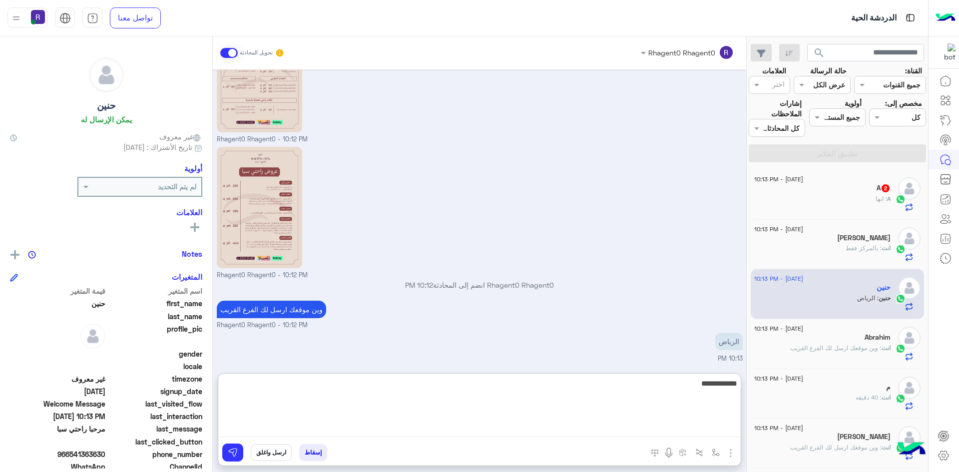
type textarea "**********"
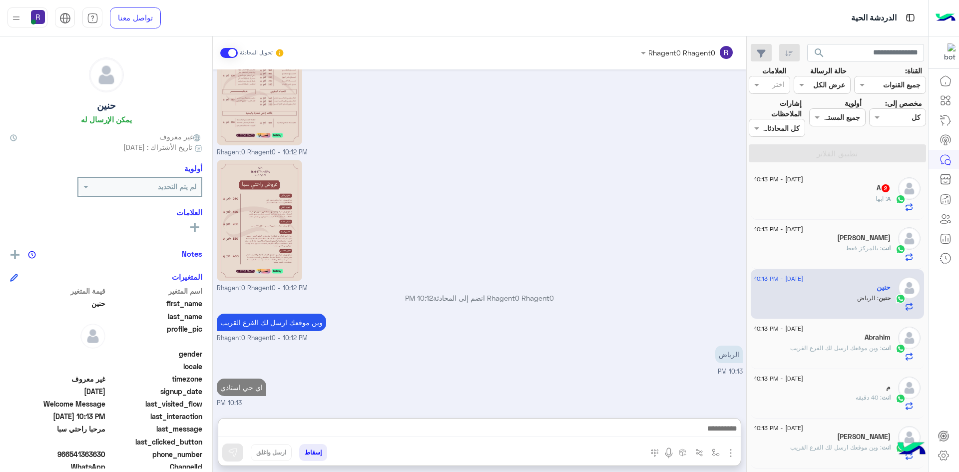
click at [882, 182] on div "[DATE] - 10:13 PM" at bounding box center [822, 180] width 136 height 6
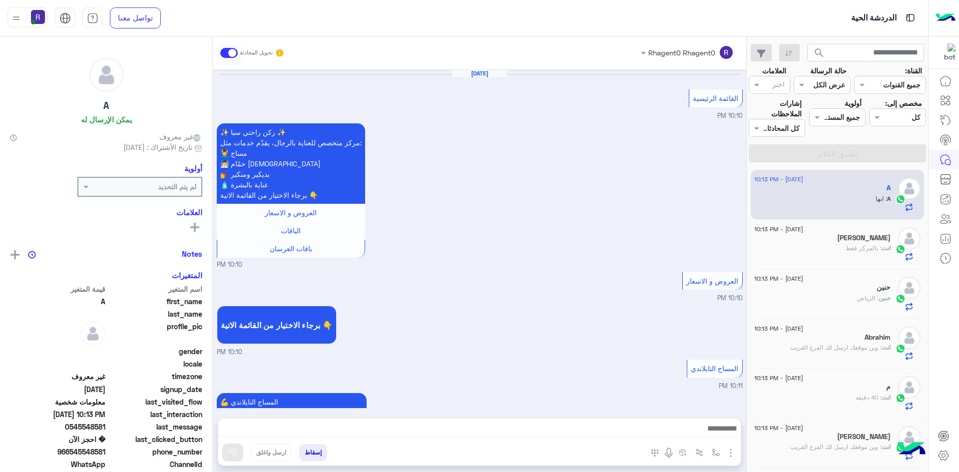
scroll to position [610, 0]
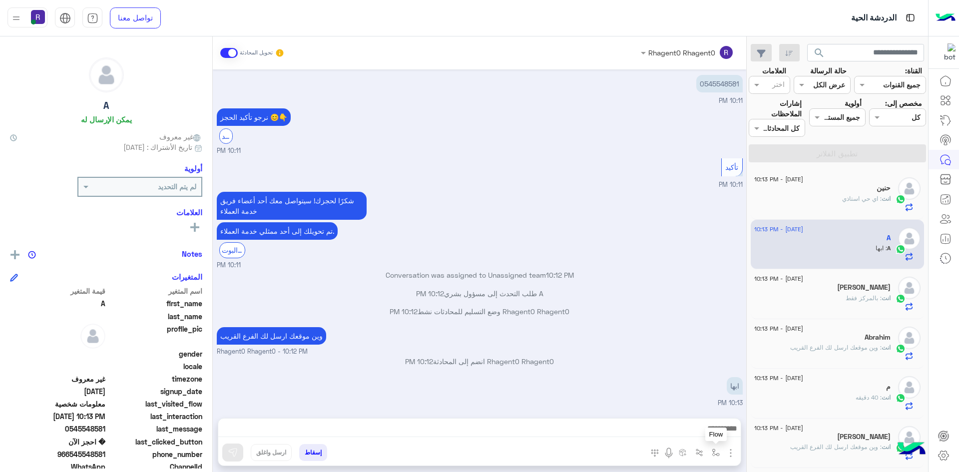
click at [713, 452] on img "button" at bounding box center [715, 452] width 8 height 8
click at [706, 430] on input "text" at bounding box center [684, 430] width 67 height 11
type input "****"
click at [710, 417] on div "خميس مشيط" at bounding box center [687, 412] width 74 height 19
type textarea "*********"
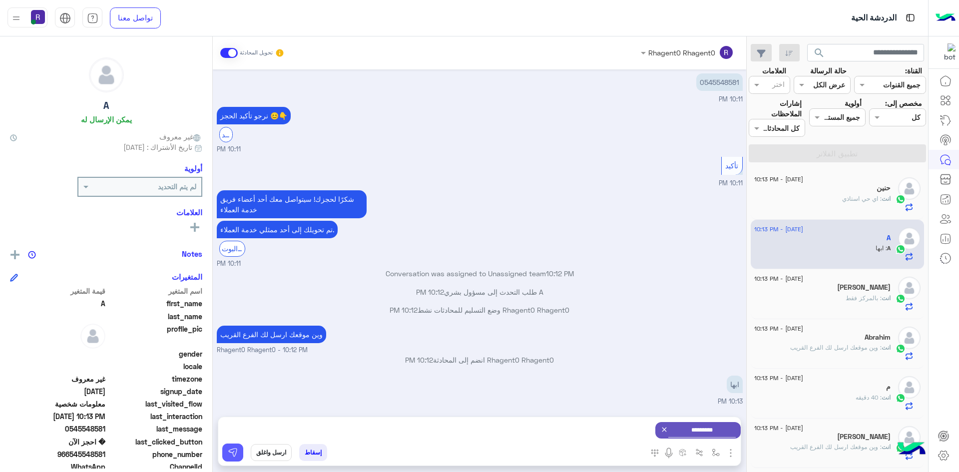
click at [233, 450] on img at bounding box center [233, 452] width 10 height 10
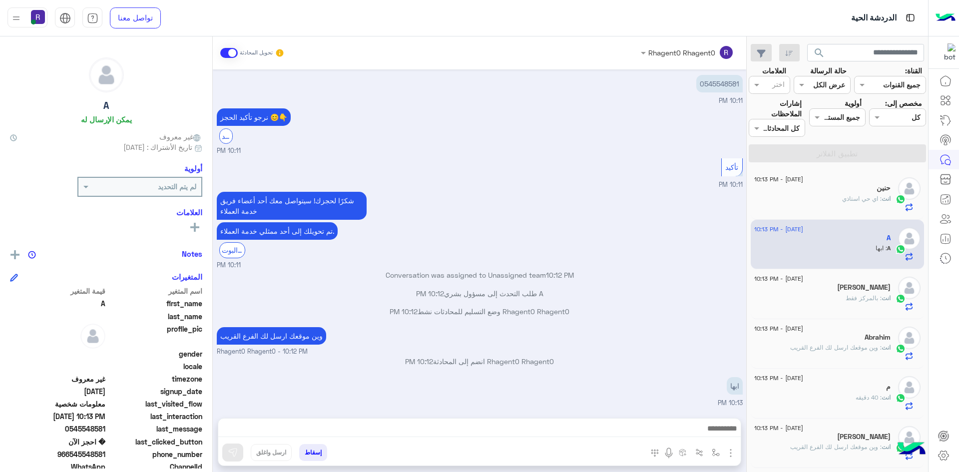
scroll to position [688, 0]
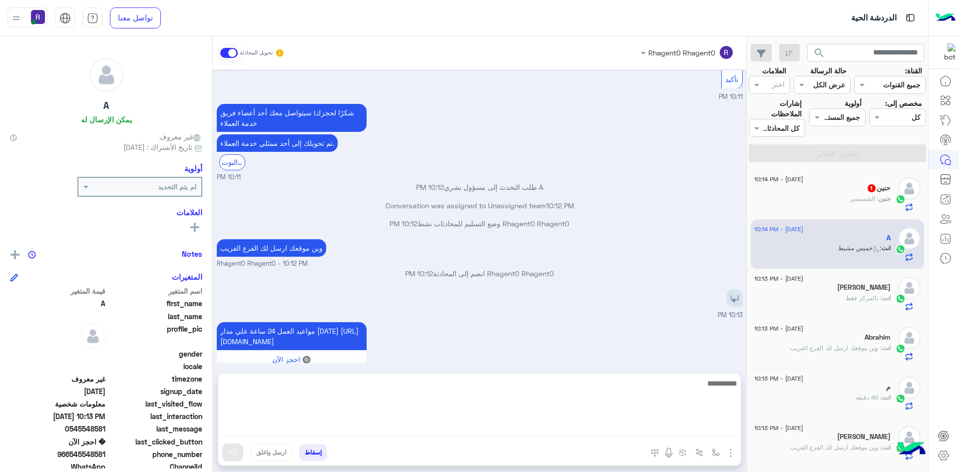
click at [525, 427] on textarea at bounding box center [479, 407] width 522 height 60
type textarea "**********"
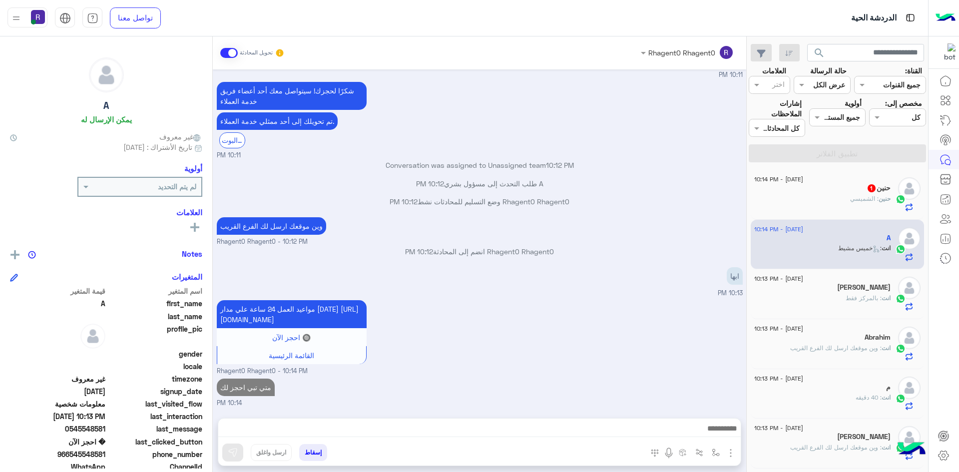
click at [880, 201] on span "حنين" at bounding box center [884, 198] width 12 height 7
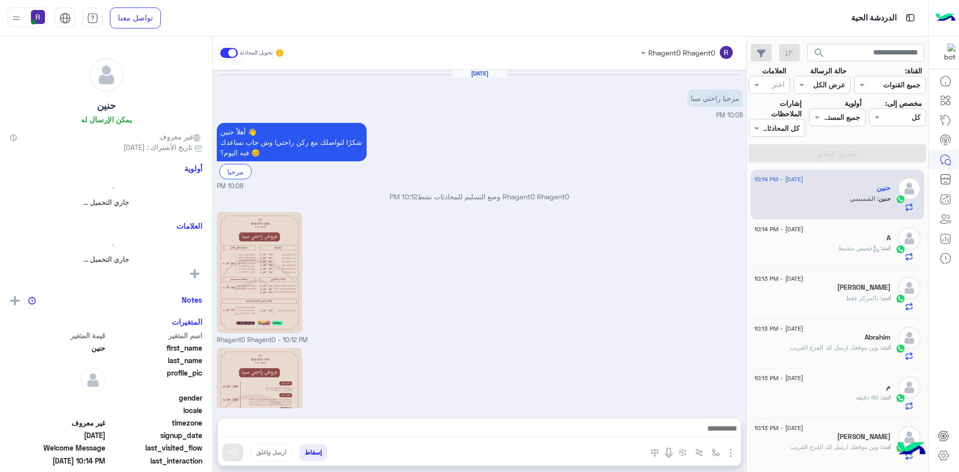
scroll to position [221, 0]
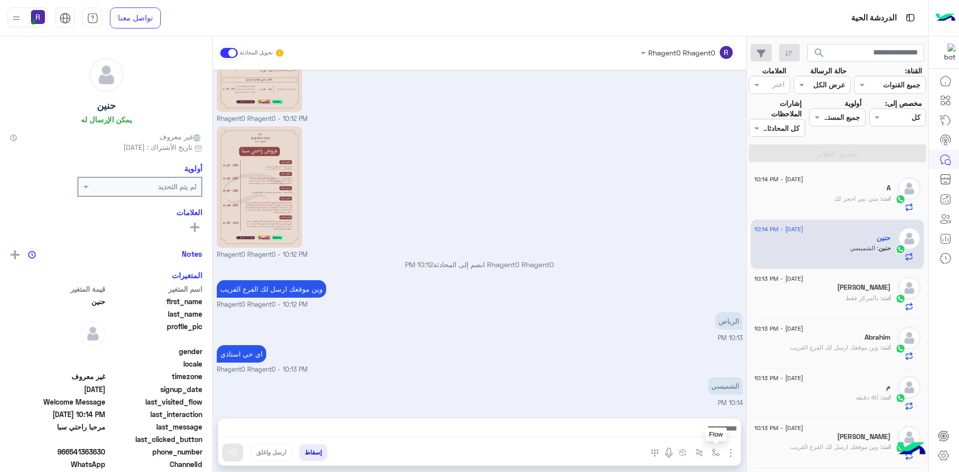
click at [711, 450] on button "button" at bounding box center [715, 452] width 16 height 16
click at [697, 429] on input "text" at bounding box center [684, 430] width 67 height 11
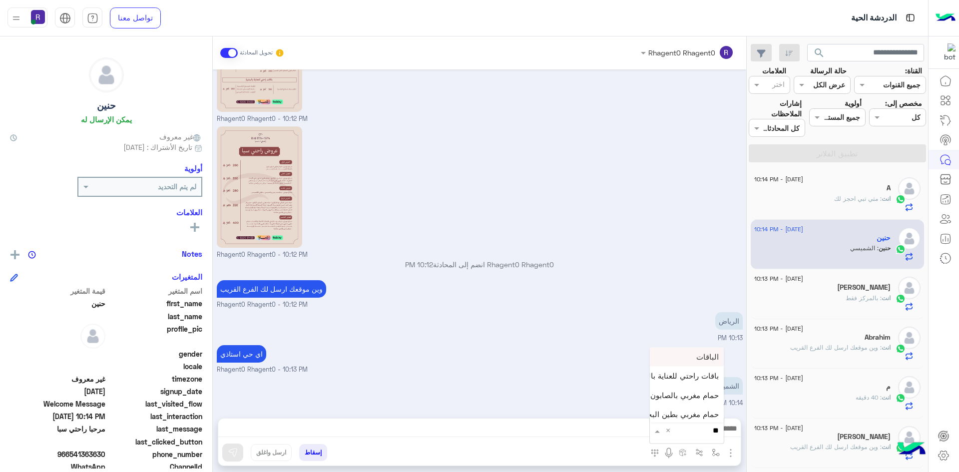
type input "***"
click at [705, 408] on div "لبن" at bounding box center [687, 412] width 74 height 19
type textarea "***"
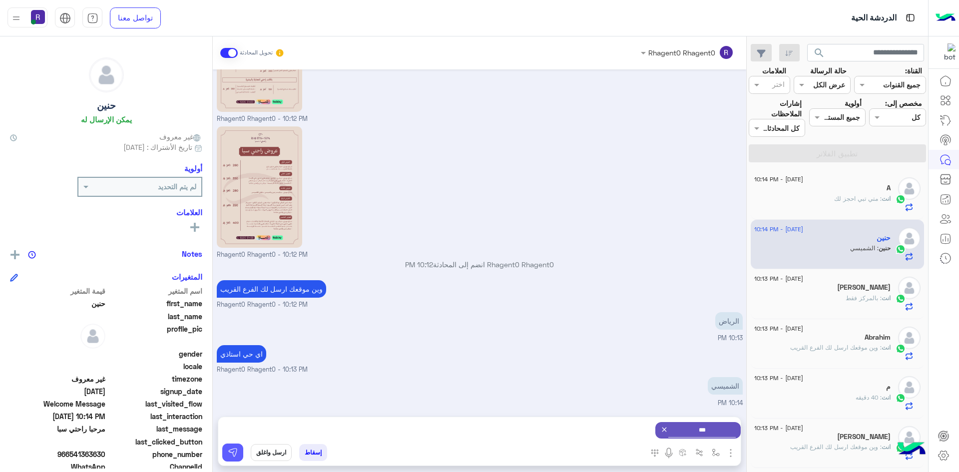
click at [241, 447] on button at bounding box center [232, 452] width 21 height 18
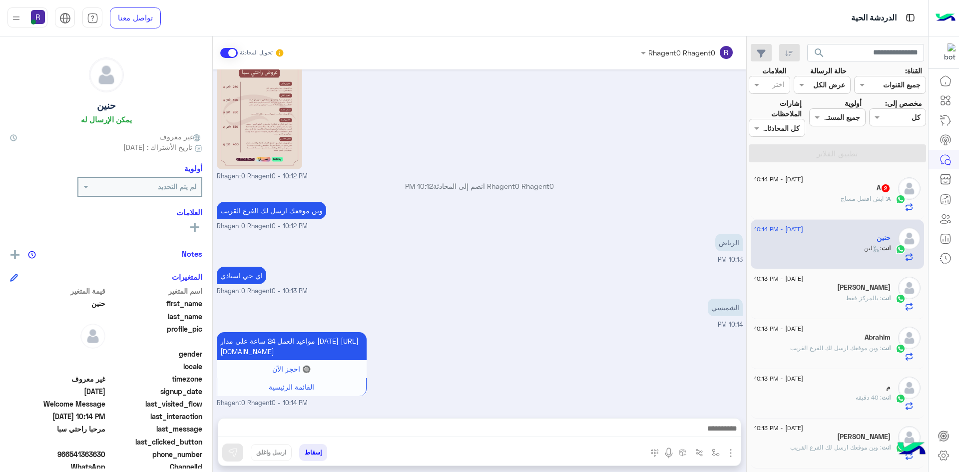
click at [456, 418] on div "المرفقات الصور أدخل اسم مجموعة الرسائل إسقاط ارسل واغلق" at bounding box center [479, 442] width 523 height 48
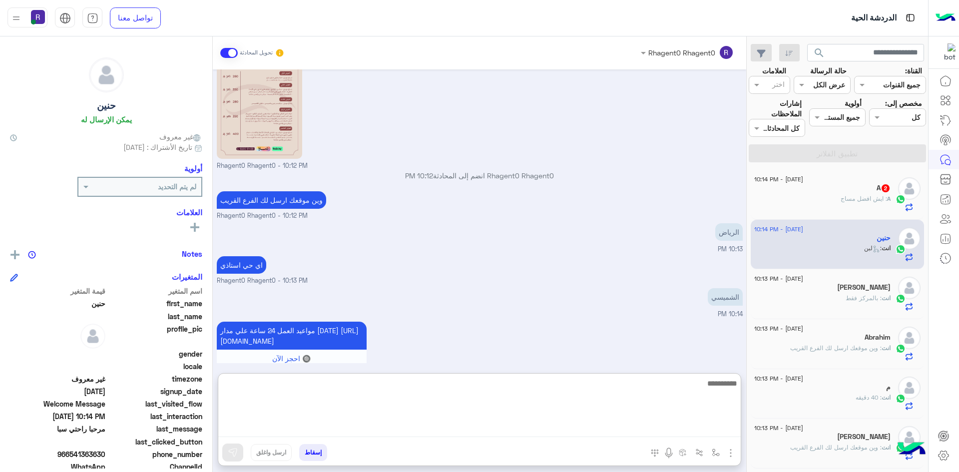
click at [453, 434] on textarea at bounding box center [479, 407] width 522 height 60
type textarea "**********"
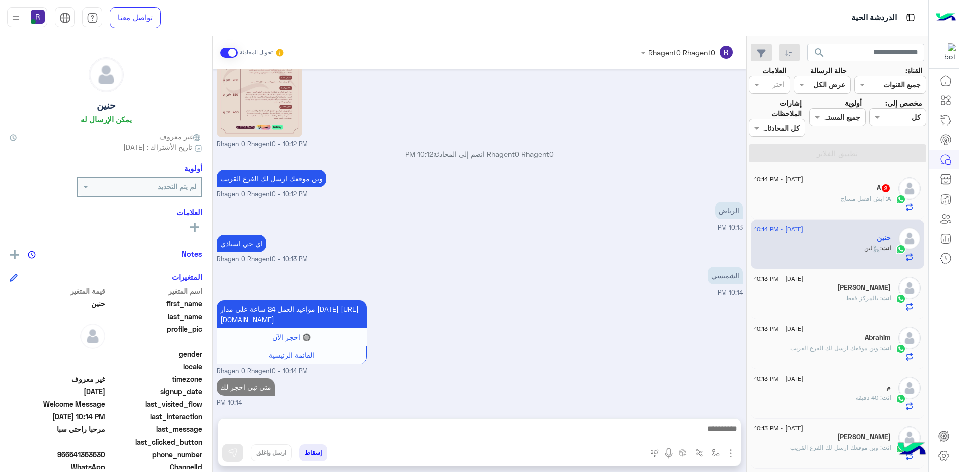
click at [866, 186] on div "A 2" at bounding box center [822, 189] width 136 height 10
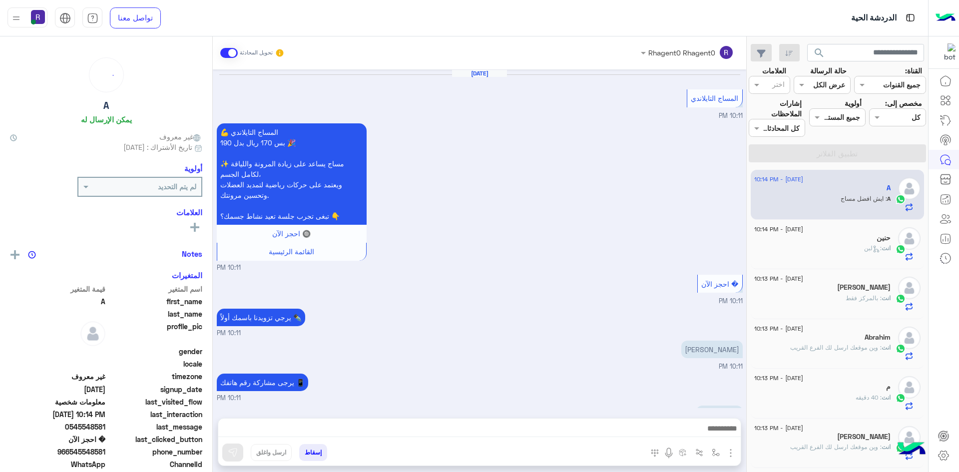
scroll to position [507, 0]
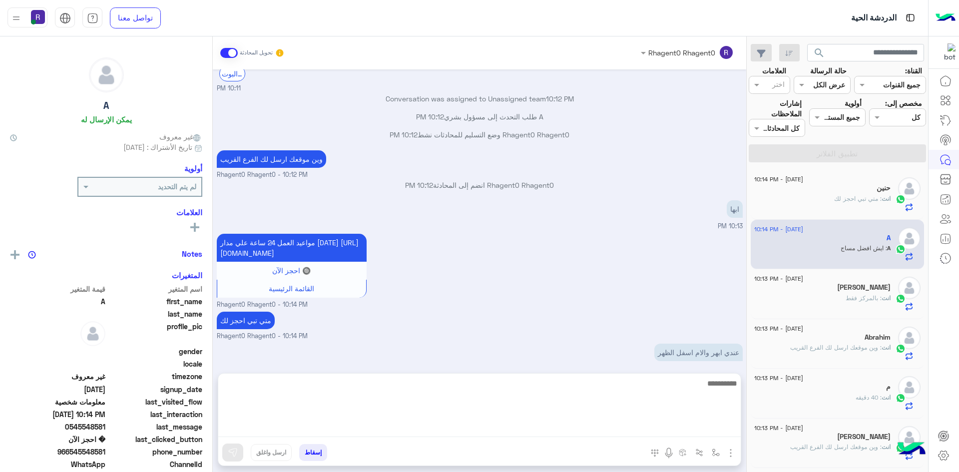
click at [668, 423] on textarea at bounding box center [479, 407] width 522 height 60
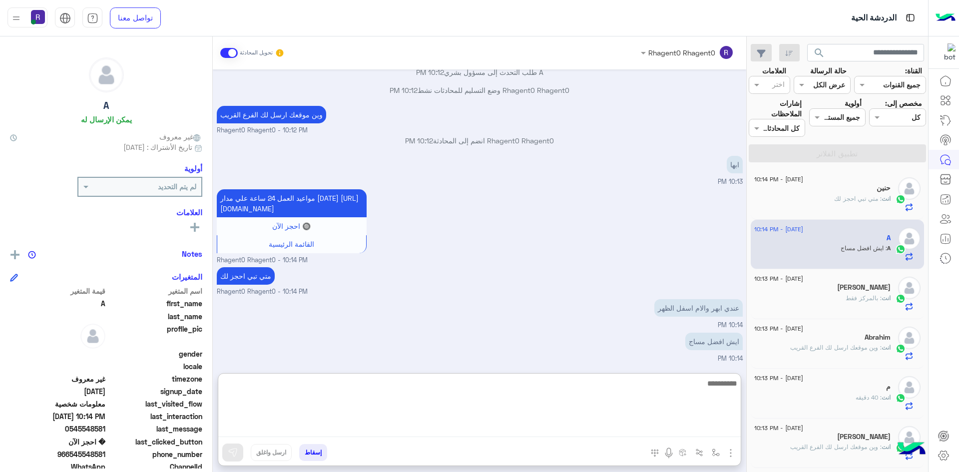
scroll to position [586, 0]
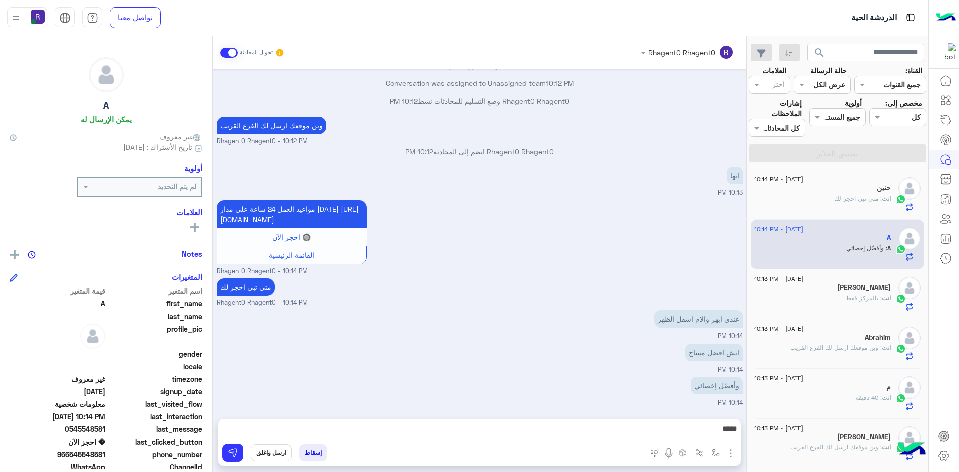
click at [657, 373] on div "Rhagent0 Rhagent0 تحويل المحادثة Aug 16, 2025 المساج التايلاندي 10:11 PM 💪 المس…" at bounding box center [479, 255] width 533 height 439
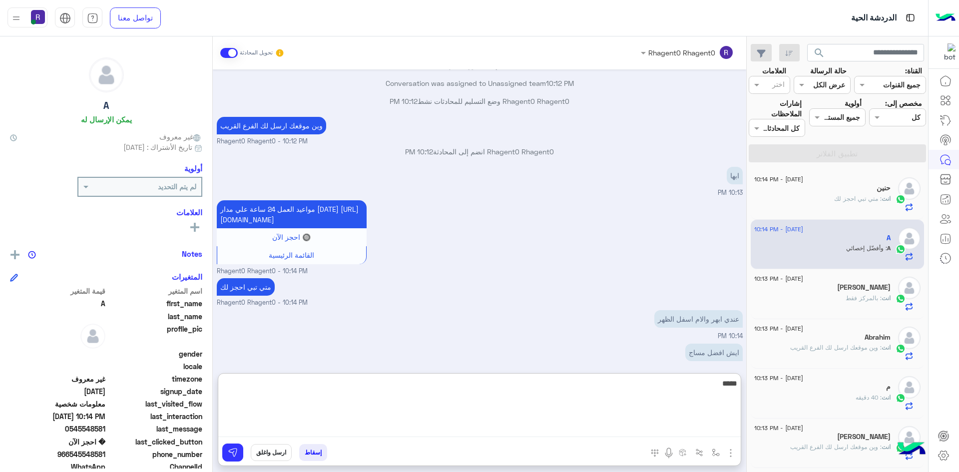
click at [655, 433] on textarea "*****" at bounding box center [479, 407] width 522 height 60
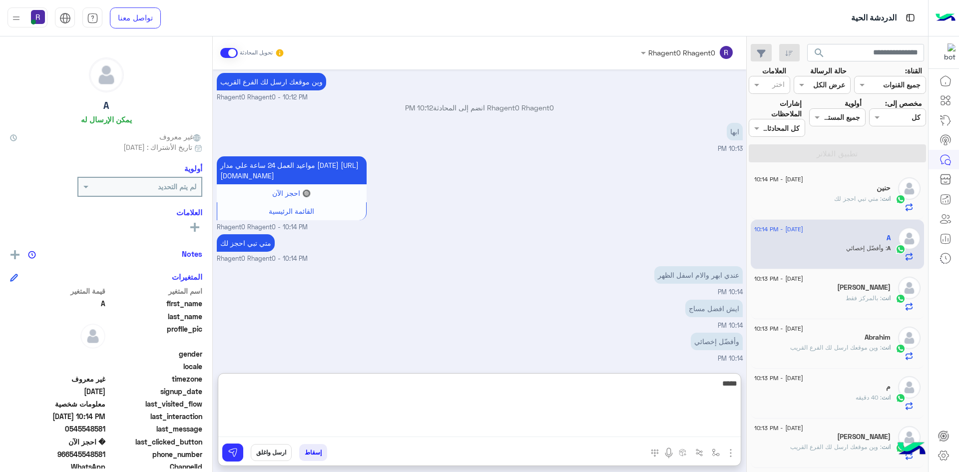
scroll to position [586, 0]
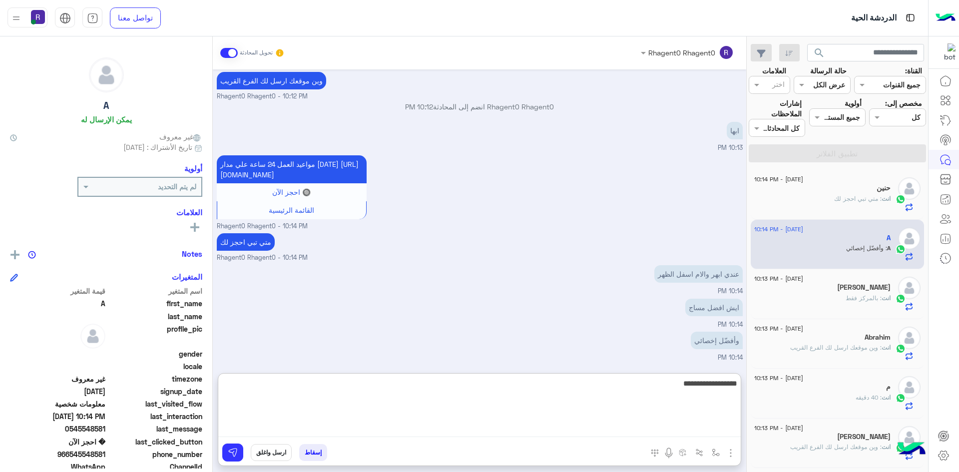
type textarea "**********"
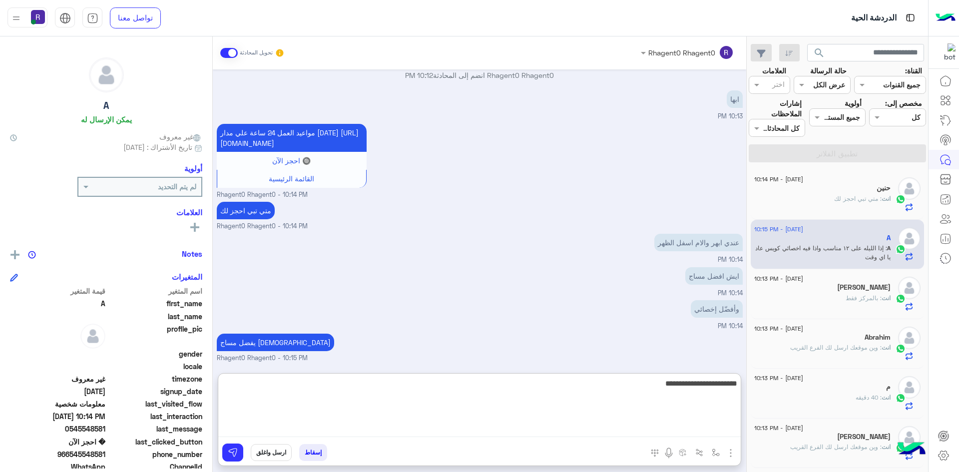
scroll to position [661, 0]
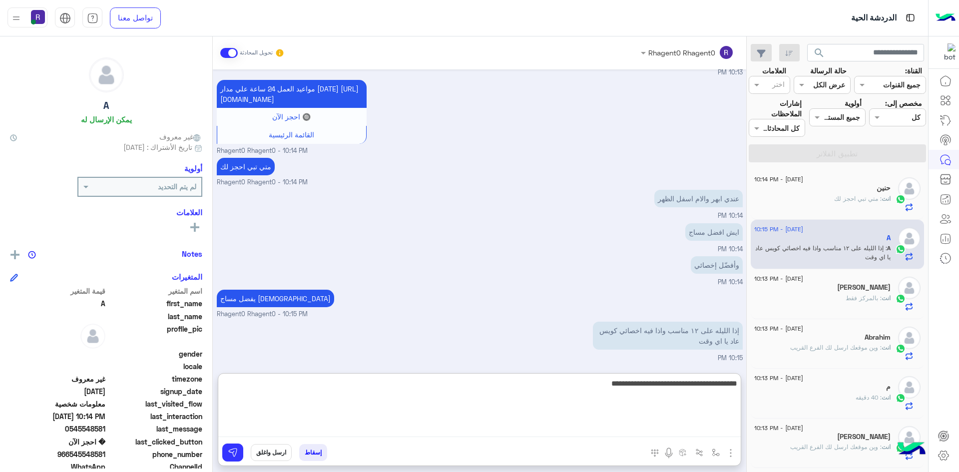
type textarea "**********"
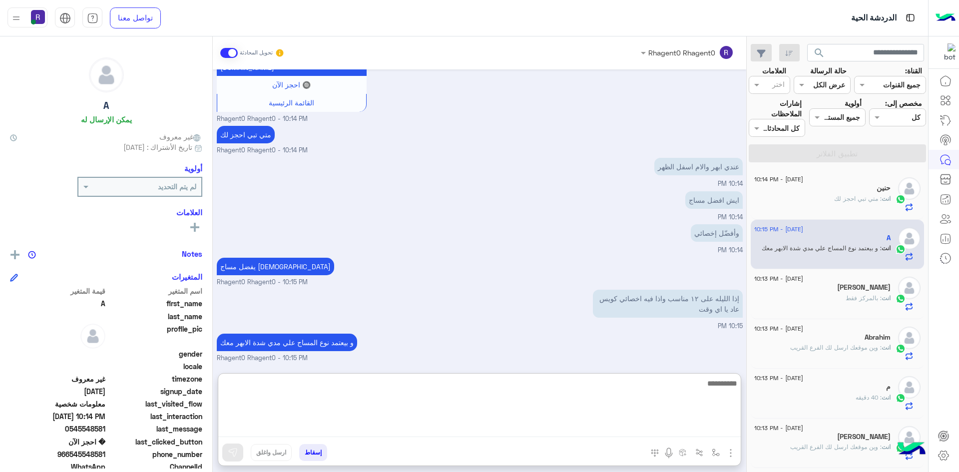
scroll to position [726, 0]
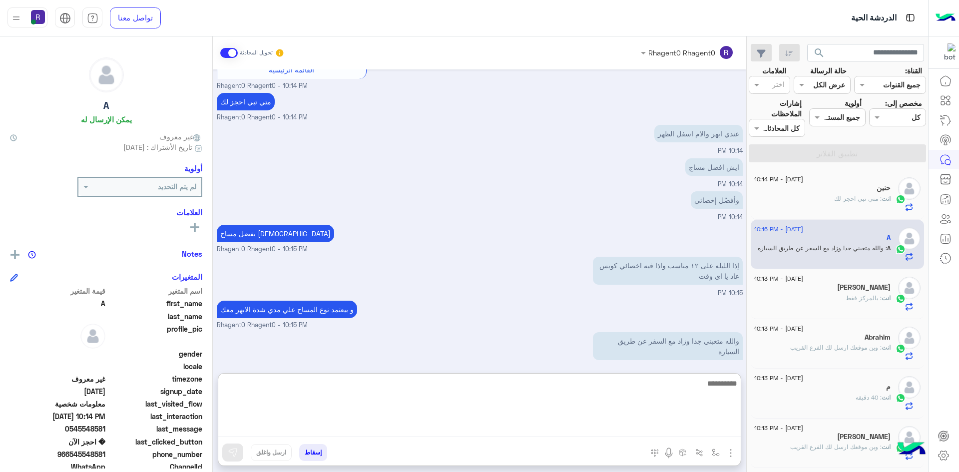
click at [624, 414] on textarea at bounding box center [479, 407] width 522 height 60
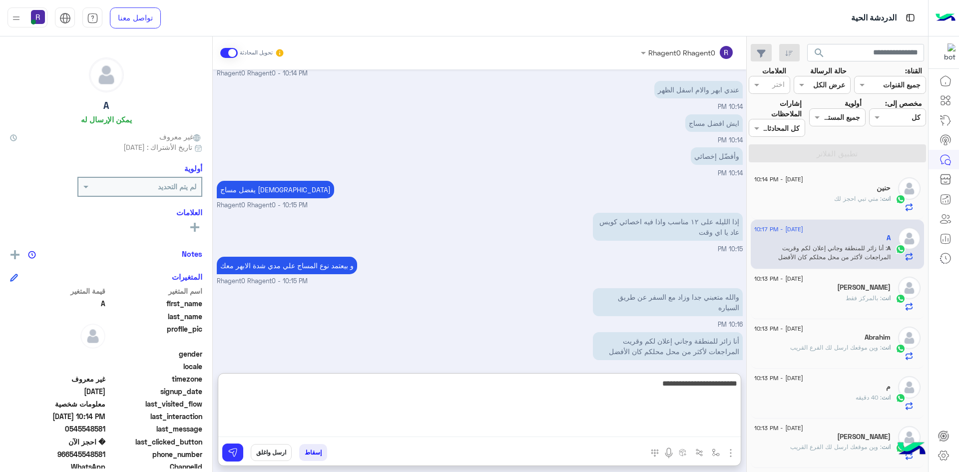
type textarea "**********"
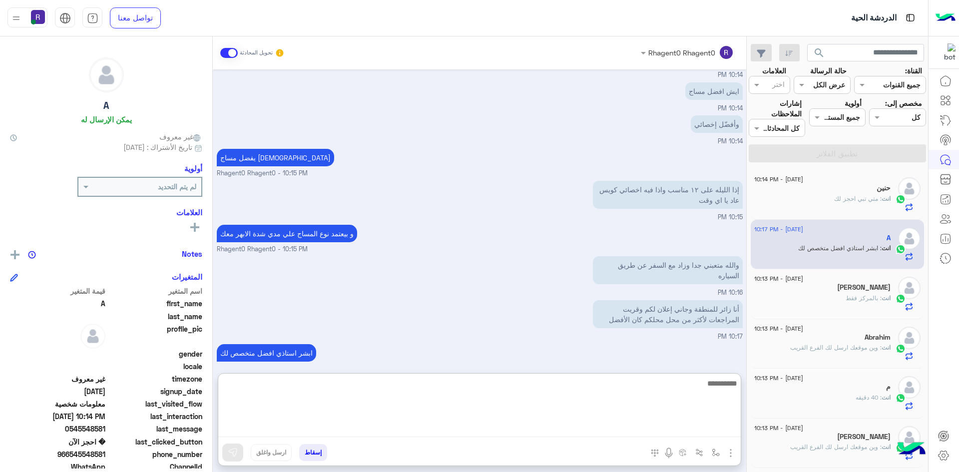
click at [607, 408] on textarea at bounding box center [479, 407] width 522 height 60
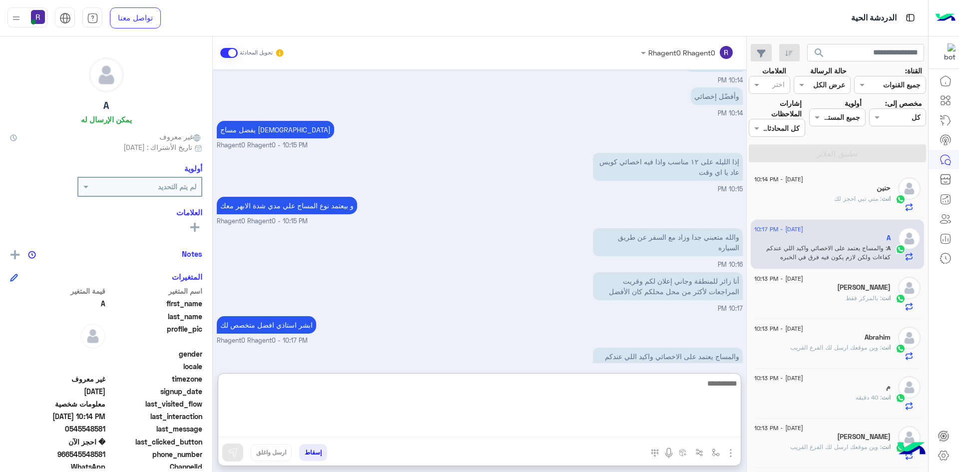
scroll to position [845, 0]
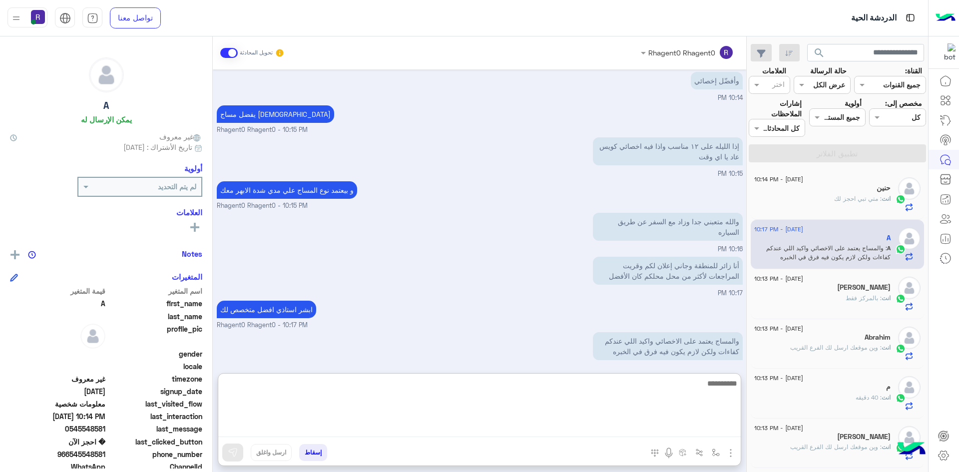
click at [669, 396] on textarea at bounding box center [479, 407] width 522 height 60
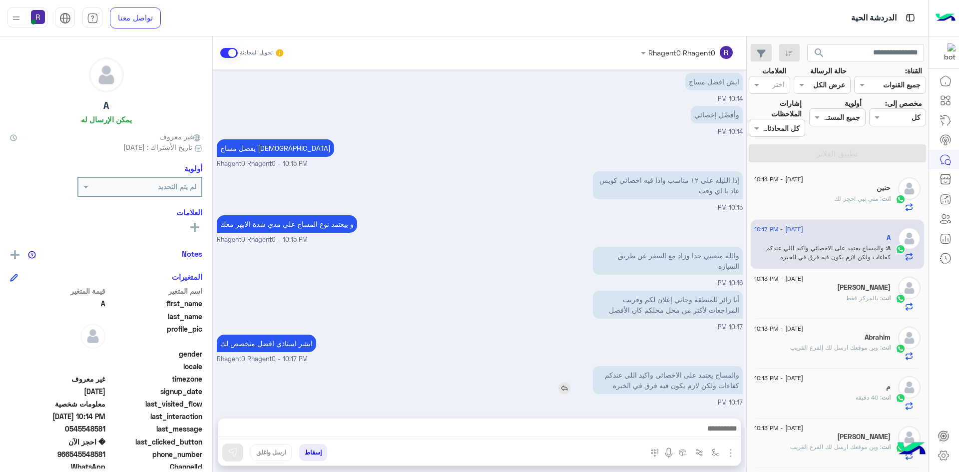
click at [562, 366] on div "والمساج يعتمد على الاخصائي واكيد اللي عندكم كفاءات ولكن لازم يكون فيه فرق في ال…" at bounding box center [639, 380] width 207 height 28
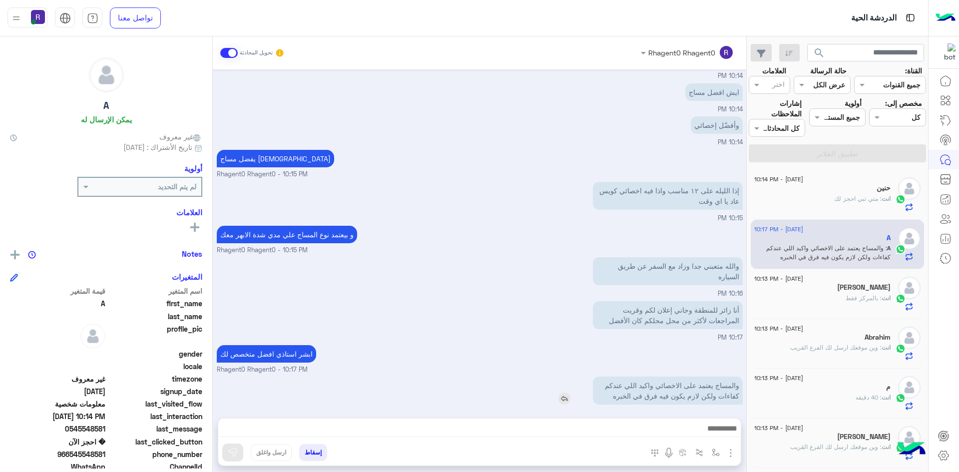
click at [563, 392] on img at bounding box center [564, 398] width 12 height 12
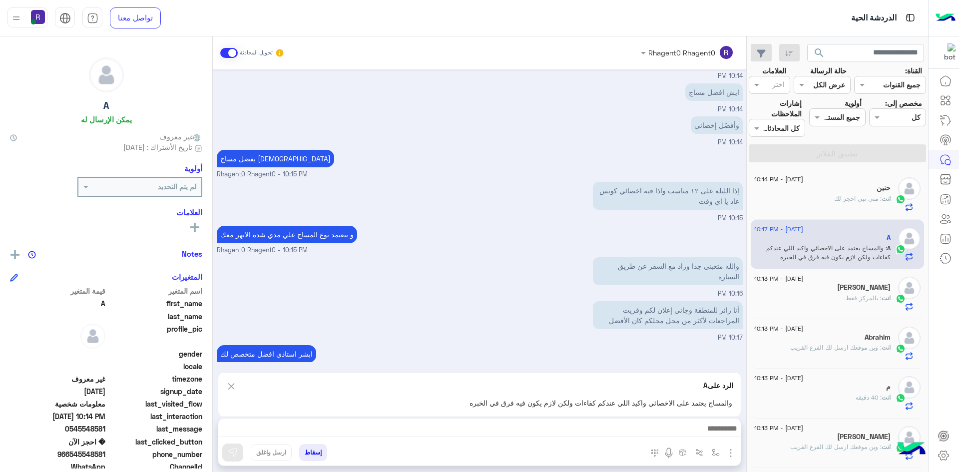
scroll to position [845, 0]
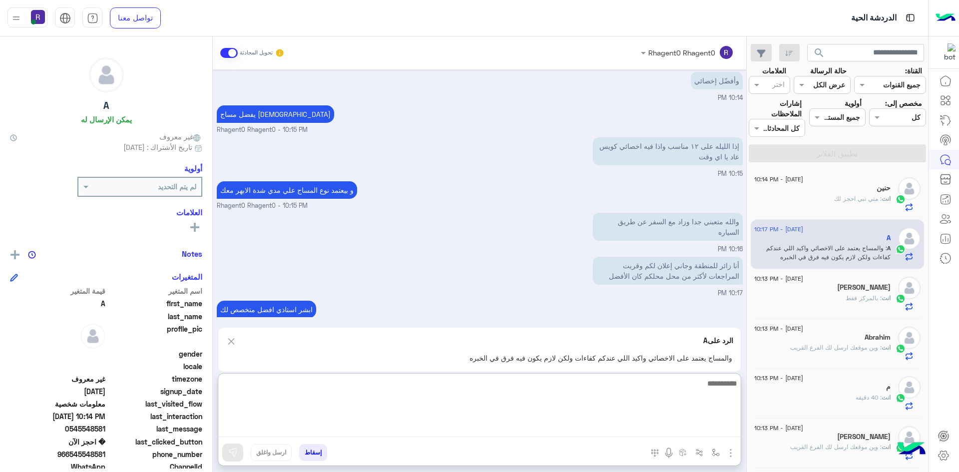
click at [606, 430] on textarea at bounding box center [479, 407] width 522 height 60
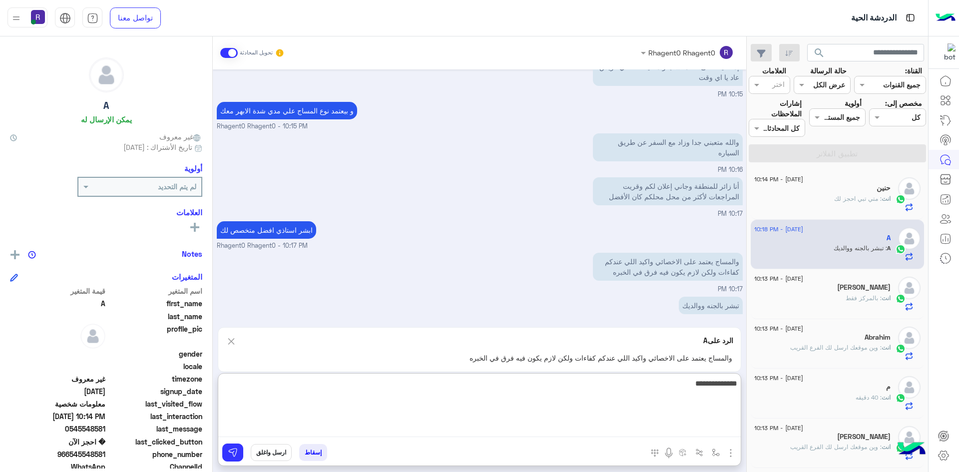
type textarea "**********"
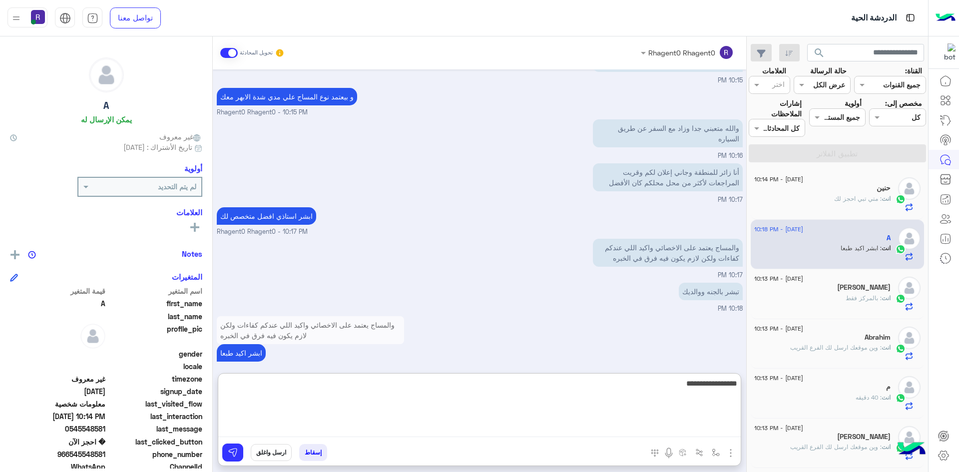
type textarea "**********"
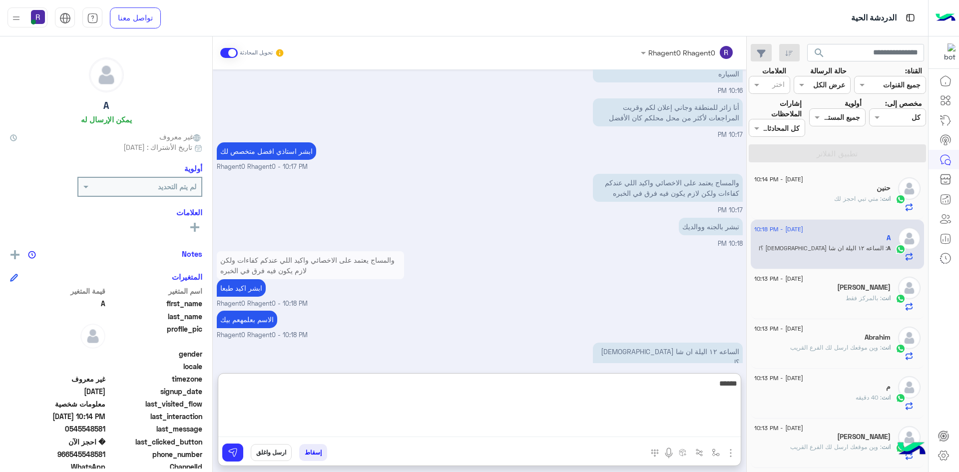
scroll to position [1047, 0]
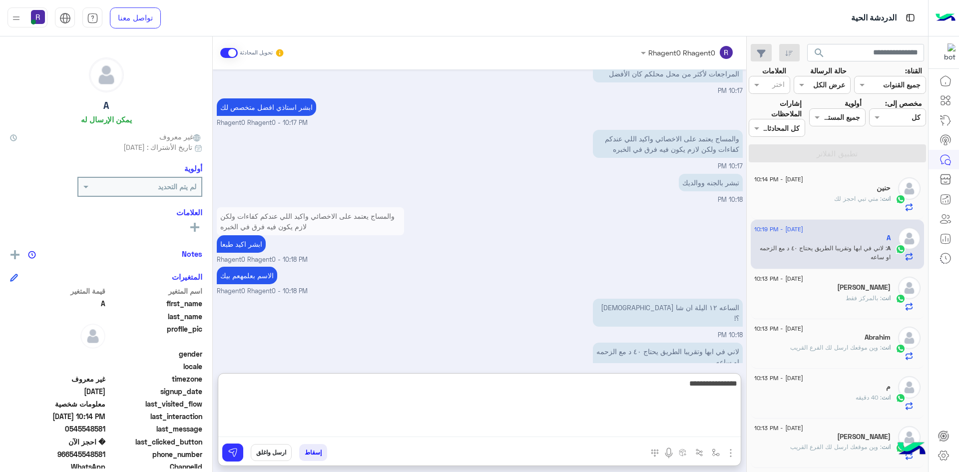
type textarea "**********"
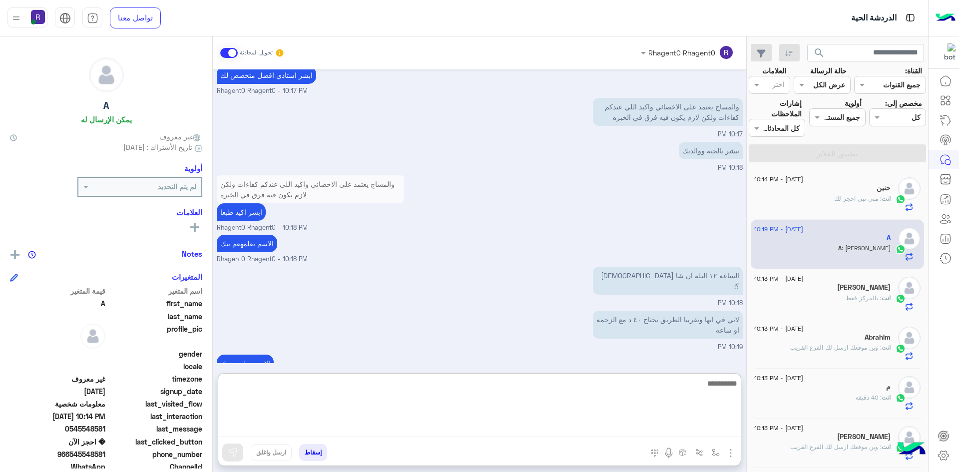
scroll to position [1112, 0]
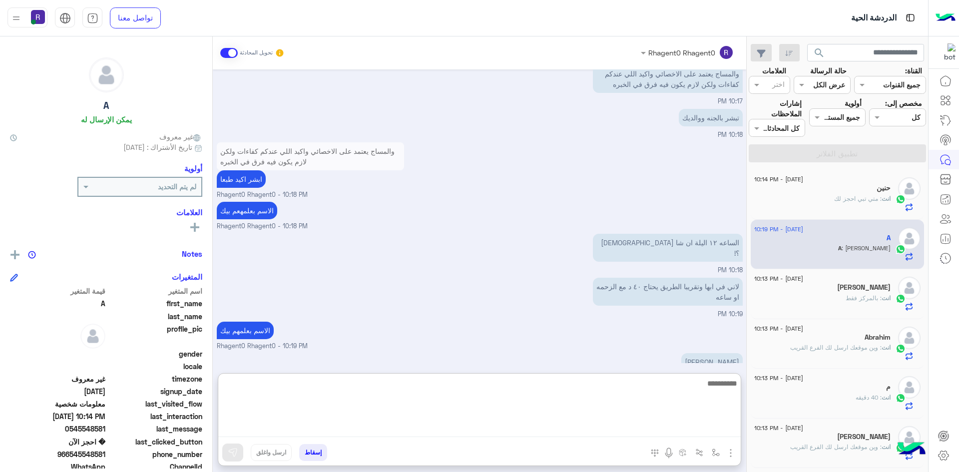
click at [639, 402] on textarea at bounding box center [479, 407] width 522 height 60
type textarea "**"
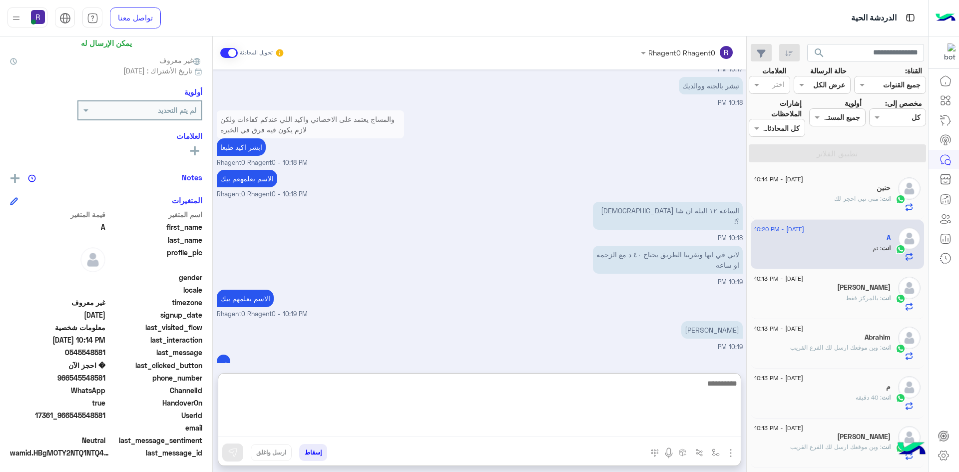
scroll to position [78, 0]
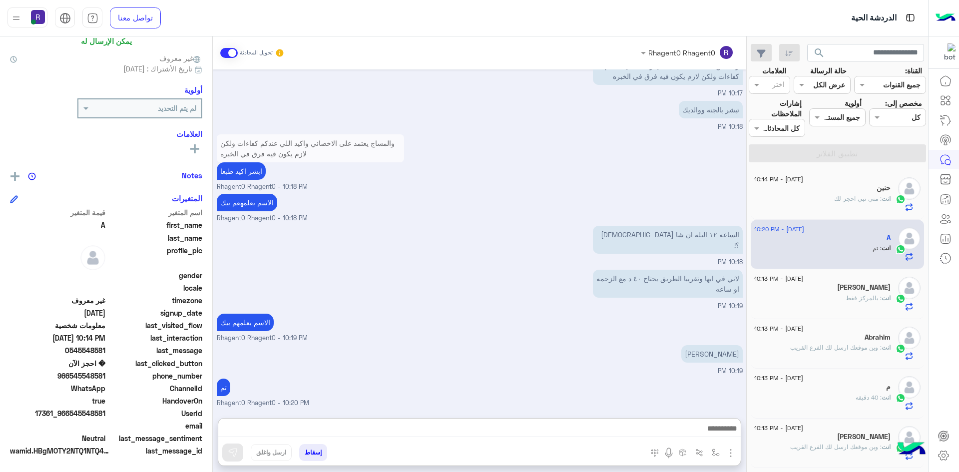
click at [86, 377] on span "966545548581" at bounding box center [57, 375] width 95 height 10
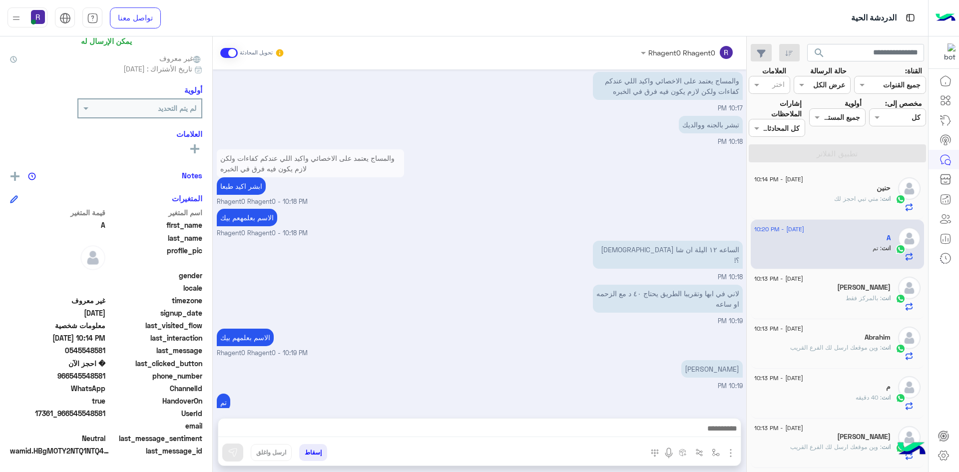
click at [86, 377] on span "966545548581" at bounding box center [57, 375] width 95 height 10
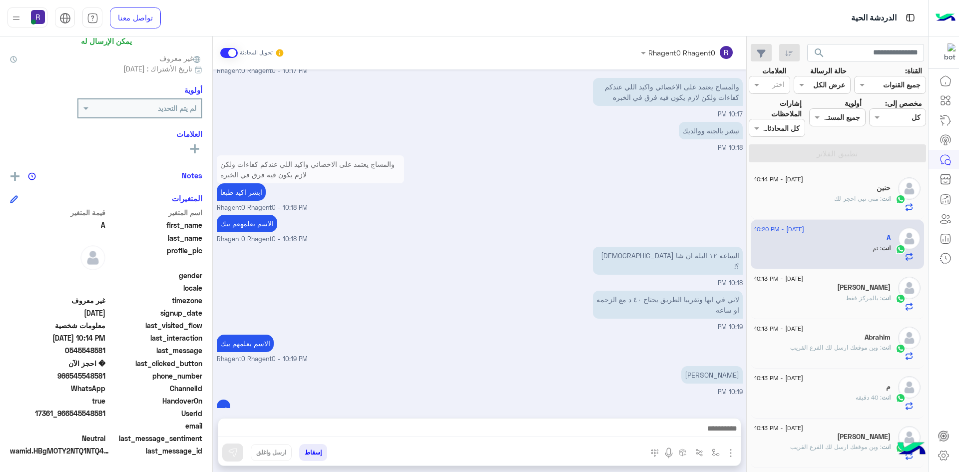
copy span "966545548581"
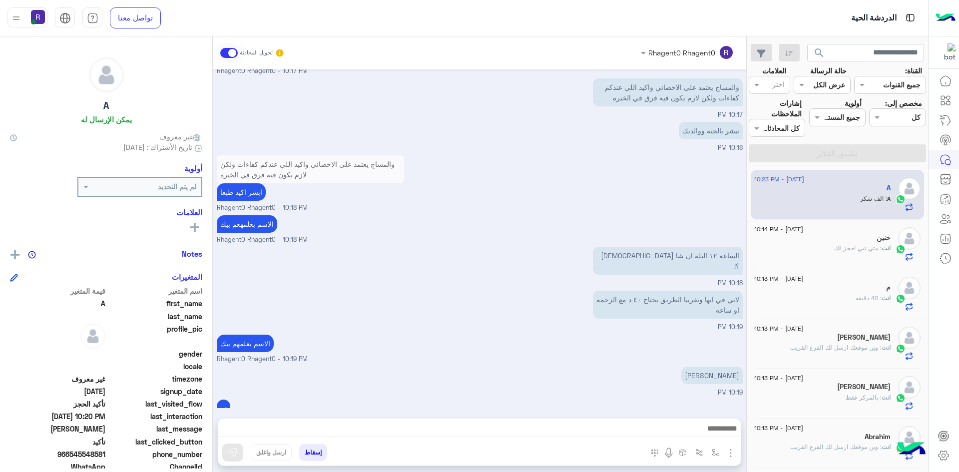
scroll to position [481, 0]
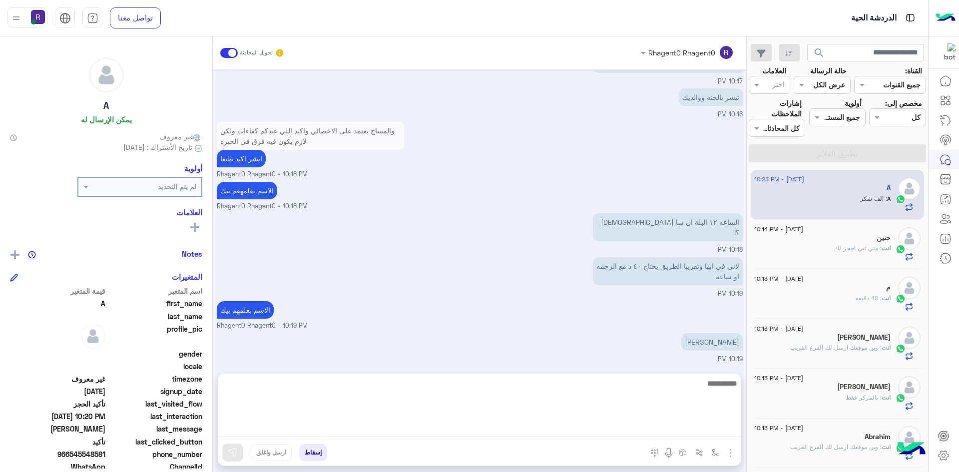
click at [701, 428] on textarea at bounding box center [479, 407] width 522 height 60
type textarea "**********"
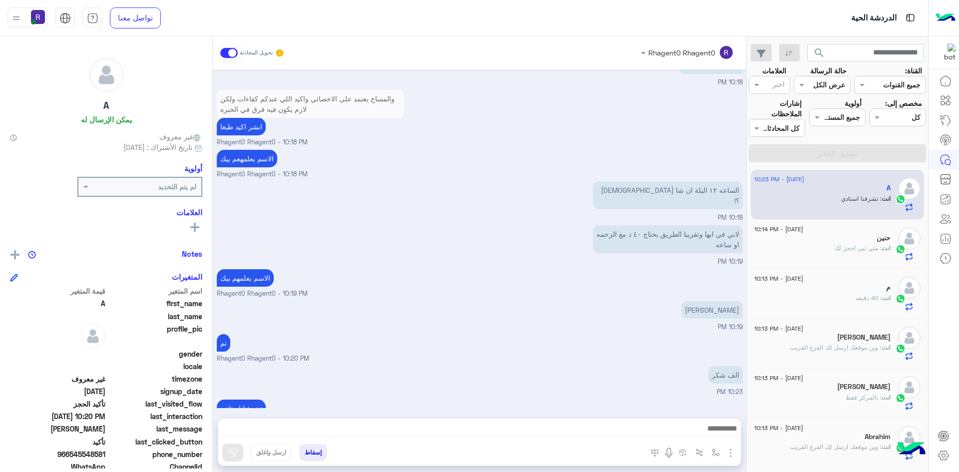
scroll to position [513, 0]
click at [528, 332] on div "تم Rhagent0 Rhagent0 - 10:20 PM" at bounding box center [480, 348] width 526 height 32
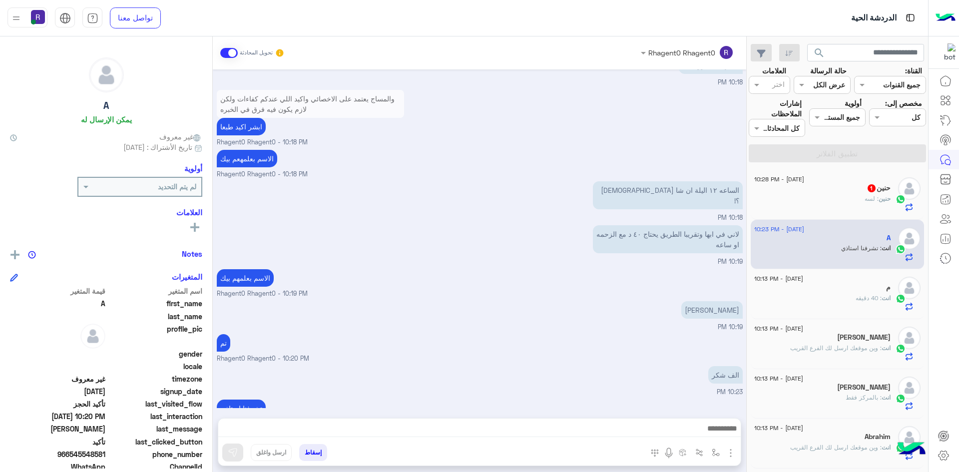
click at [868, 189] on span "1" at bounding box center [871, 188] width 8 height 8
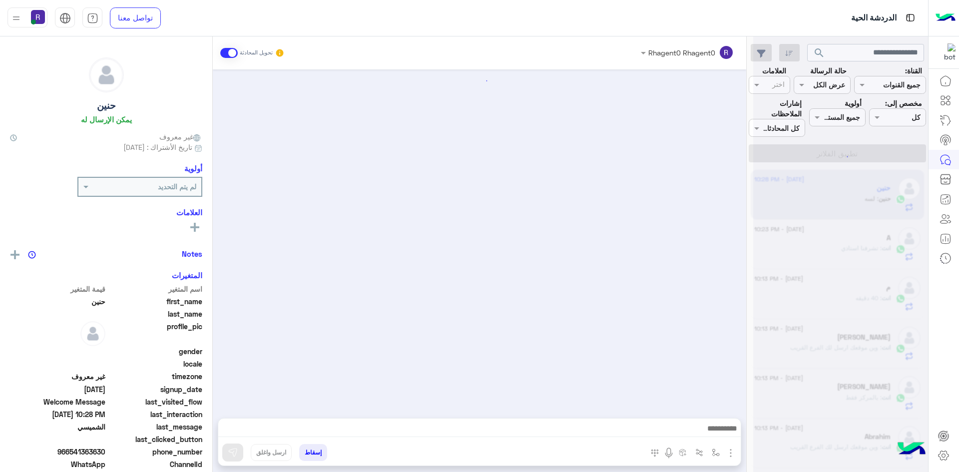
scroll to position [375, 0]
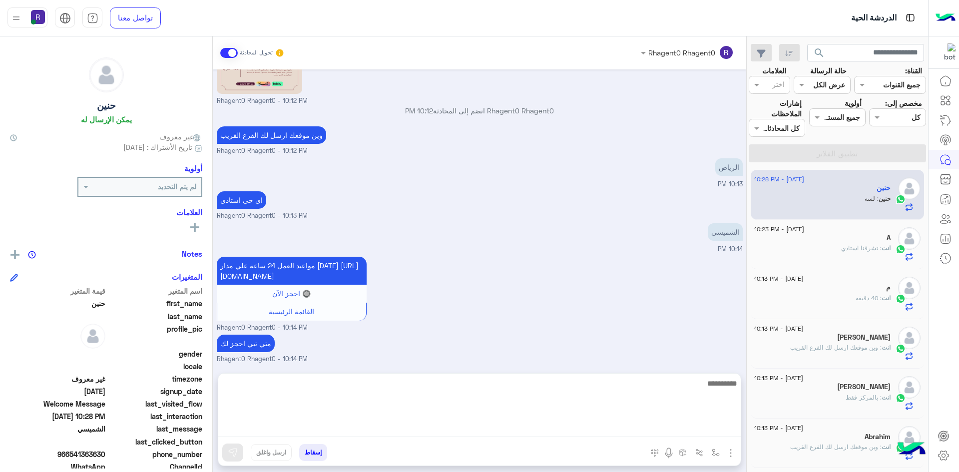
click at [689, 431] on textarea at bounding box center [479, 407] width 522 height 60
type textarea "****"
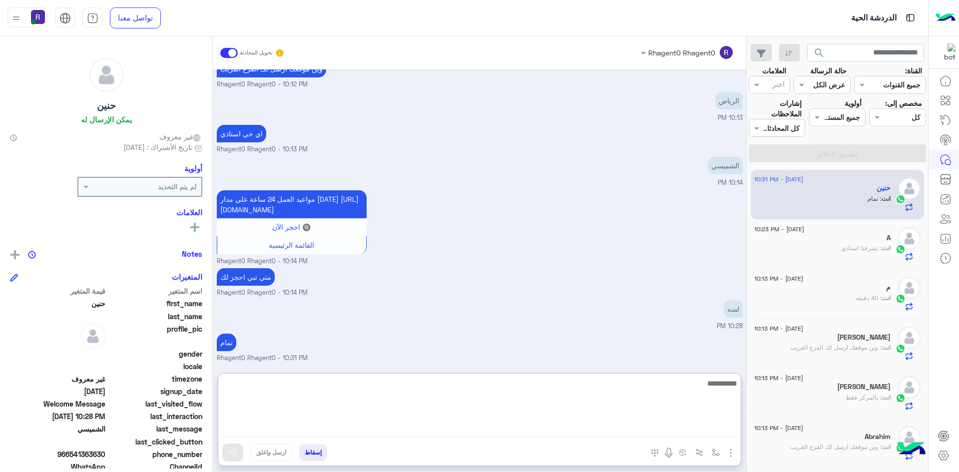
scroll to position [452, 0]
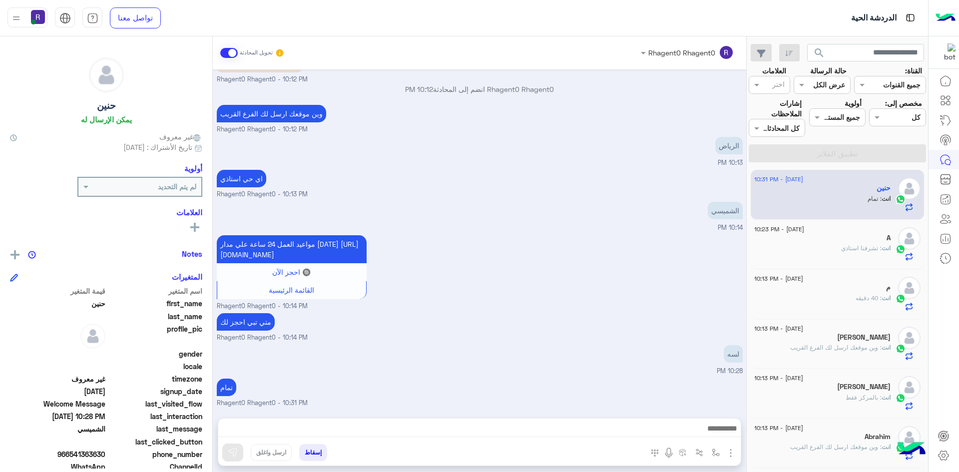
click at [671, 233] on div "مواعيد العمل 24 ساعة علي مدار [DATE] [URL][DOMAIN_NAME] 🔘 احجز الآن القائمة الر…" at bounding box center [480, 272] width 526 height 78
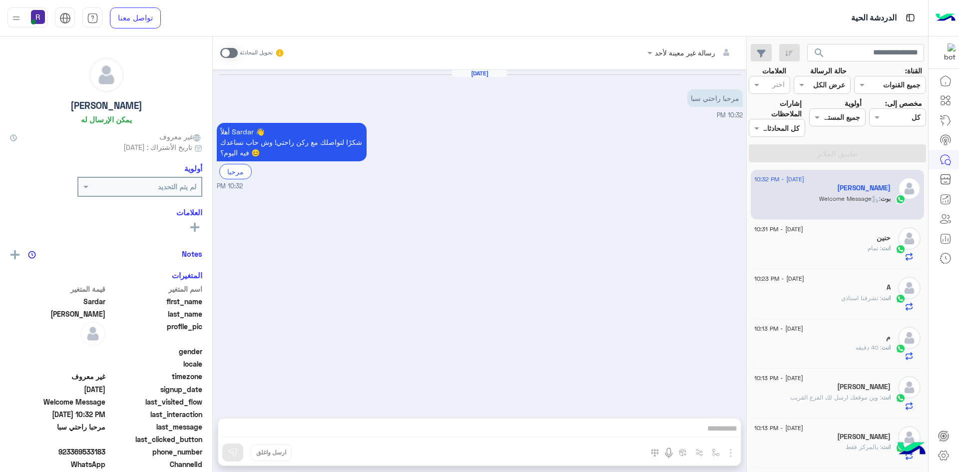
click at [230, 56] on span at bounding box center [228, 53] width 17 height 10
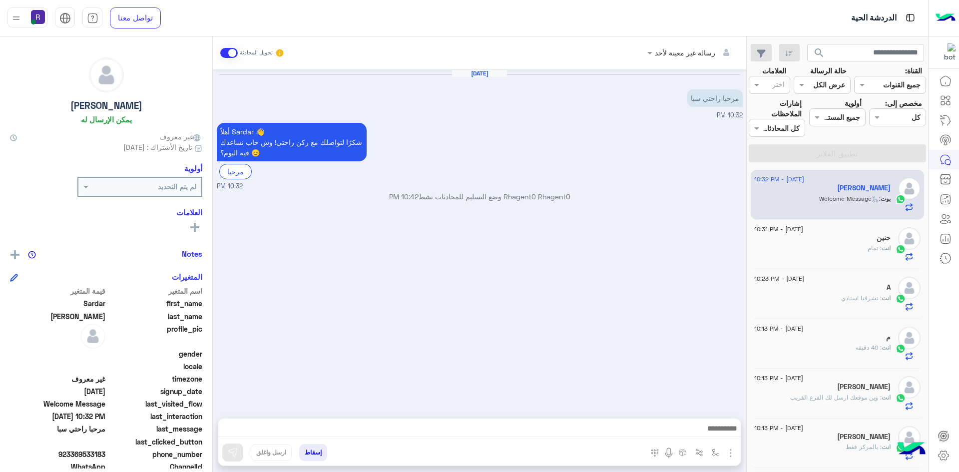
click at [728, 452] on img "button" at bounding box center [730, 453] width 12 height 12
click at [717, 436] on span "الصور" at bounding box center [711, 430] width 18 height 11
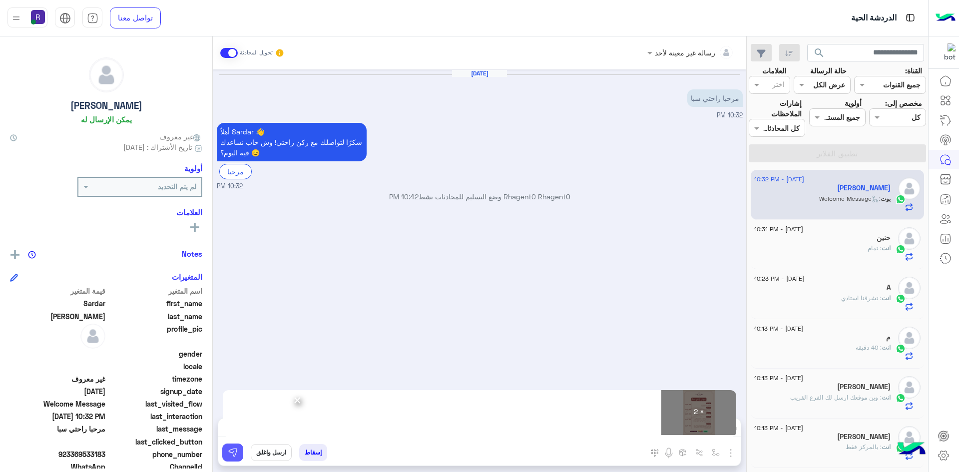
click at [229, 457] on button at bounding box center [232, 452] width 21 height 18
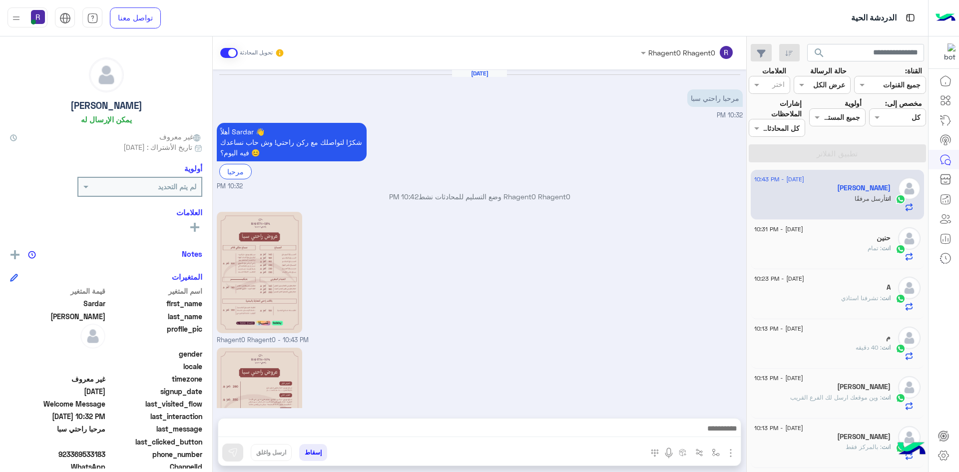
scroll to position [91, 0]
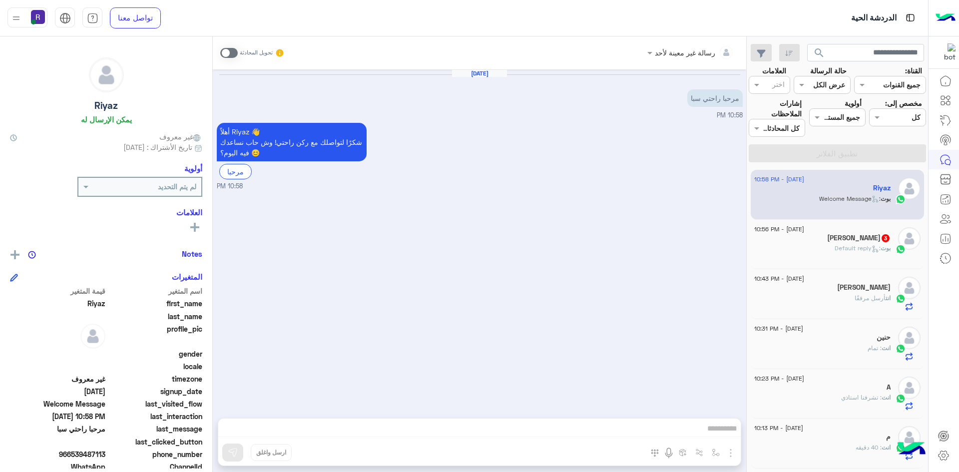
click at [225, 53] on span at bounding box center [228, 53] width 17 height 10
click at [731, 454] on img "button" at bounding box center [730, 453] width 12 height 12
click at [706, 431] on span "الصور" at bounding box center [711, 430] width 18 height 11
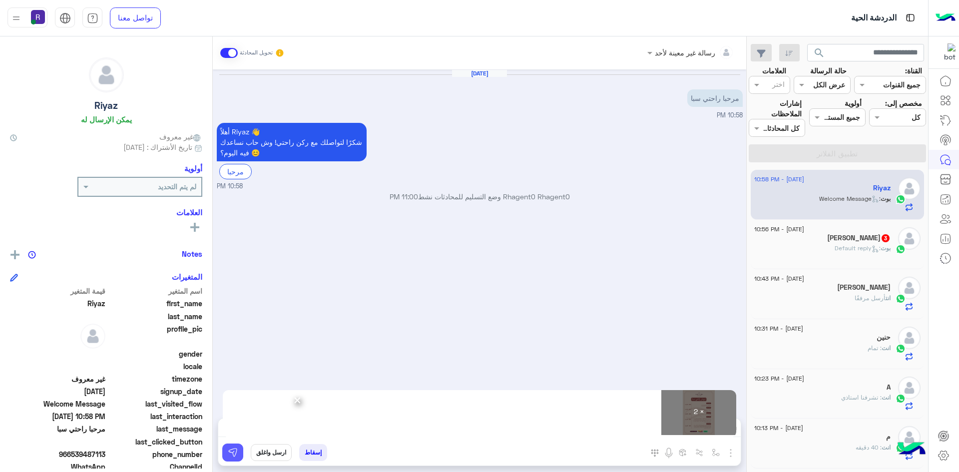
click at [240, 452] on button at bounding box center [232, 452] width 21 height 18
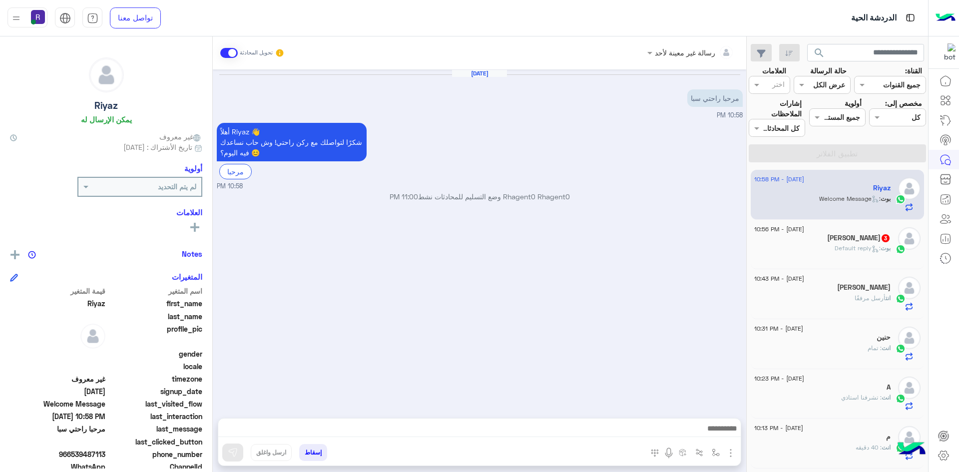
click at [850, 246] on span ": Default reply" at bounding box center [857, 247] width 46 height 7
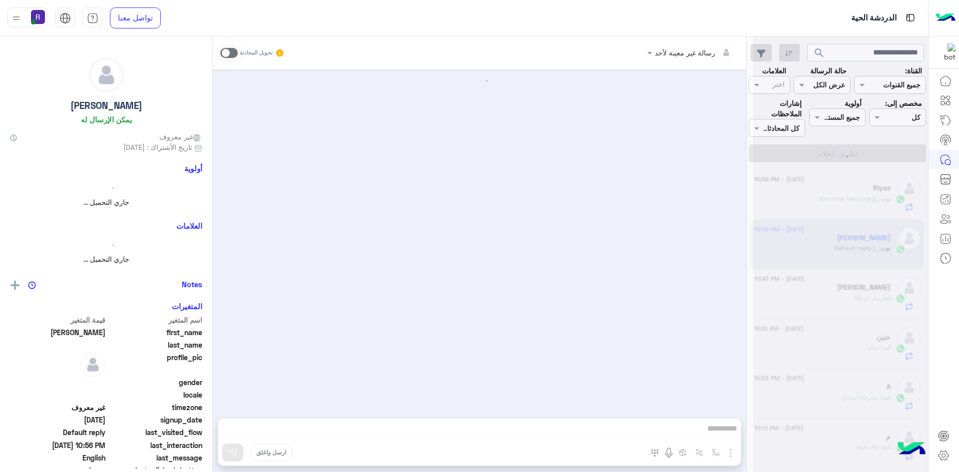
scroll to position [70, 0]
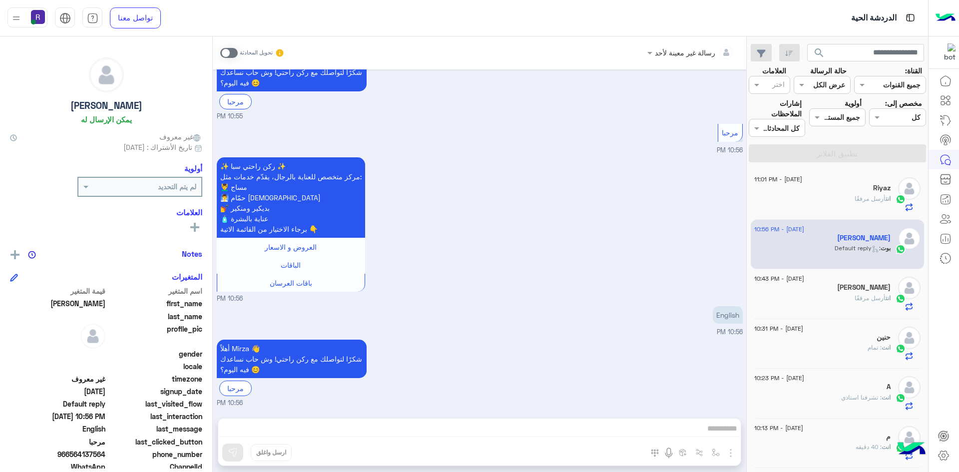
click at [885, 193] on div "Riyaz" at bounding box center [822, 189] width 136 height 10
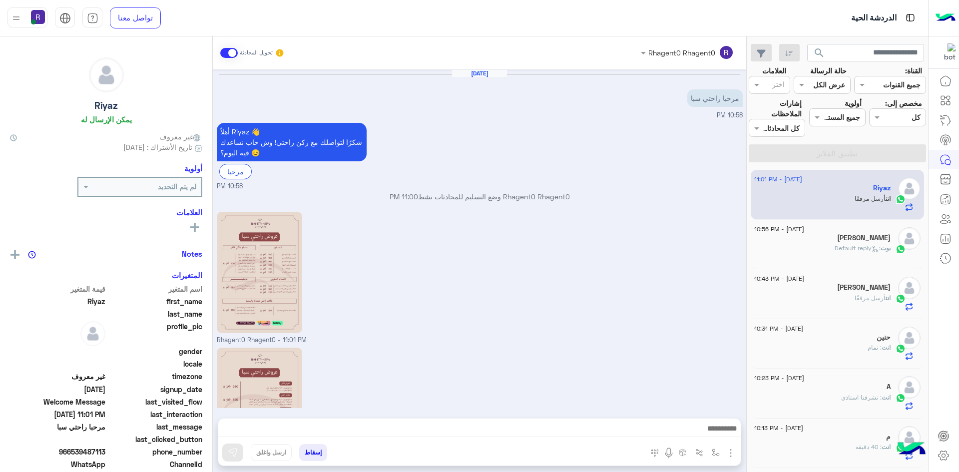
scroll to position [91, 0]
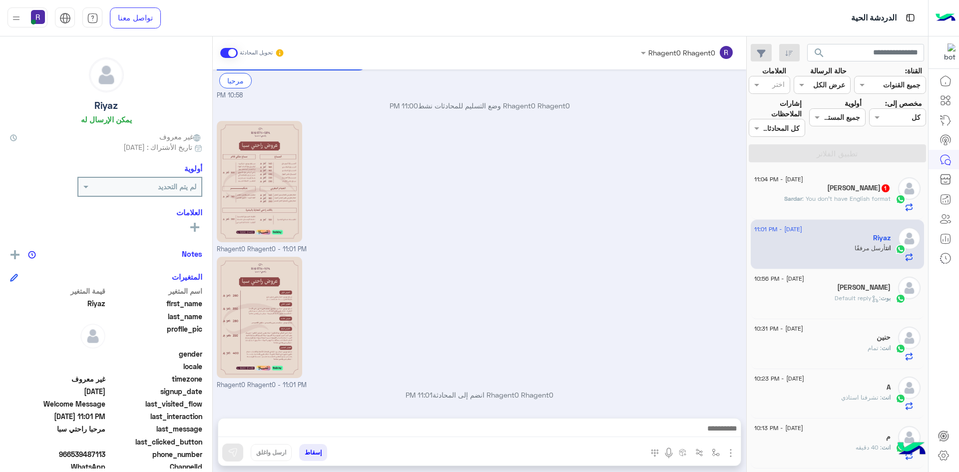
click at [869, 204] on div "Sardar : You don't have English format" at bounding box center [822, 202] width 136 height 17
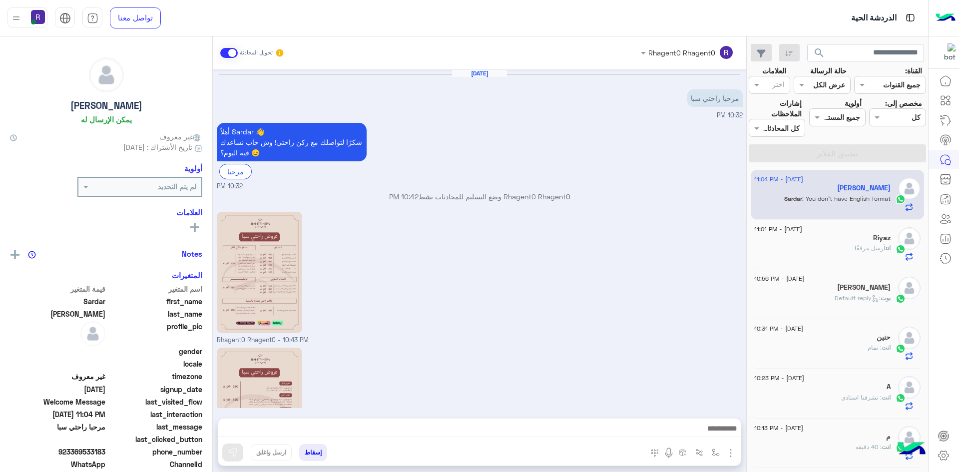
scroll to position [124, 0]
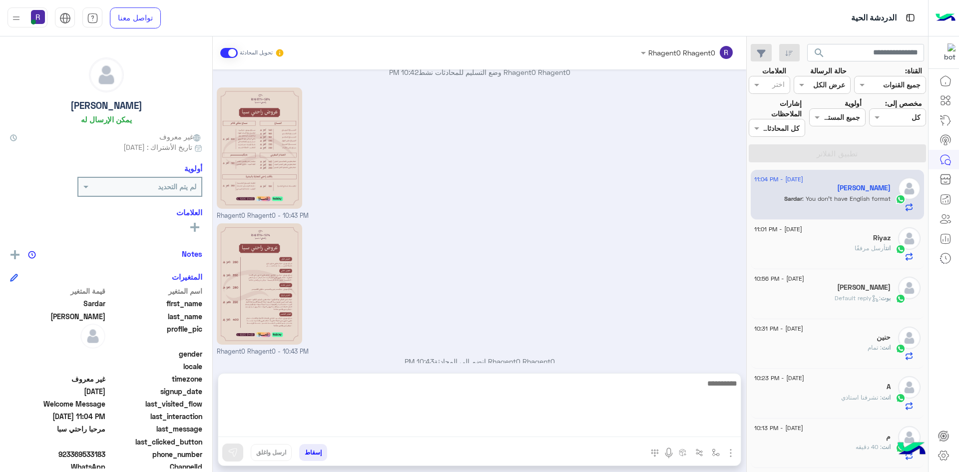
click at [711, 431] on textarea at bounding box center [479, 407] width 522 height 60
type textarea "**********"
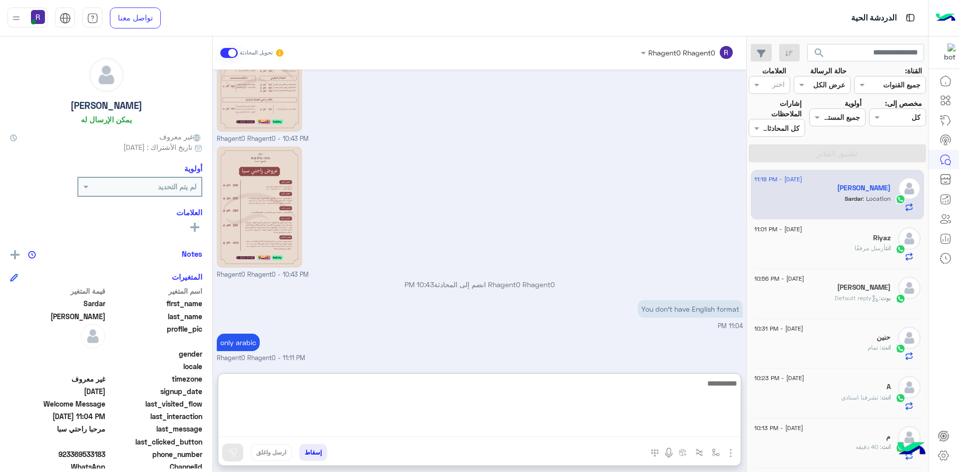
scroll to position [201, 0]
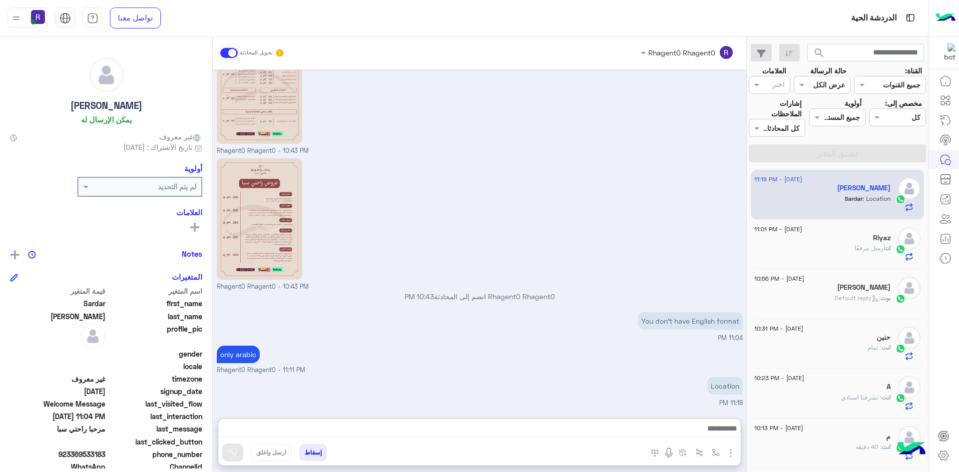
click at [585, 261] on div "Rhagent0 Rhagent0 - 10:43 PM" at bounding box center [480, 224] width 526 height 136
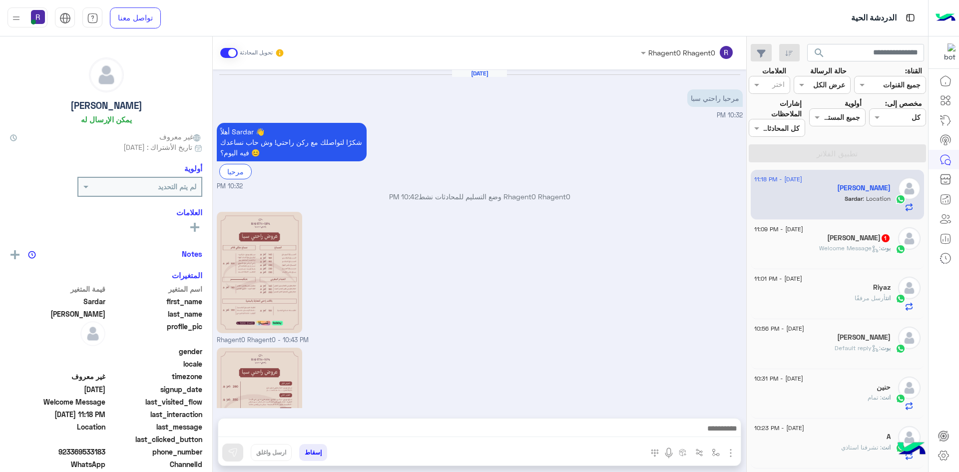
scroll to position [189, 0]
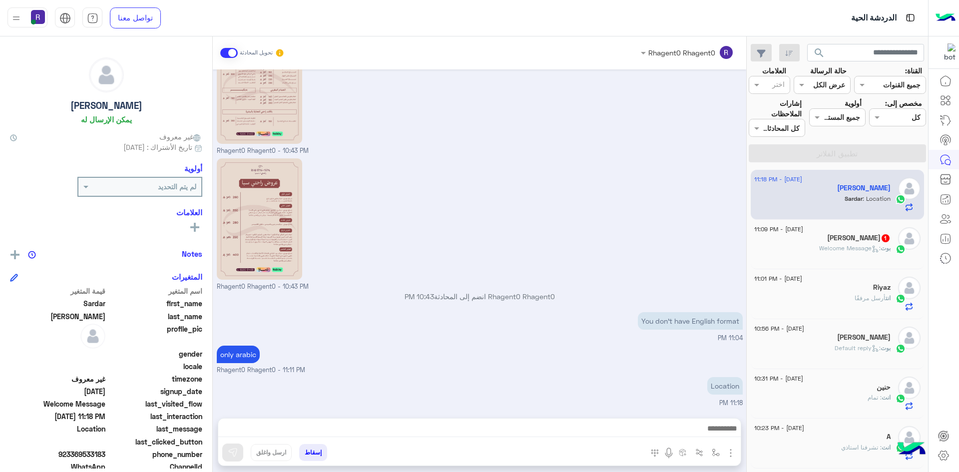
click at [883, 261] on div "بوت : Welcome Message" at bounding box center [822, 252] width 136 height 17
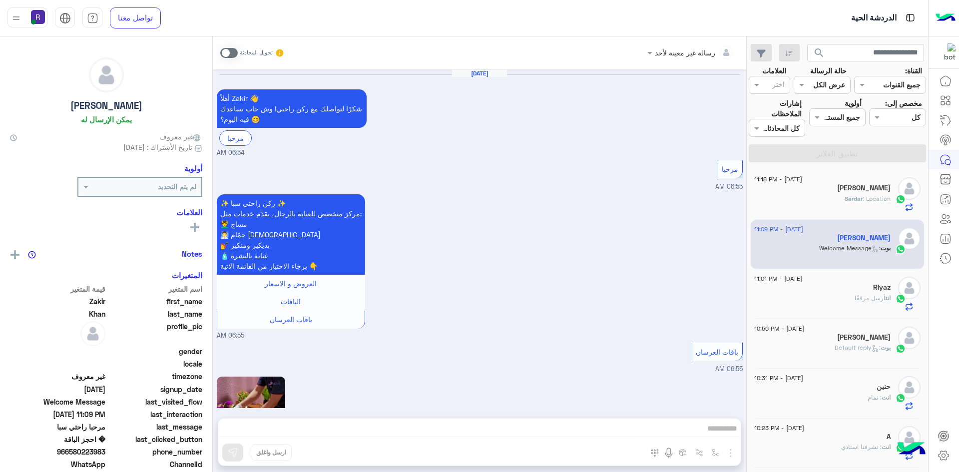
scroll to position [1105, 0]
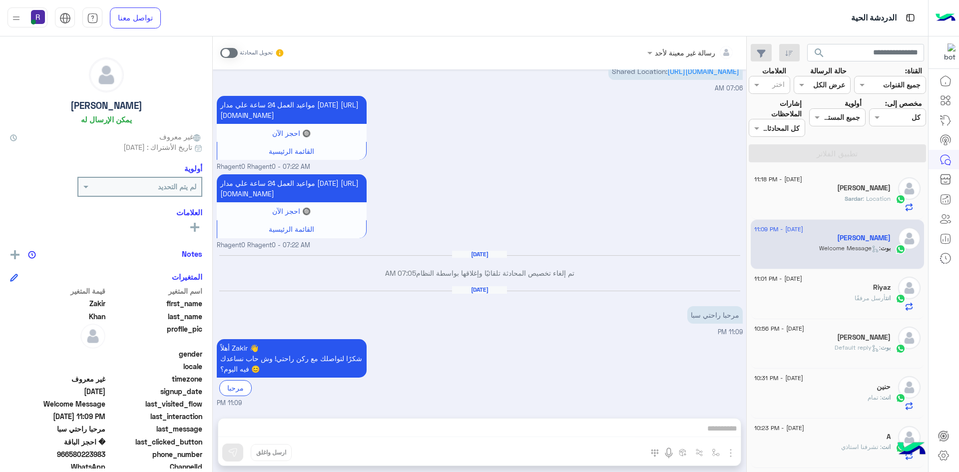
click at [226, 57] on span at bounding box center [228, 53] width 17 height 10
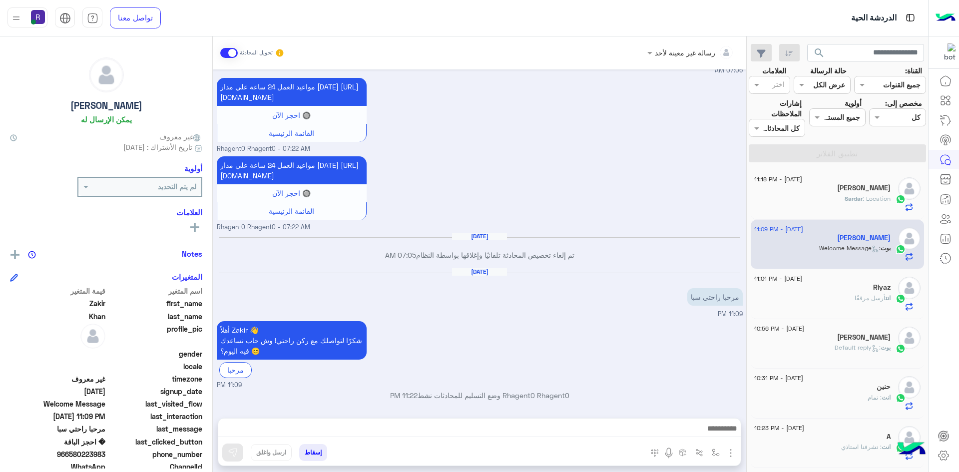
scroll to position [1123, 0]
click at [664, 300] on img at bounding box center [659, 300] width 12 height 12
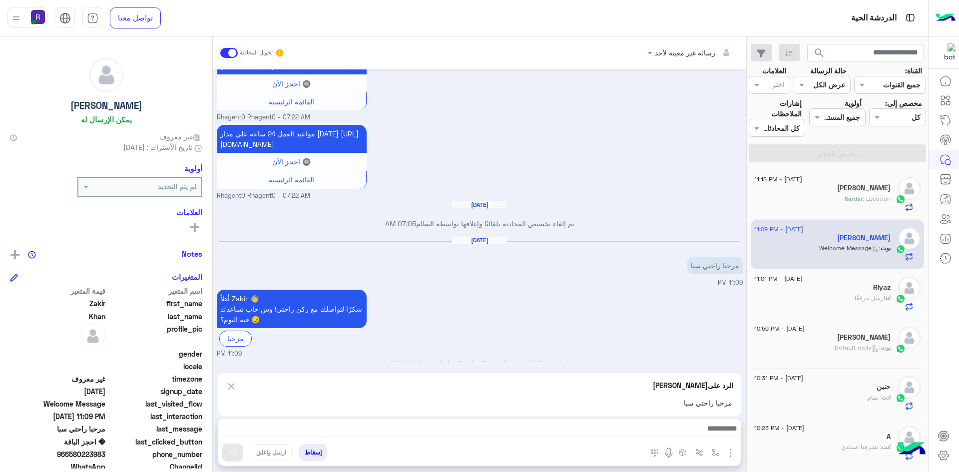
click at [230, 51] on span at bounding box center [228, 53] width 17 height 10
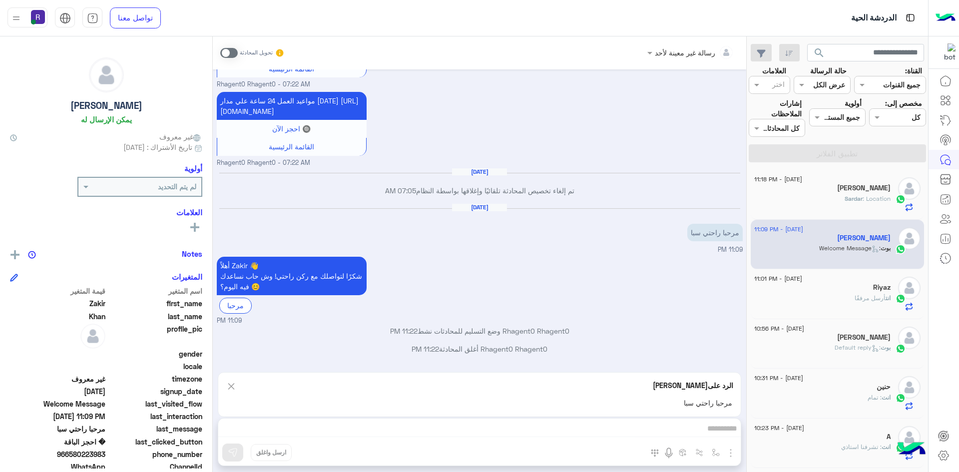
click at [226, 389] on img at bounding box center [231, 386] width 11 height 12
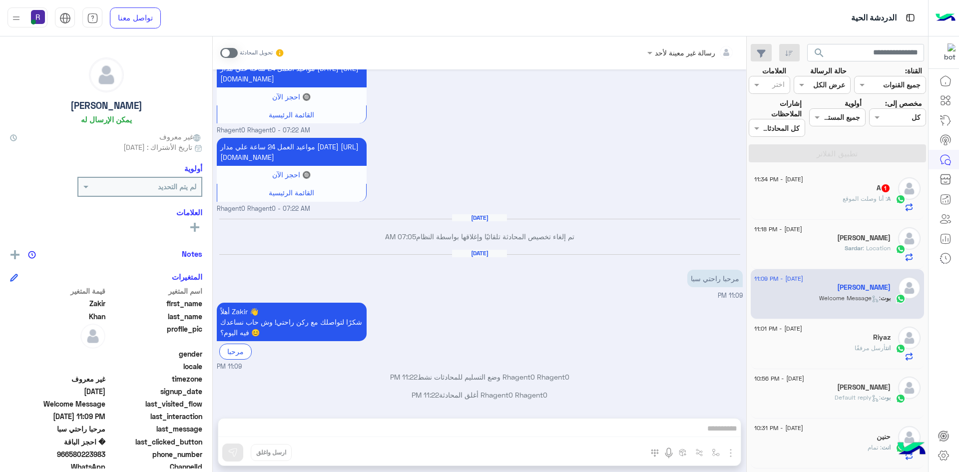
click at [884, 204] on div "A : أنا وصلت الموقع" at bounding box center [822, 202] width 136 height 17
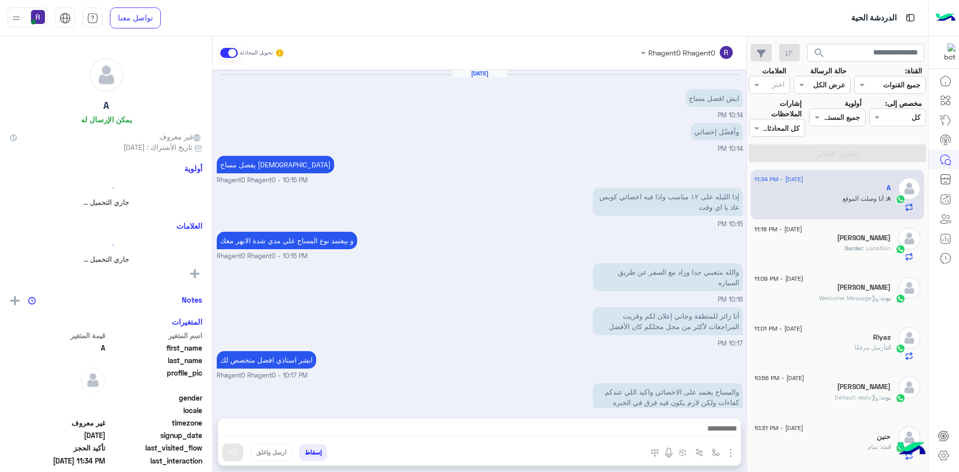
scroll to position [403, 0]
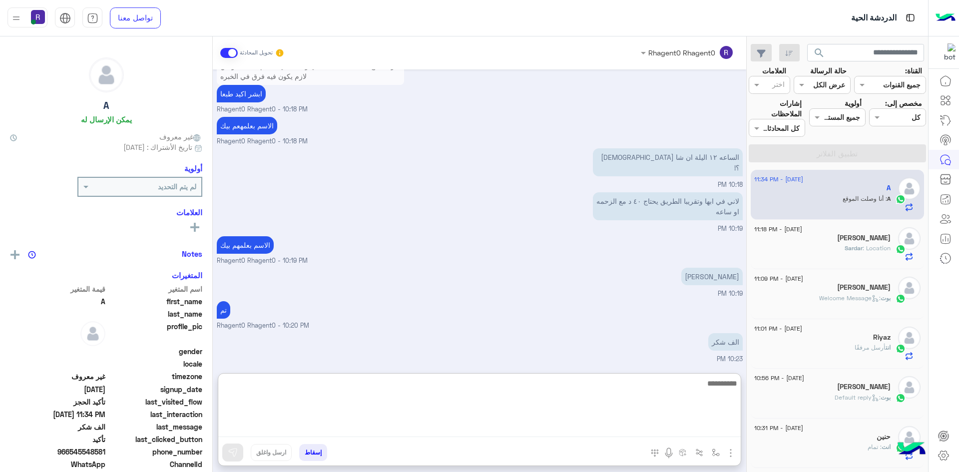
click at [614, 426] on textarea at bounding box center [479, 407] width 522 height 60
type textarea "*"
type textarea "**********"
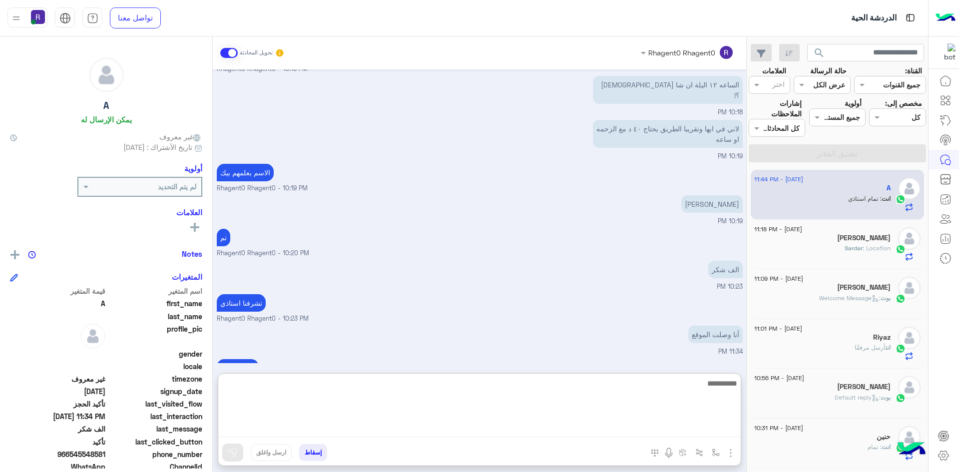
scroll to position [480, 0]
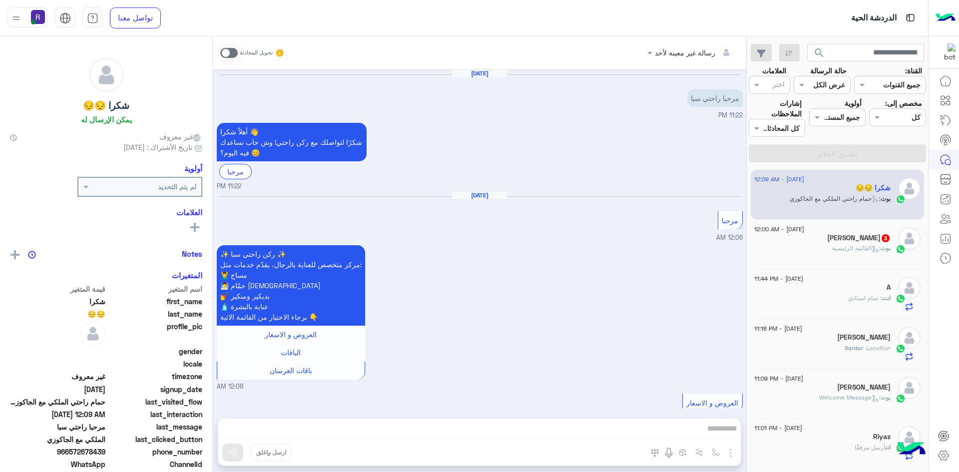
scroll to position [1494, 0]
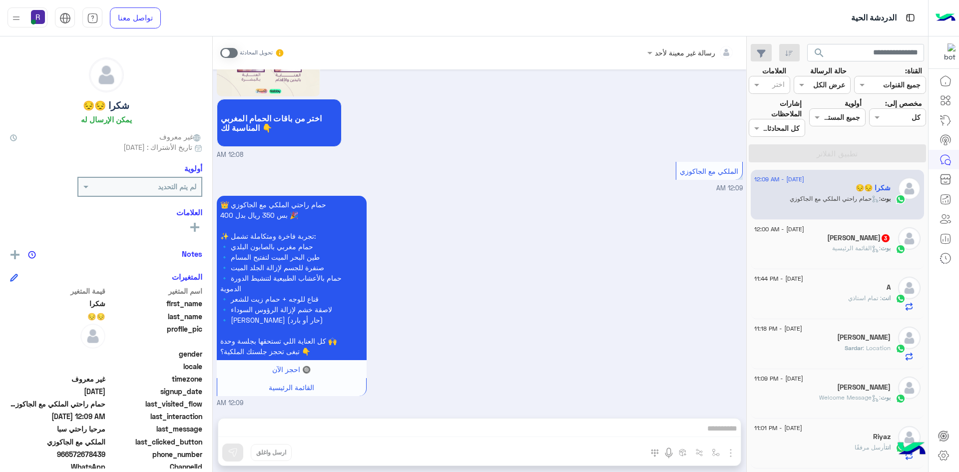
drag, startPoint x: 233, startPoint y: 53, endPoint x: 250, endPoint y: 79, distance: 31.4
click at [233, 53] on span at bounding box center [228, 53] width 17 height 10
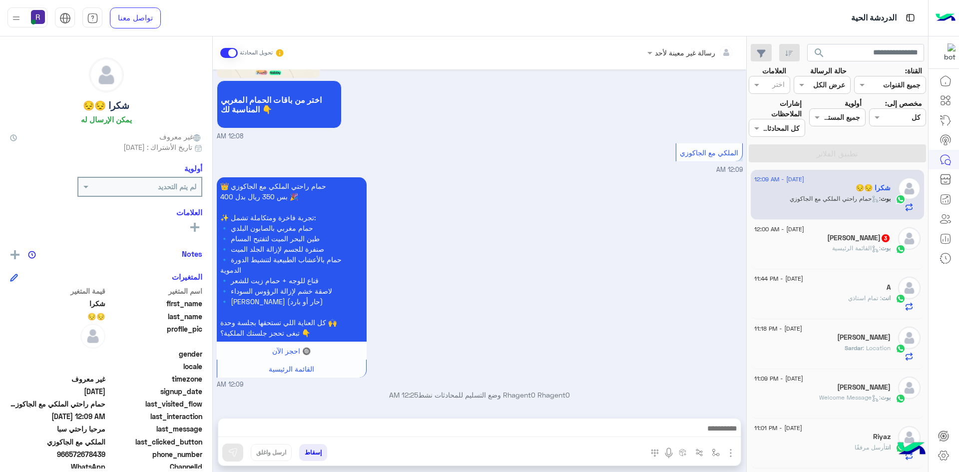
scroll to position [1513, 0]
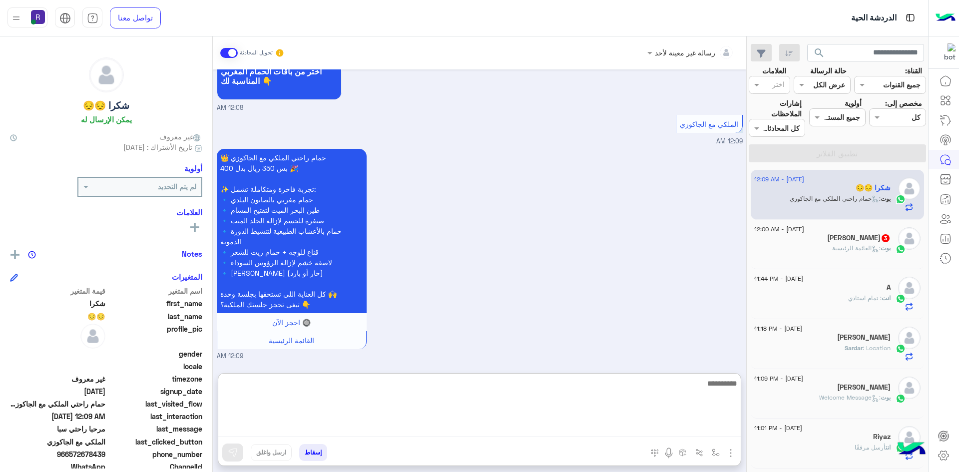
click at [461, 423] on textarea at bounding box center [479, 407] width 522 height 60
paste textarea "**********"
type textarea "**********"
click at [650, 391] on textarea "**********" at bounding box center [479, 407] width 522 height 60
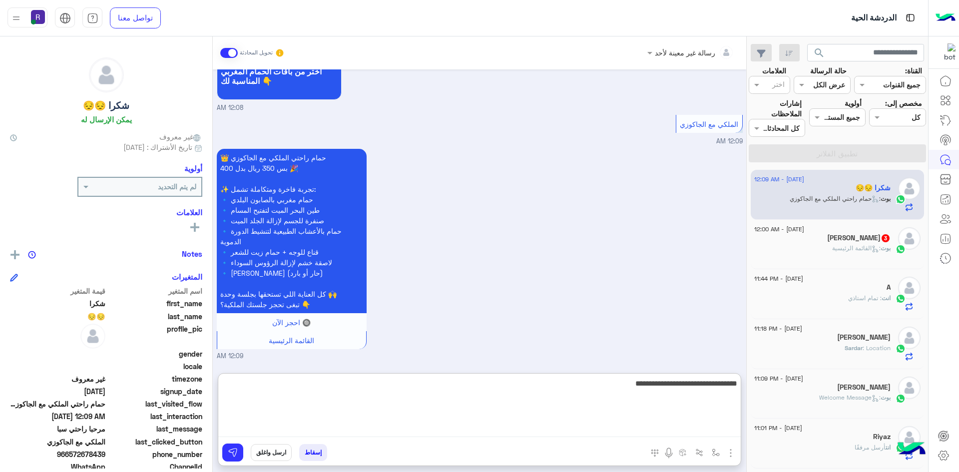
click at [650, 391] on textarea "**********" at bounding box center [479, 407] width 522 height 60
type textarea "**********"
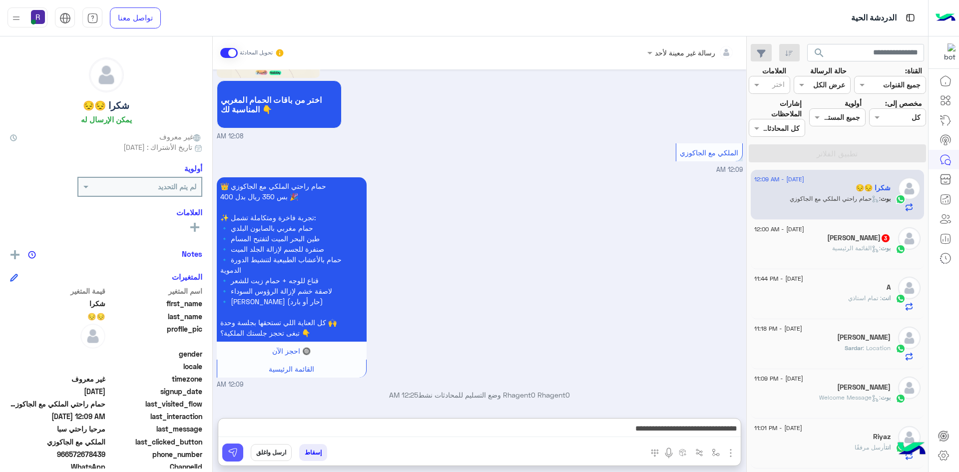
click at [235, 458] on button at bounding box center [232, 452] width 21 height 18
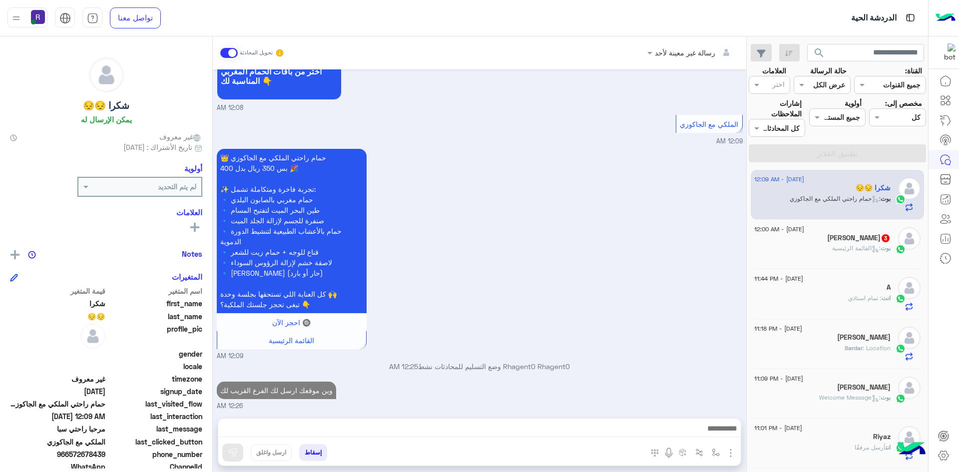
scroll to position [1544, 0]
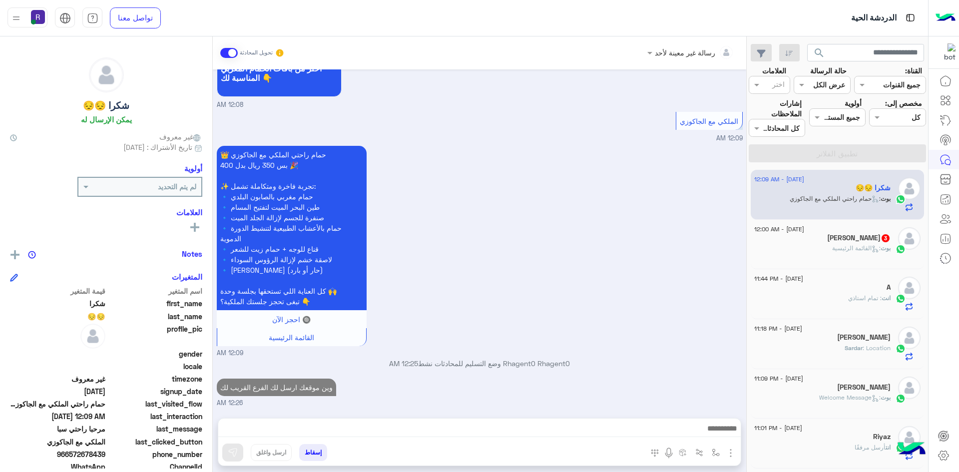
click at [824, 248] on div "بوت : القائمة الرئيسية" at bounding box center [822, 252] width 136 height 17
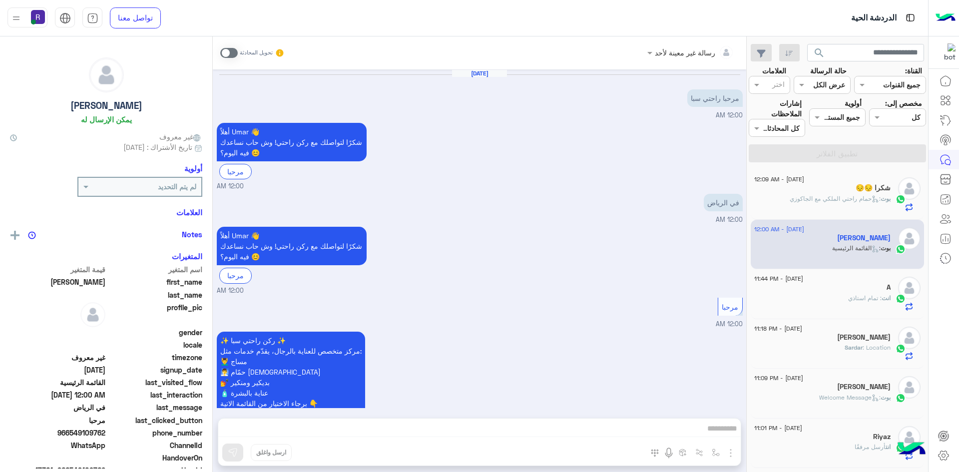
scroll to position [70, 0]
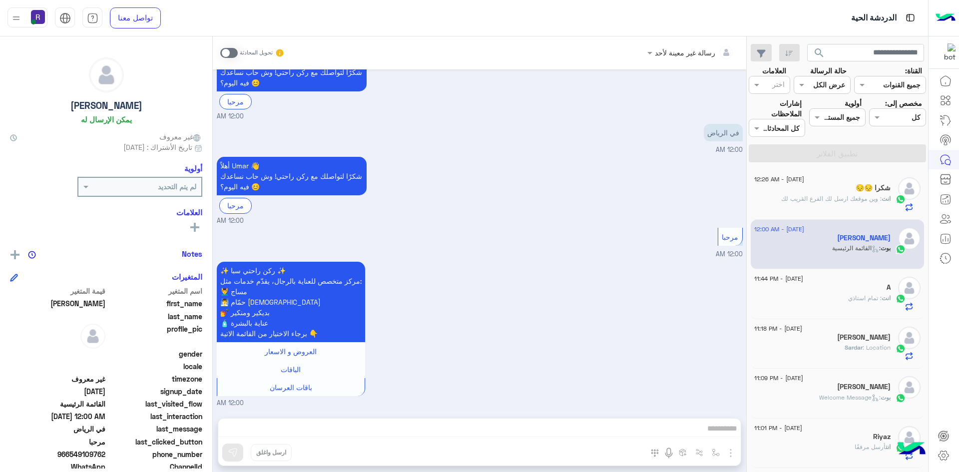
click at [234, 50] on span at bounding box center [228, 53] width 17 height 10
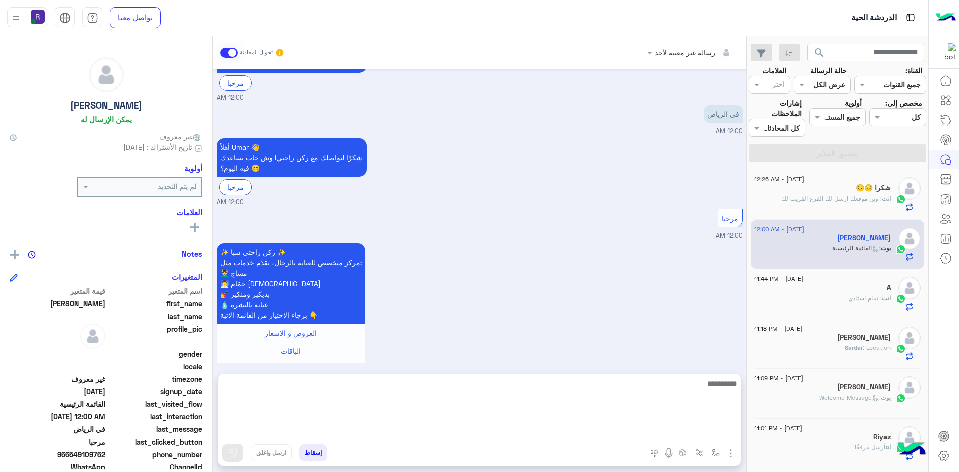
click at [593, 433] on textarea at bounding box center [479, 407] width 522 height 60
paste textarea "**********"
type textarea "**********"
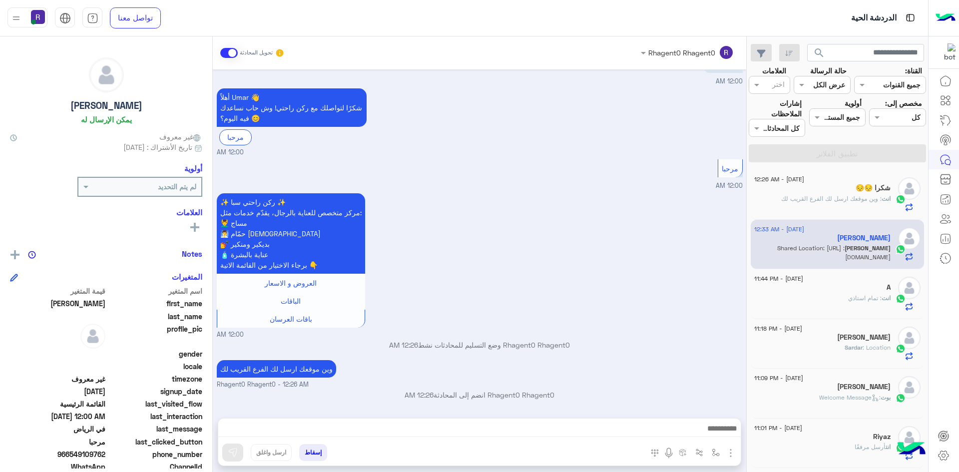
scroll to position [193, 0]
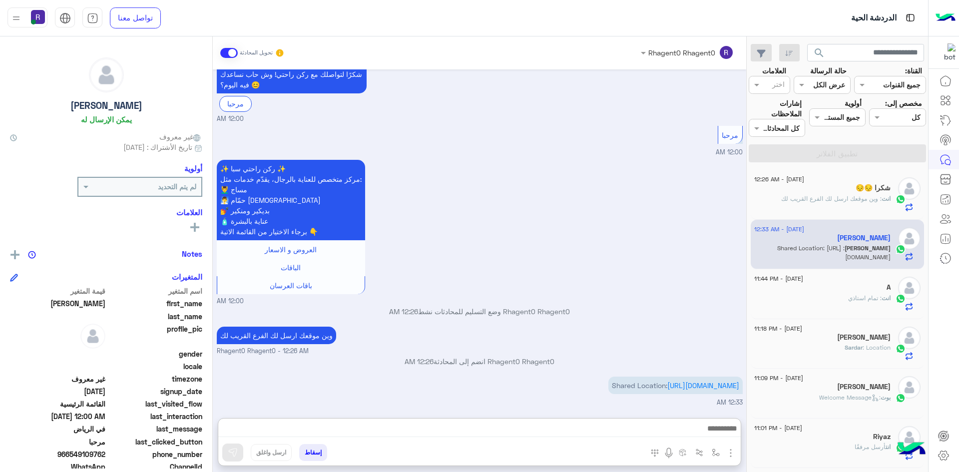
click at [629, 205] on div "✨ ركن راحتي سبا ✨ مركز متخصص للعناية بالرجال، يقدّم خدمات مثل: 💆‍♂️ مساج 🧖‍♂️ ح…" at bounding box center [480, 231] width 526 height 149
click at [696, 382] on link "[URL][DOMAIN_NAME]" at bounding box center [703, 385] width 72 height 8
click at [715, 453] on img "button" at bounding box center [715, 452] width 8 height 8
click at [707, 425] on input "text" at bounding box center [684, 430] width 67 height 11
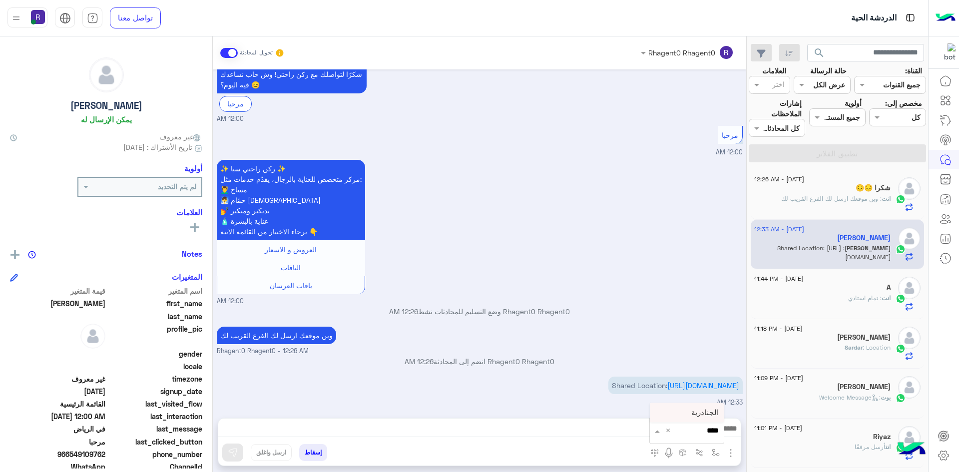
type input "*****"
click at [700, 408] on span "الجنادرية" at bounding box center [704, 412] width 27 height 9
type textarea "*********"
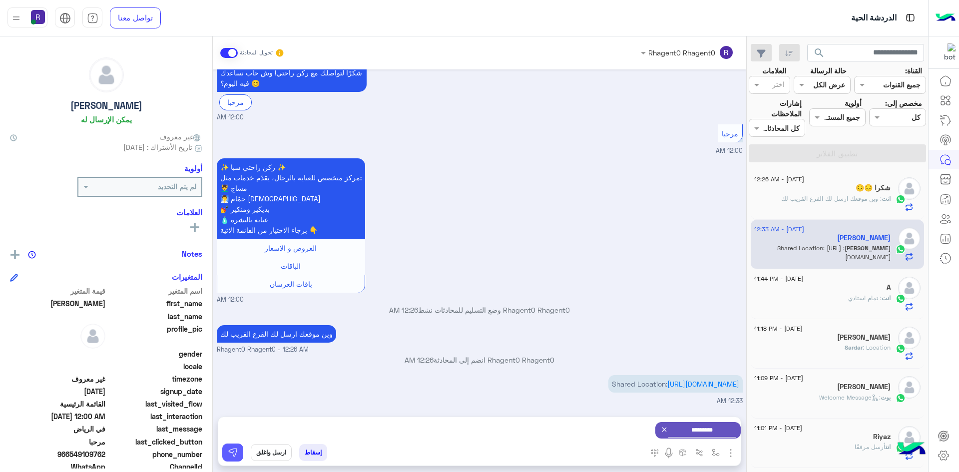
click at [232, 455] on img at bounding box center [233, 452] width 10 height 10
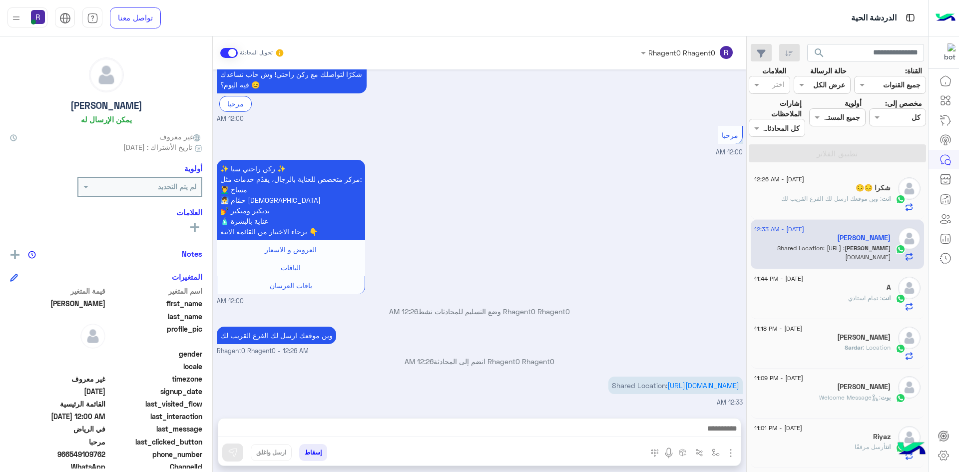
click at [442, 418] on div at bounding box center [479, 430] width 522 height 25
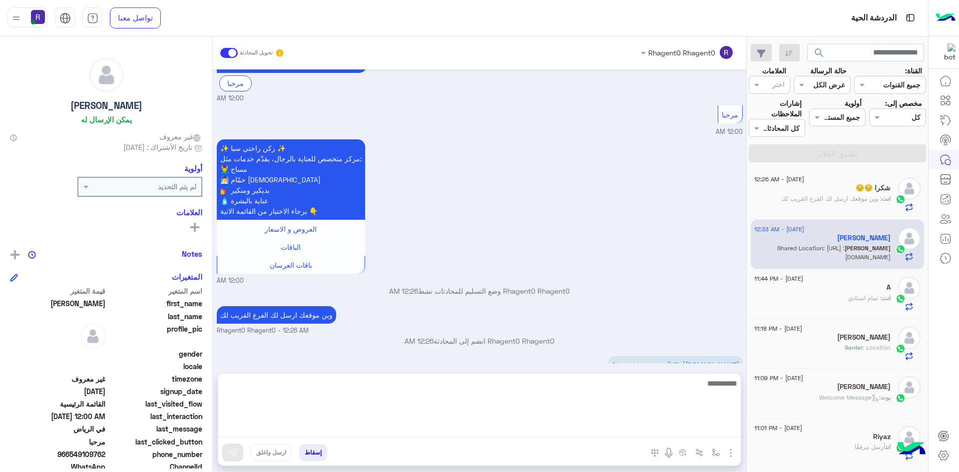
click at [438, 430] on textarea at bounding box center [479, 407] width 522 height 60
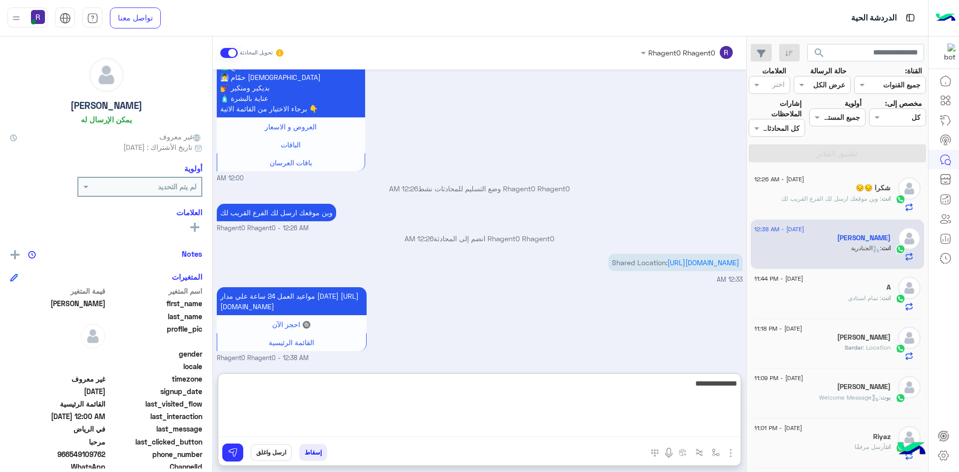
type textarea "**********"
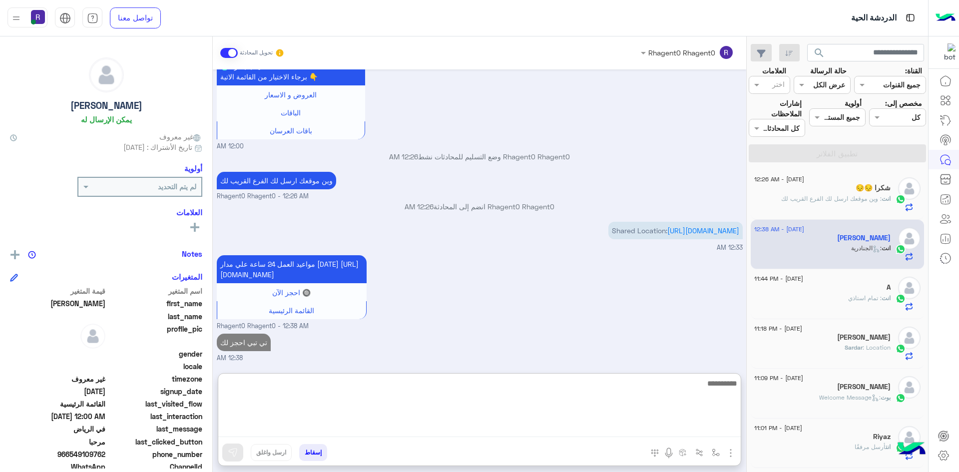
click at [419, 393] on textarea at bounding box center [479, 407] width 522 height 60
type textarea "***"
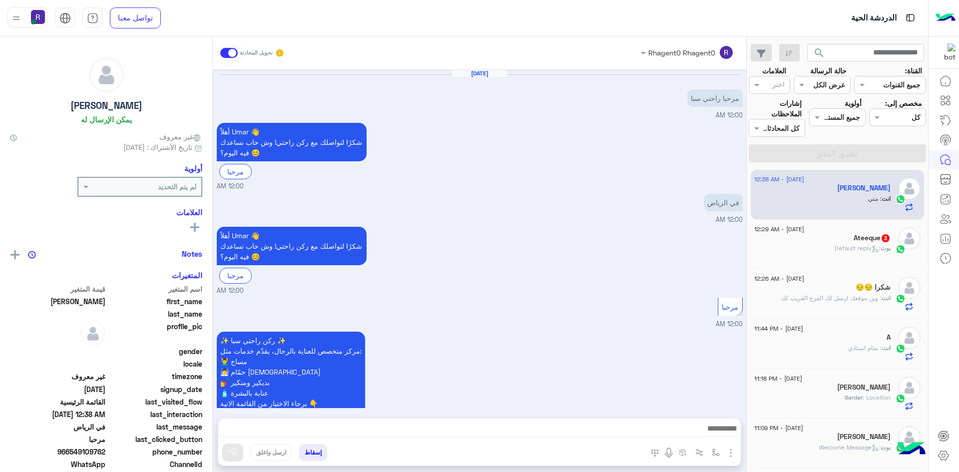
scroll to position [345, 0]
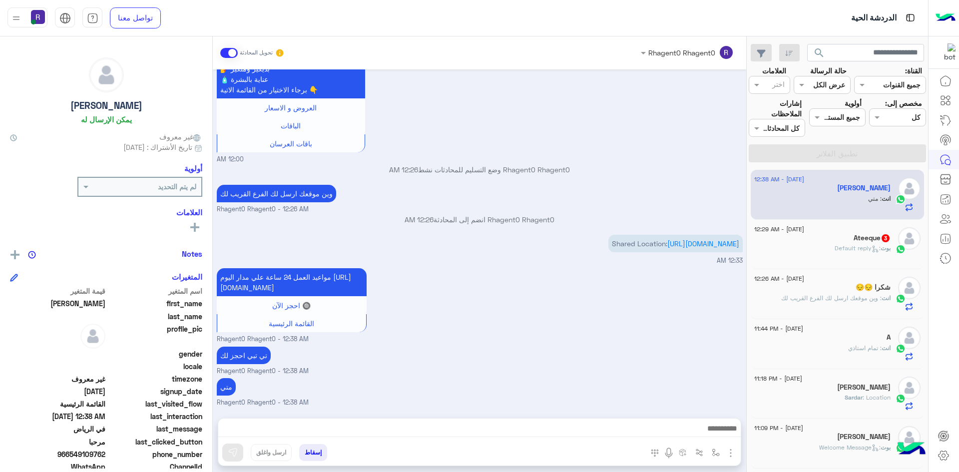
click at [857, 245] on span ": Default reply" at bounding box center [857, 247] width 46 height 7
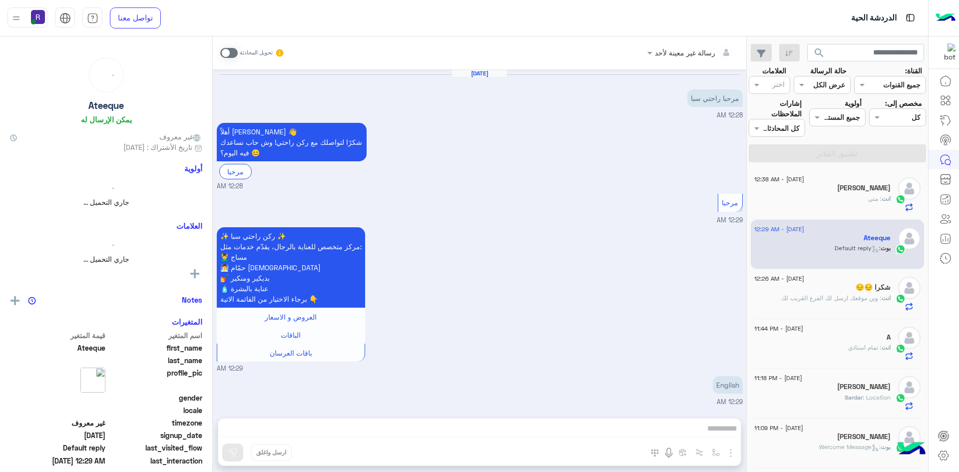
scroll to position [70, 0]
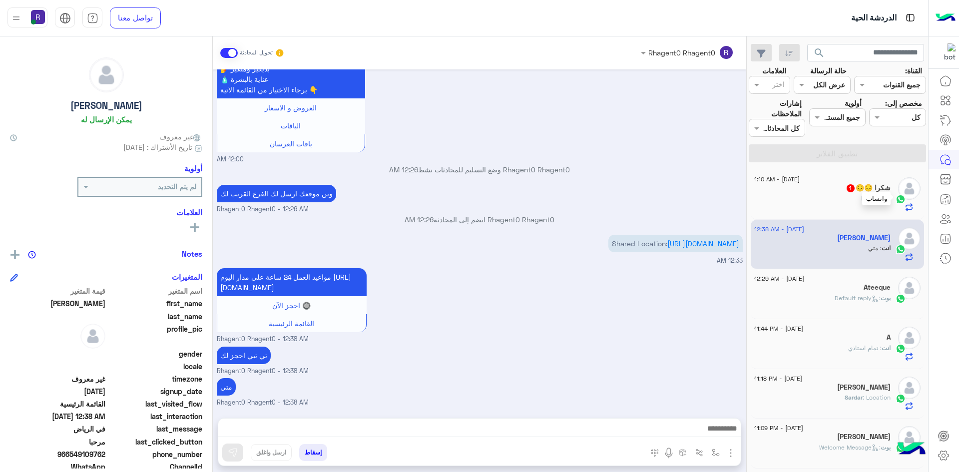
click at [896, 204] on img at bounding box center [900, 199] width 10 height 10
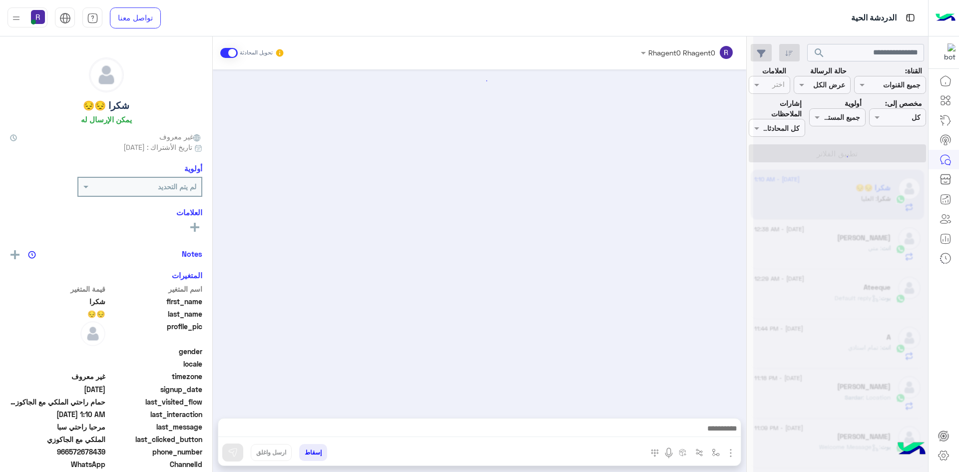
scroll to position [1292, 0]
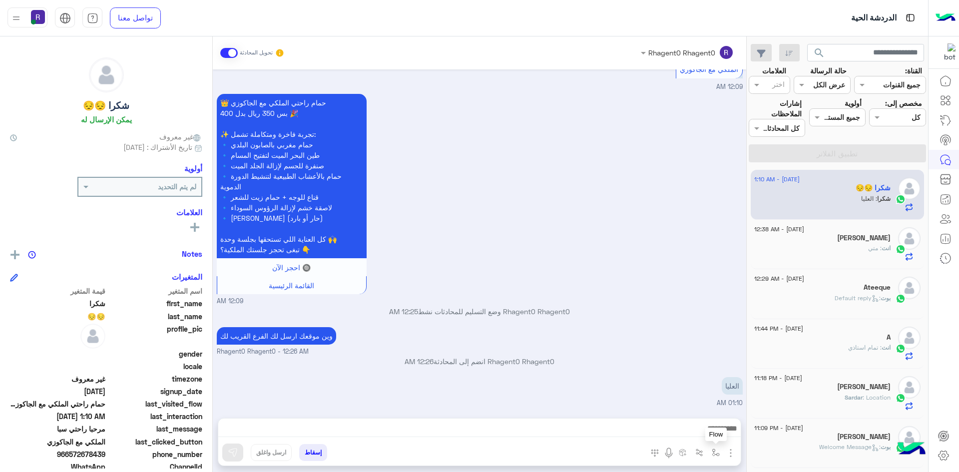
click at [712, 450] on img "button" at bounding box center [715, 452] width 8 height 8
click at [702, 428] on input "text" at bounding box center [684, 430] width 67 height 11
type input "***"
click at [705, 419] on div "لبن" at bounding box center [687, 412] width 74 height 19
type textarea "***"
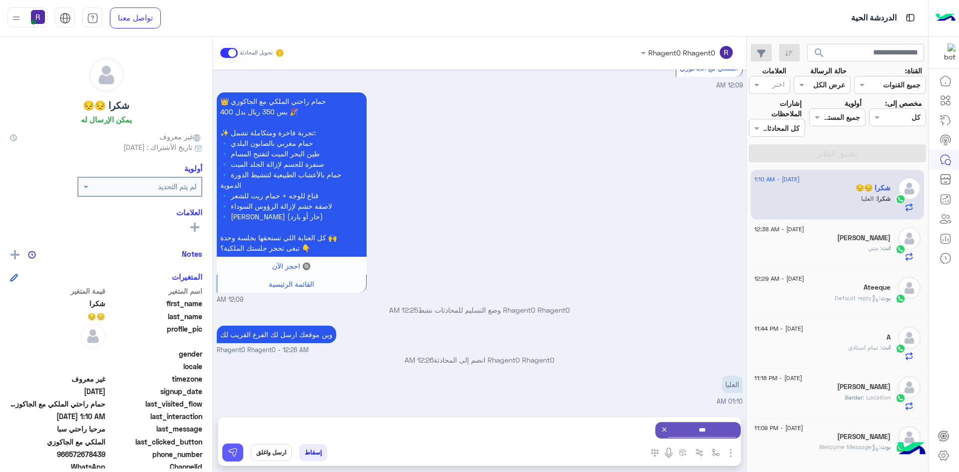
click at [234, 454] on img at bounding box center [233, 452] width 10 height 10
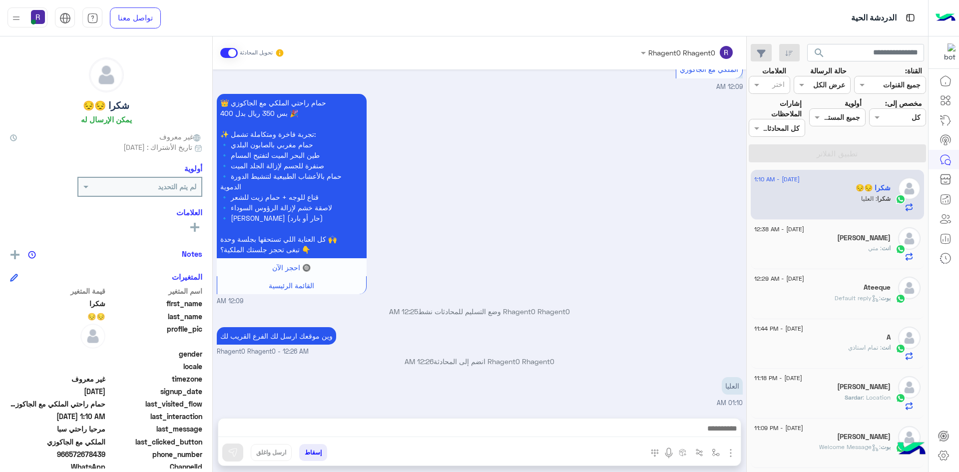
scroll to position [1380, 0]
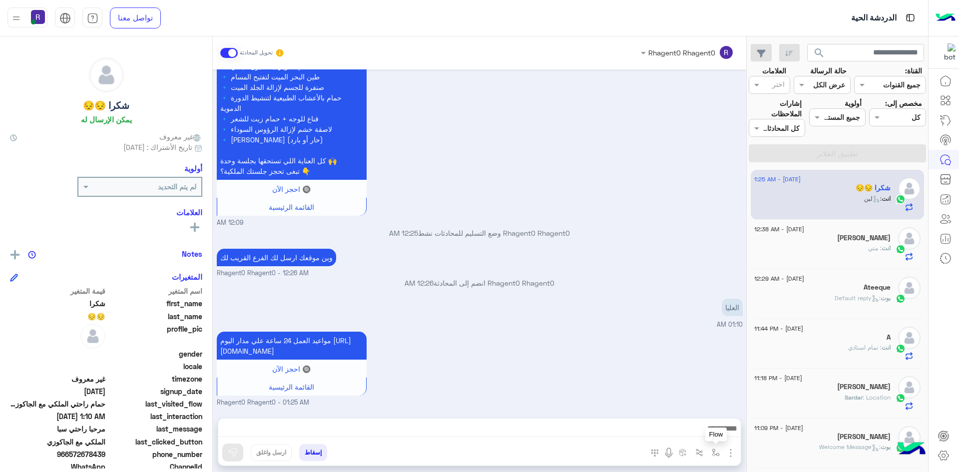
click at [711, 453] on button "button" at bounding box center [715, 452] width 16 height 16
click at [708, 436] on div "أدخل اسم مجموعة الرسائل" at bounding box center [671, 430] width 105 height 18
type input "*****"
click at [697, 409] on span "الجنادرية" at bounding box center [704, 412] width 27 height 9
type textarea "*********"
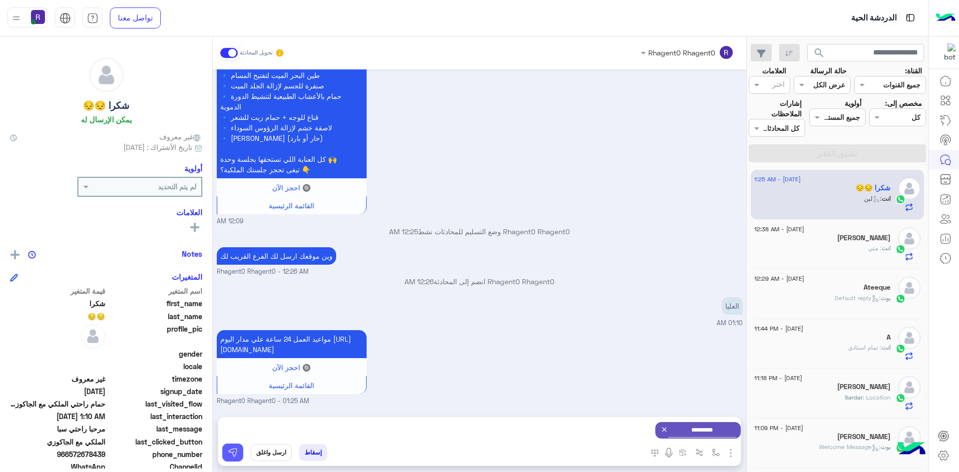
click at [230, 455] on img at bounding box center [233, 452] width 10 height 10
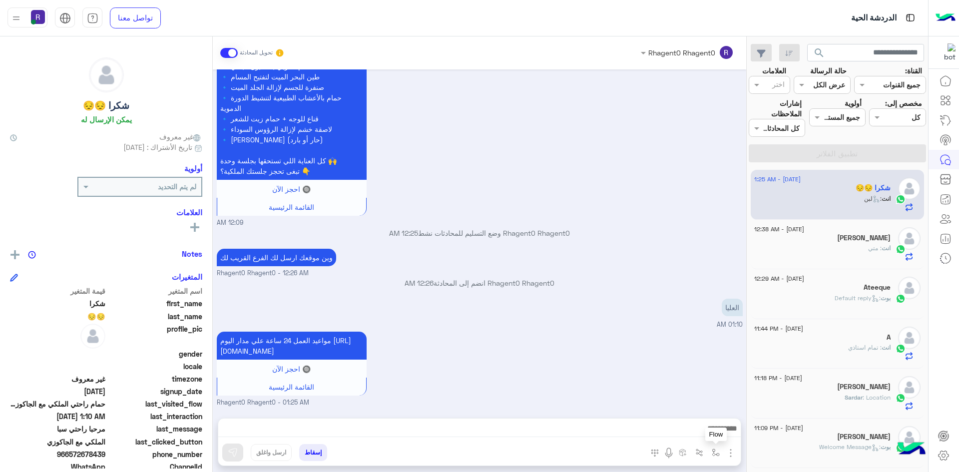
click at [717, 449] on img "button" at bounding box center [715, 452] width 8 height 8
click at [714, 434] on input "text" at bounding box center [684, 430] width 67 height 11
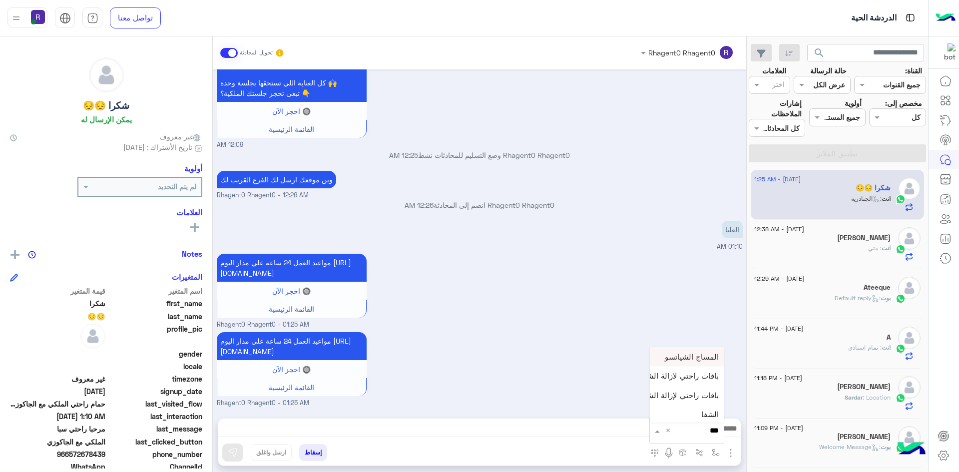
type input "****"
click at [711, 417] on div "الشفا" at bounding box center [687, 412] width 74 height 19
type textarea "*****"
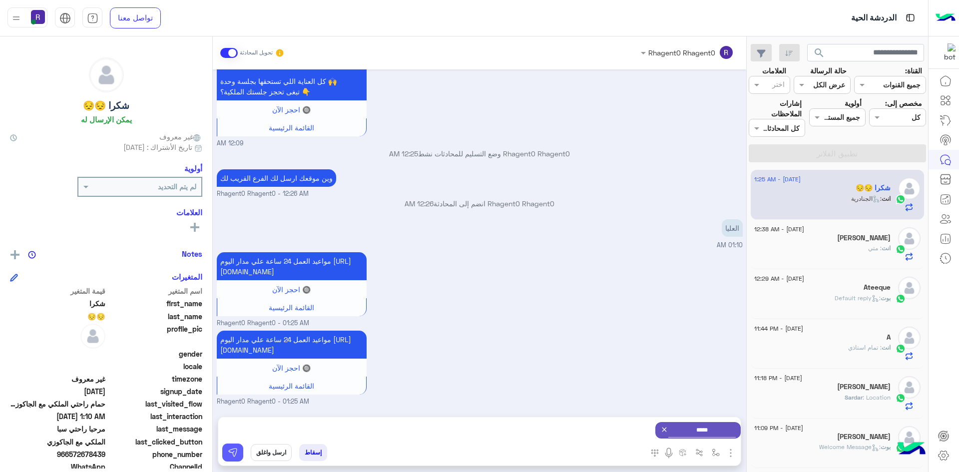
click at [239, 452] on button at bounding box center [232, 452] width 21 height 18
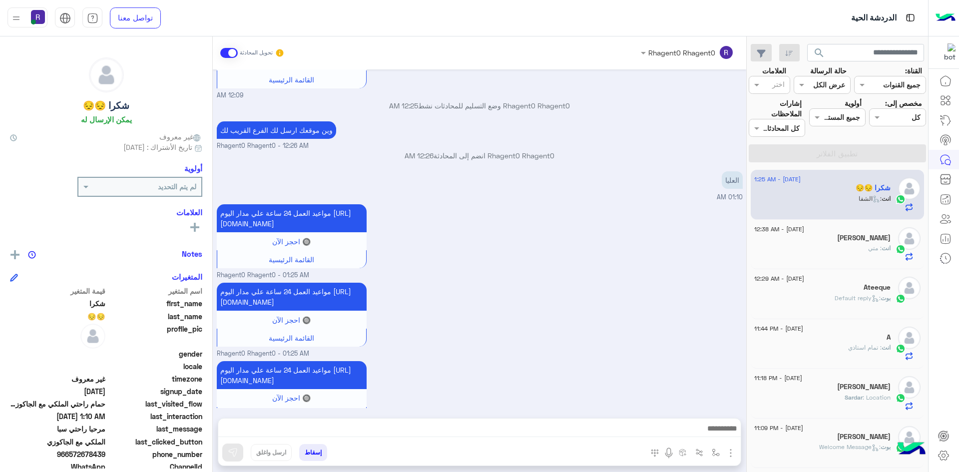
scroll to position [1558, 0]
